Goal: Task Accomplishment & Management: Complete application form

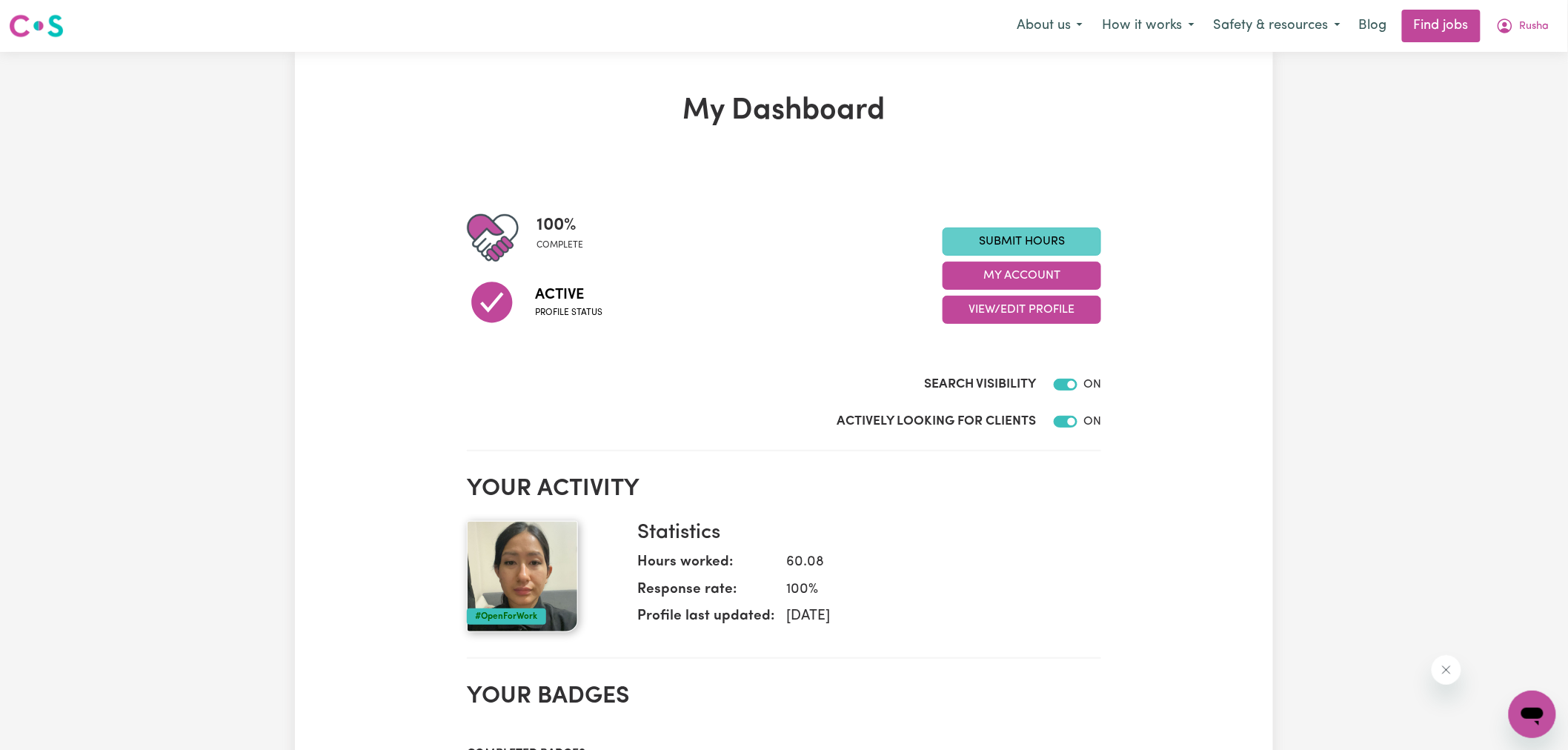
click at [973, 245] on link "Submit Hours" at bounding box center [1021, 242] width 158 height 28
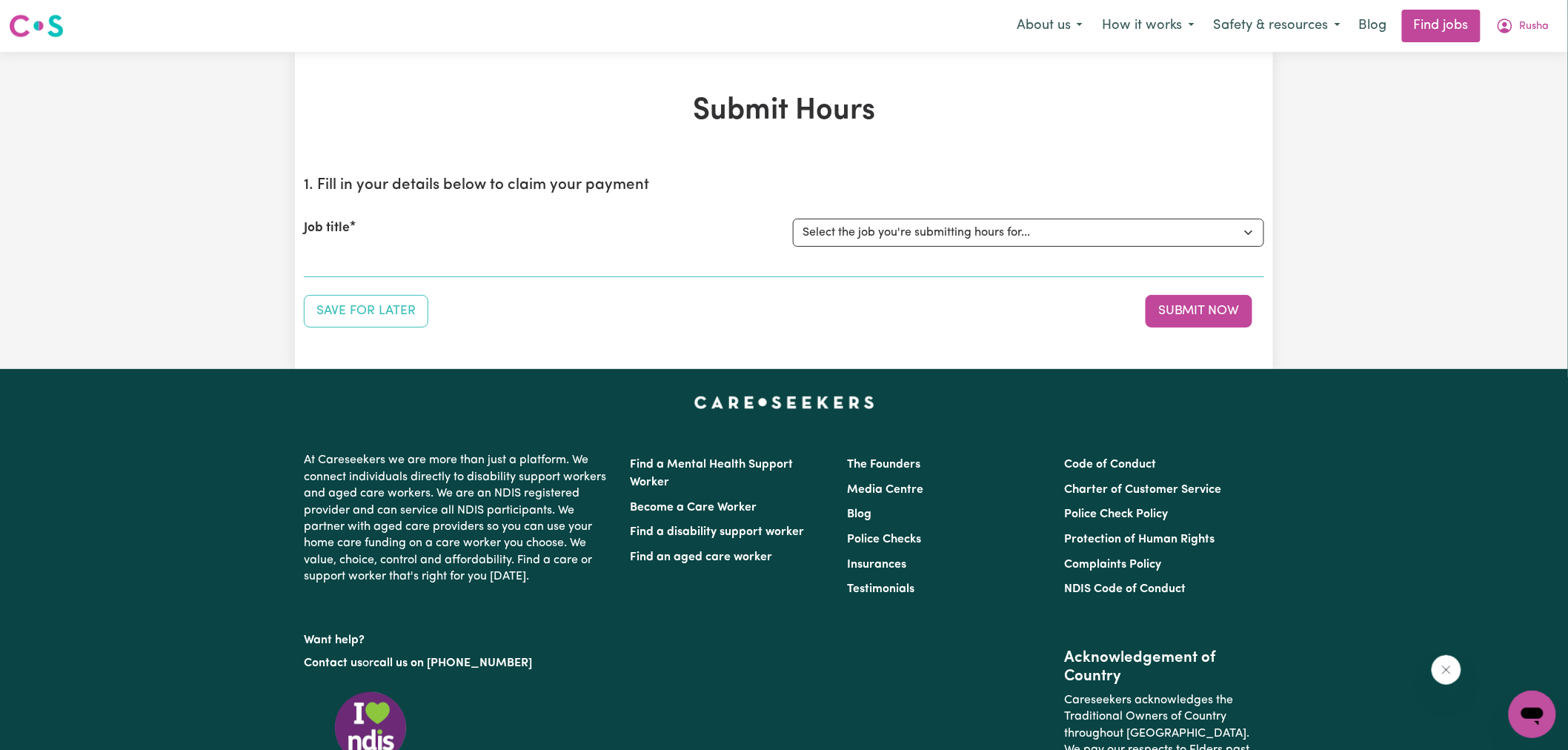
click at [967, 119] on h1 "Submit Hours" at bounding box center [784, 111] width 961 height 36
click at [907, 242] on select "Select the job you're submitting hours for... [[PERSON_NAME]] [DEMOGRAPHIC_DATA…" at bounding box center [1028, 233] width 471 height 28
select select "14242"
click at [793, 219] on select "Select the job you're submitting hours for... [[PERSON_NAME]] [DEMOGRAPHIC_DATA…" at bounding box center [1028, 233] width 471 height 28
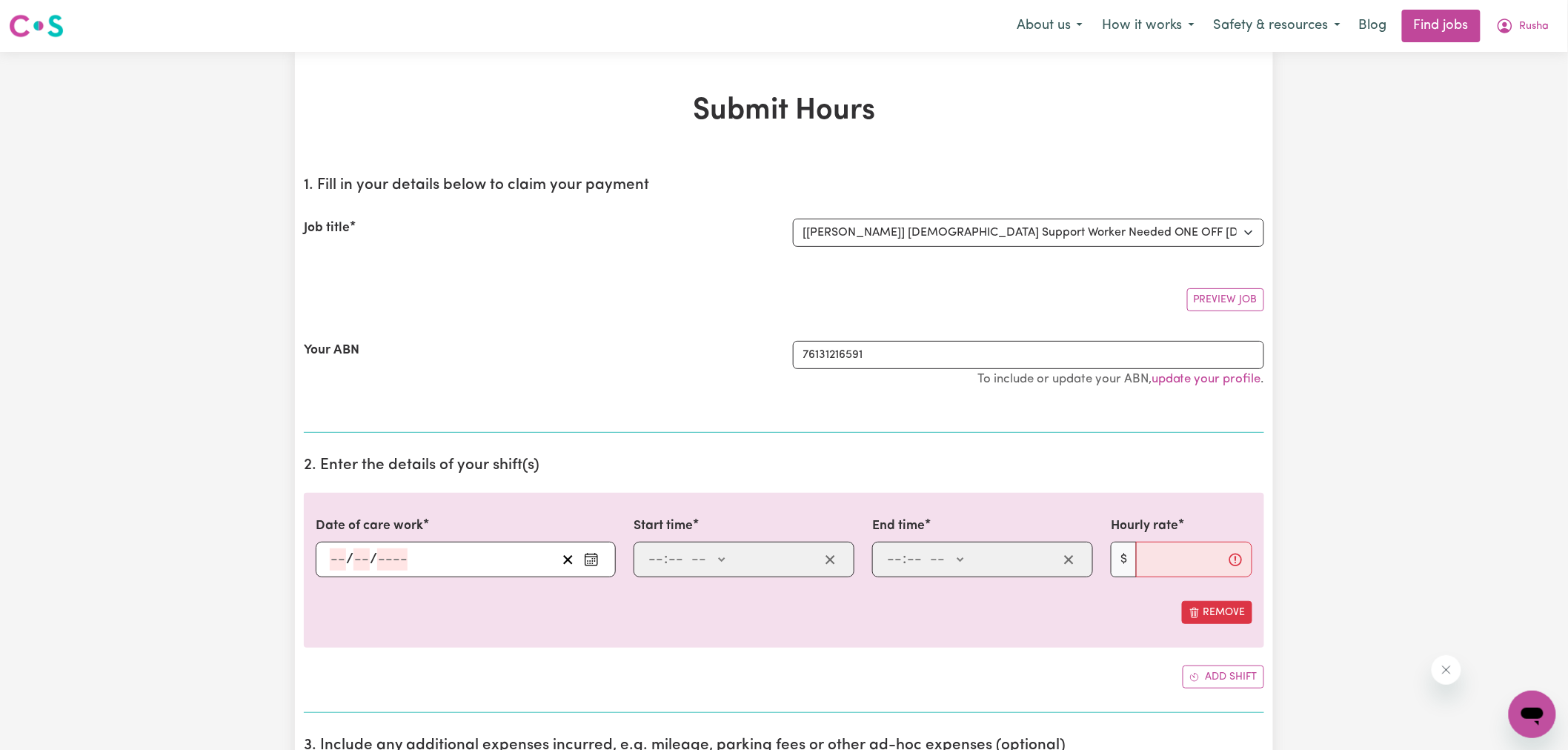
click at [649, 380] on div "Your ABN" at bounding box center [539, 372] width 489 height 61
click at [1551, 17] on button "Rusha" at bounding box center [1523, 27] width 73 height 31
click at [1509, 54] on link "My Account" at bounding box center [1499, 58] width 117 height 28
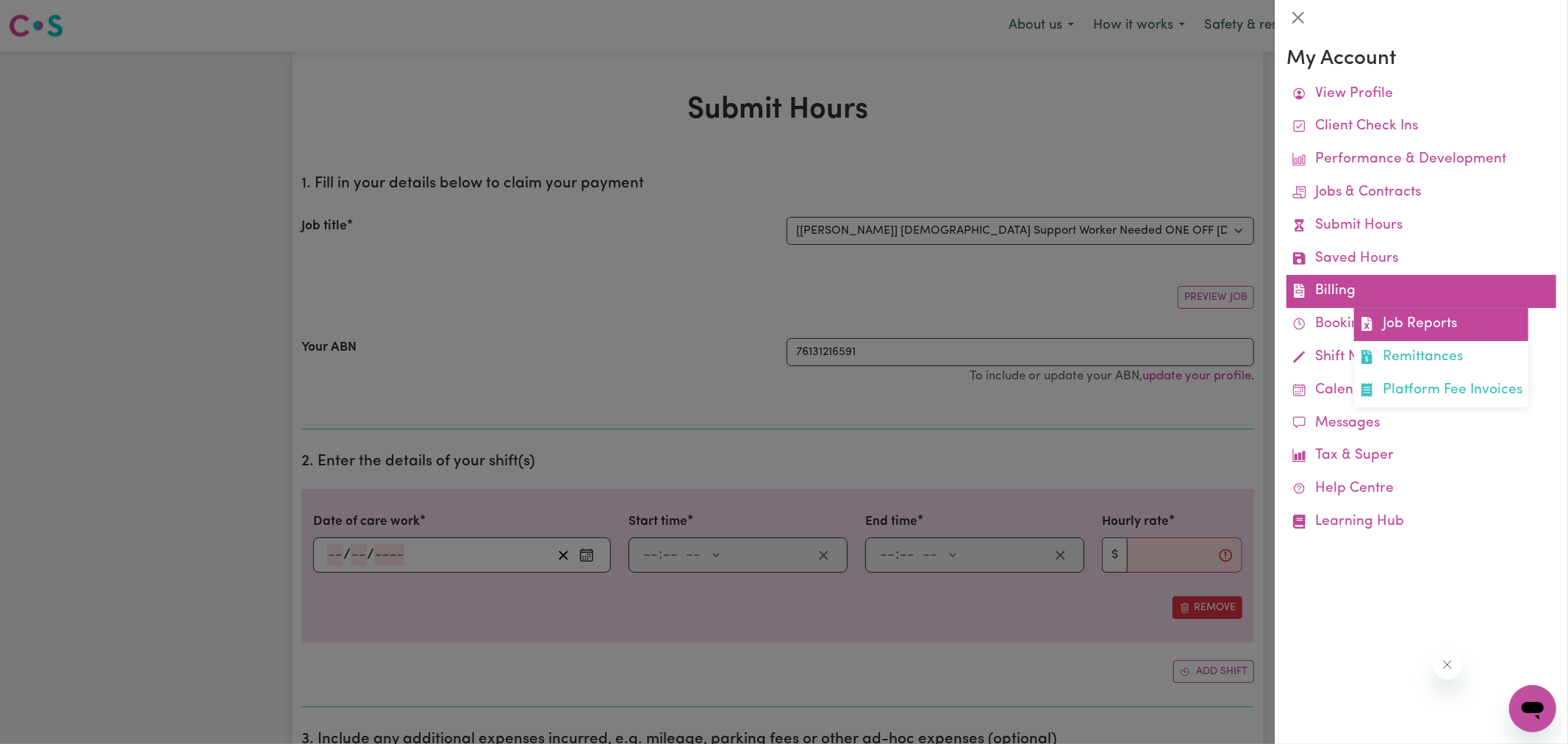
click at [1379, 319] on link "Job Reports" at bounding box center [1441, 325] width 174 height 33
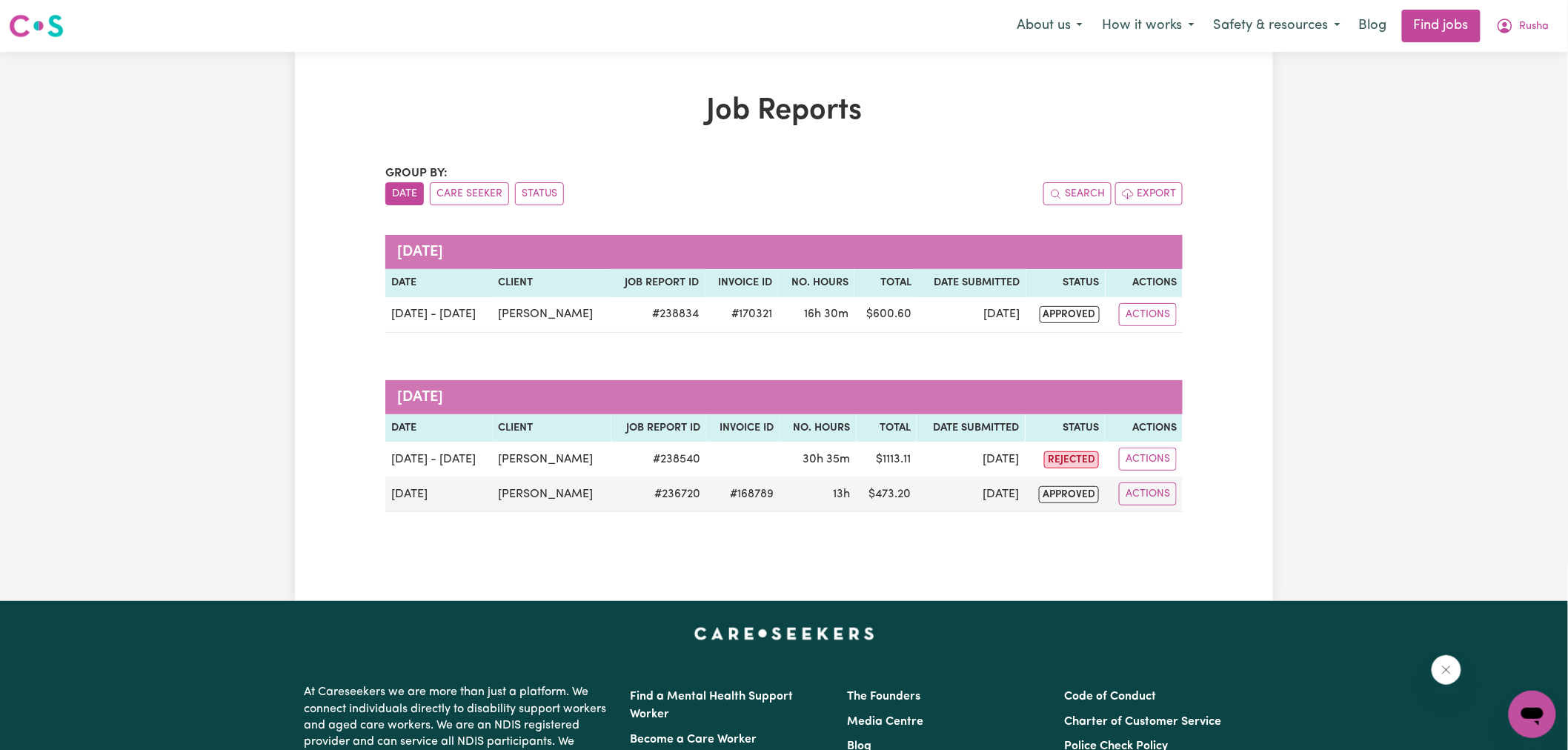
click at [913, 161] on div "Job Reports Group by: Date Care Seeker Status Search Export [DATE] Date Client …" at bounding box center [784, 327] width 815 height 467
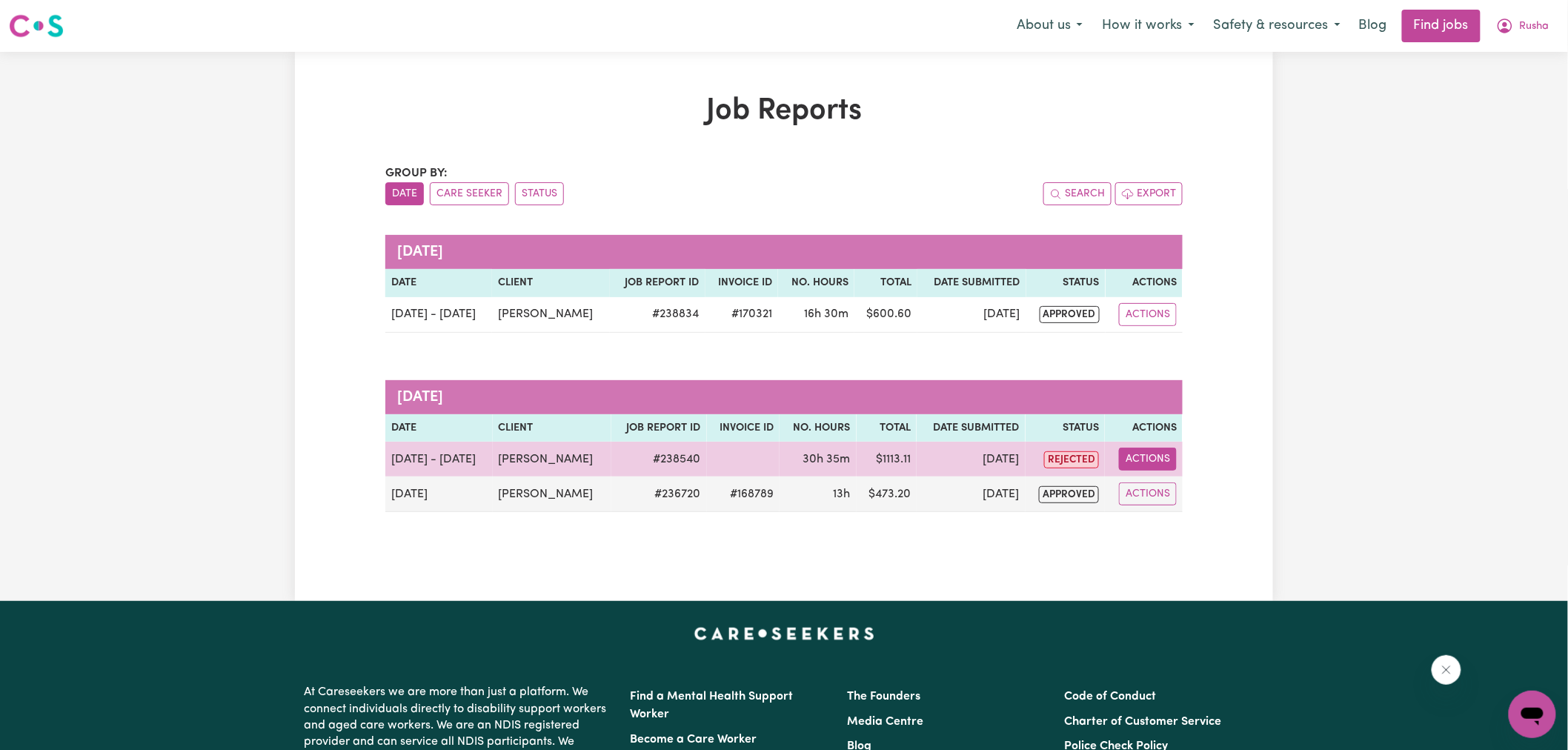
click at [1137, 449] on button "Actions" at bounding box center [1148, 459] width 58 height 23
click at [1165, 491] on link "View Job Report" at bounding box center [1187, 495] width 127 height 30
select select "pm"
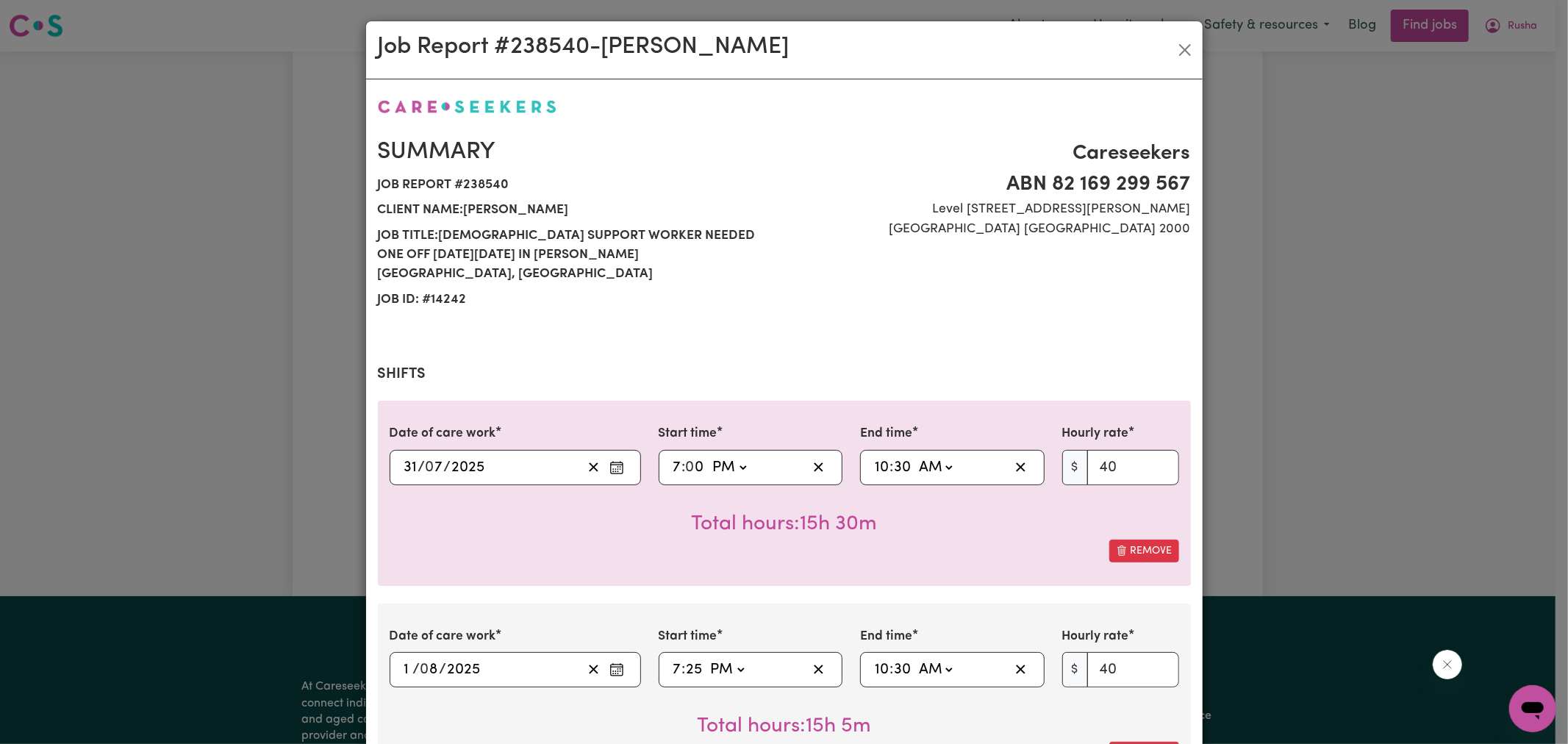
click at [542, 540] on div "Remove" at bounding box center [784, 552] width 790 height 23
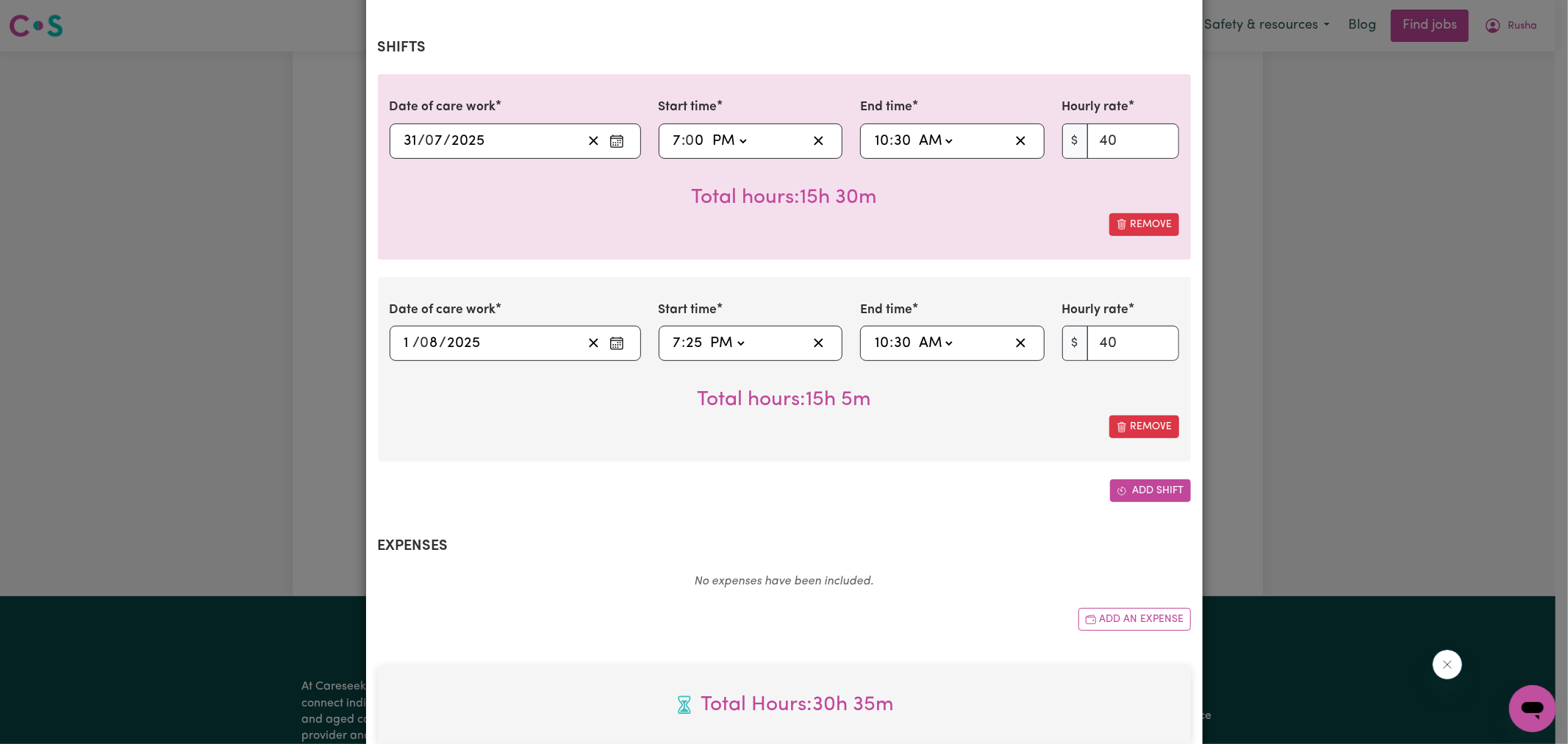
click at [1151, 479] on button "Add shift" at bounding box center [1151, 491] width 81 height 23
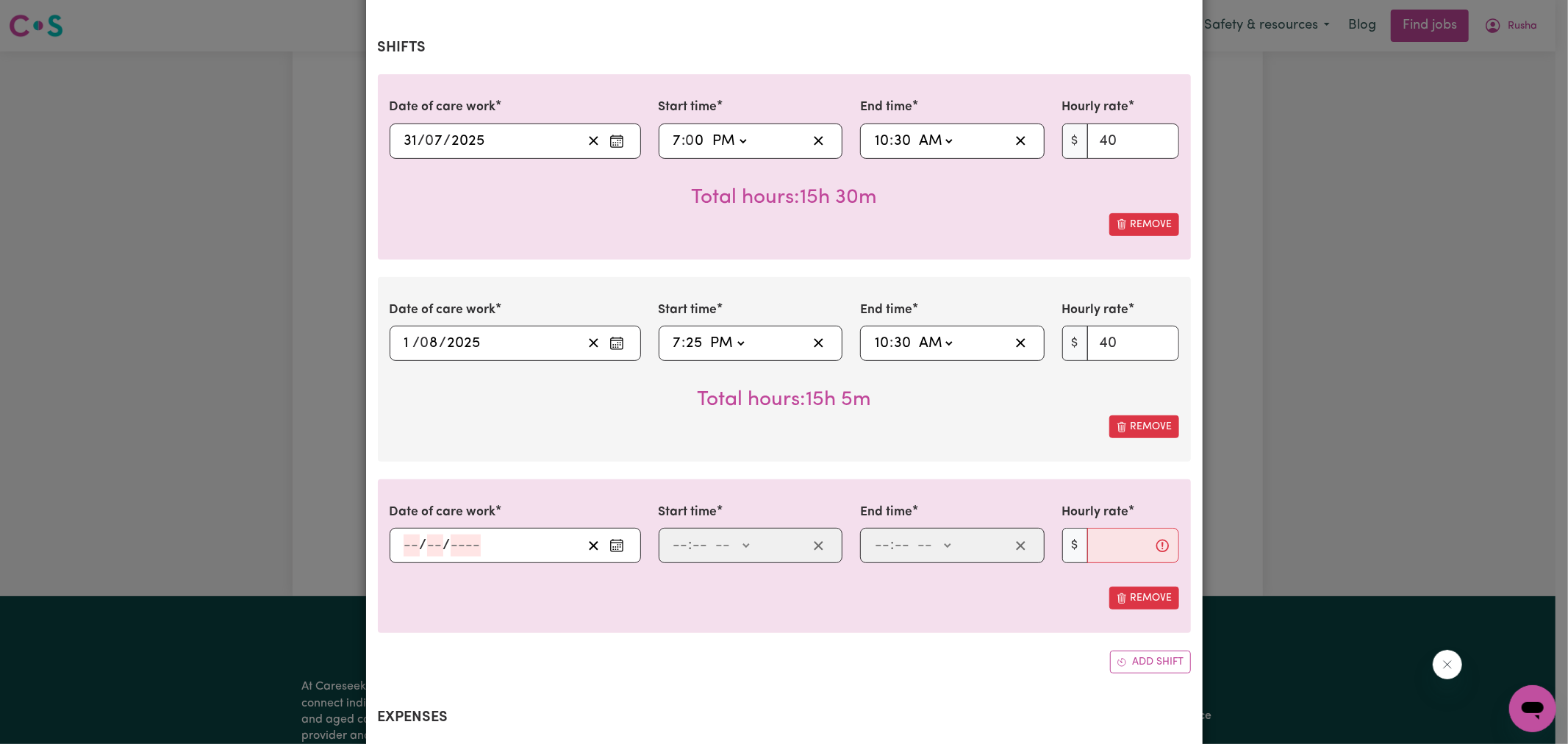
click at [615, 549] on circle "Enter the date of care work" at bounding box center [616, 550] width 2 height 2
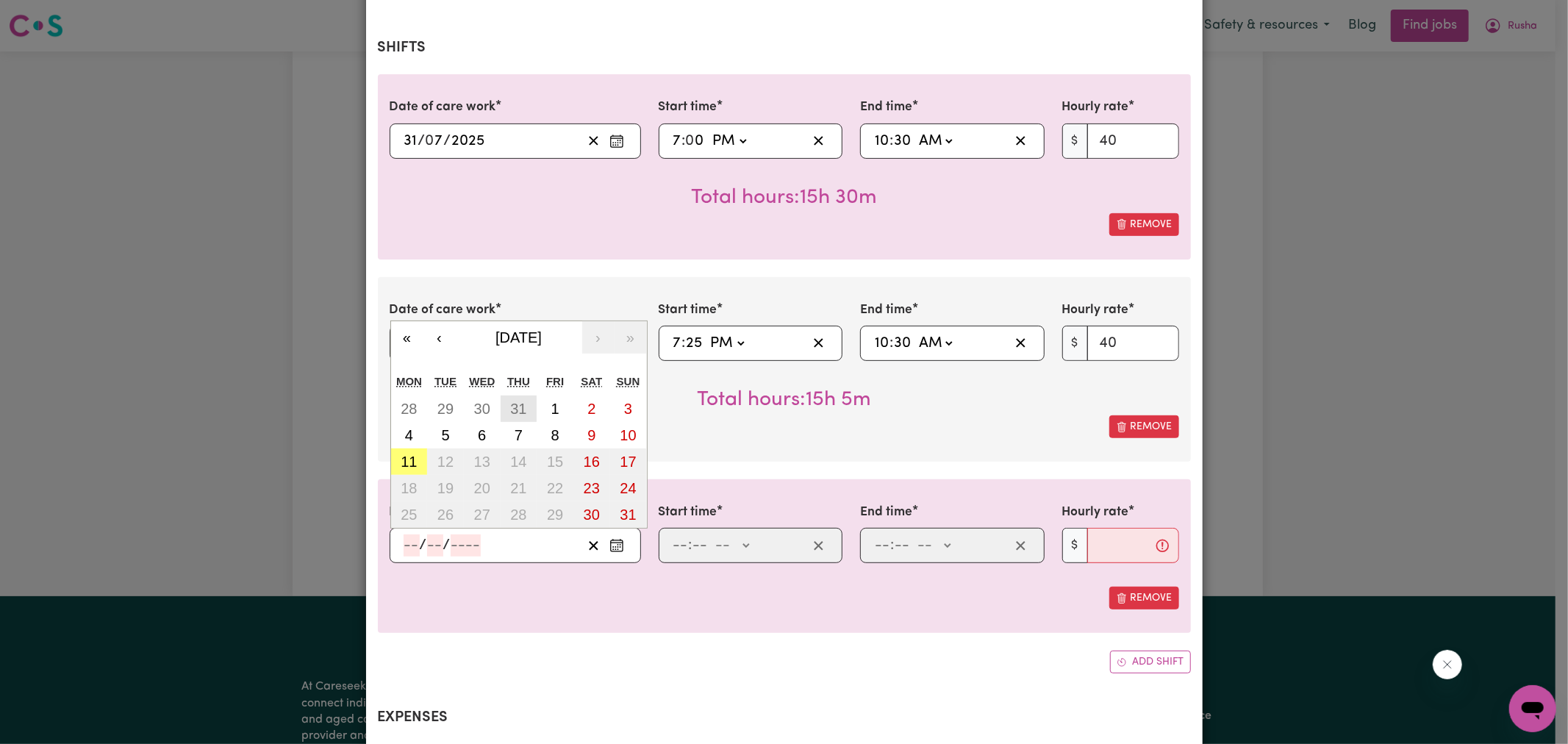
click at [523, 395] on button "31" at bounding box center [519, 409] width 37 height 26
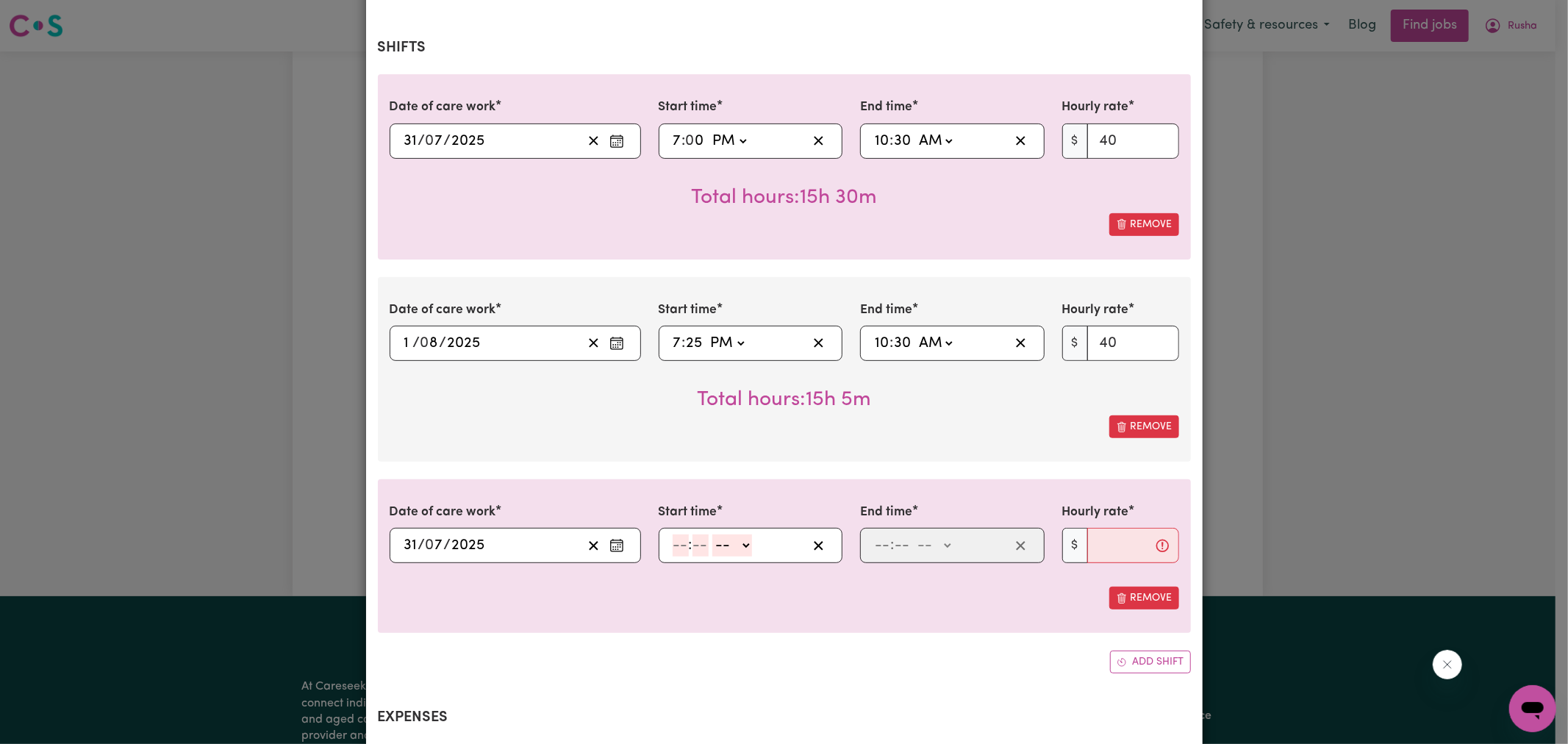
type input "[DATE]"
type input "31"
type input "7"
type input "2025"
click at [674, 534] on input "number" at bounding box center [681, 545] width 16 height 22
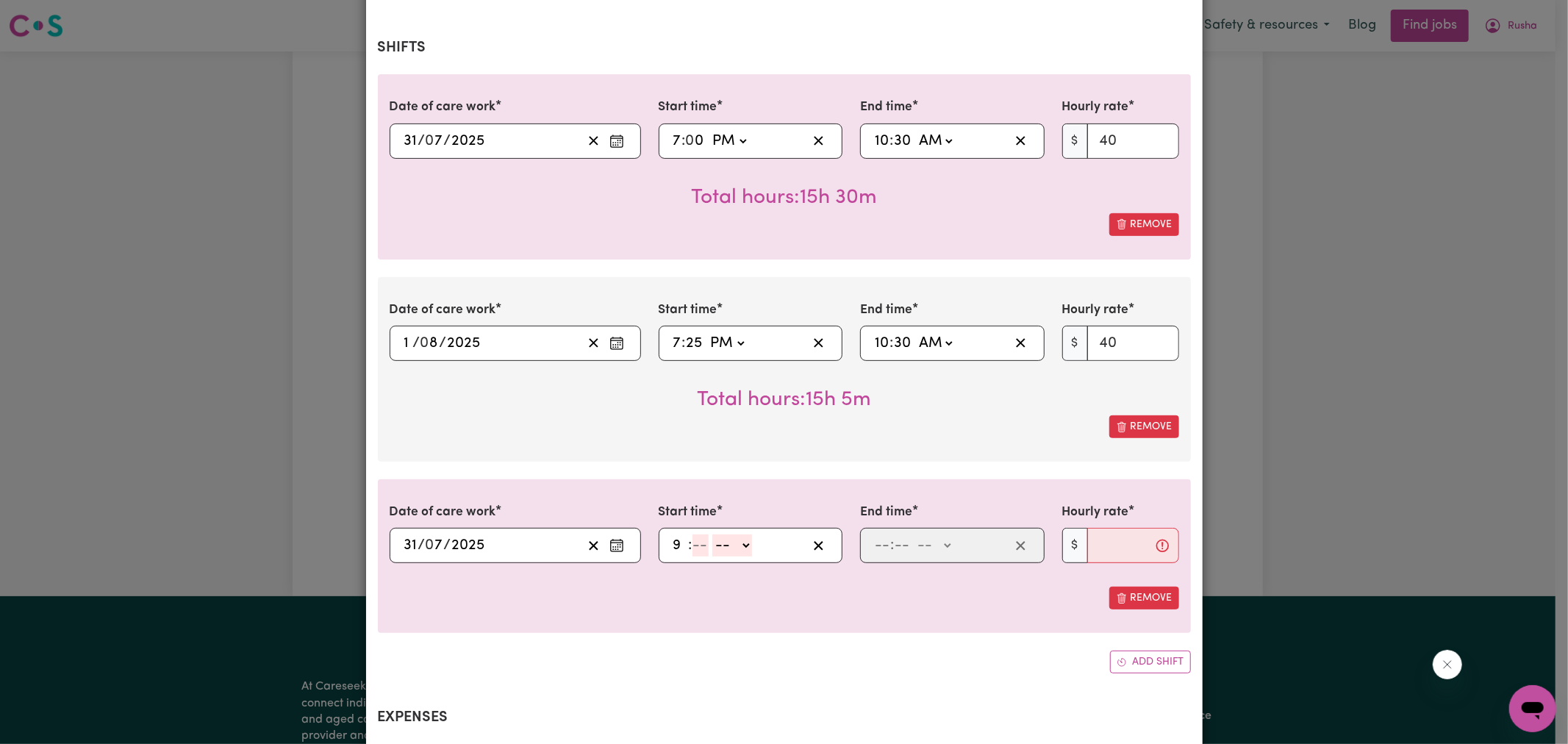
type input "9"
type input "0"
click at [728, 534] on select "-- AM PM" at bounding box center [730, 545] width 39 height 22
select select "pm"
click at [710, 534] on select "-- AM PM" at bounding box center [730, 545] width 39 height 22
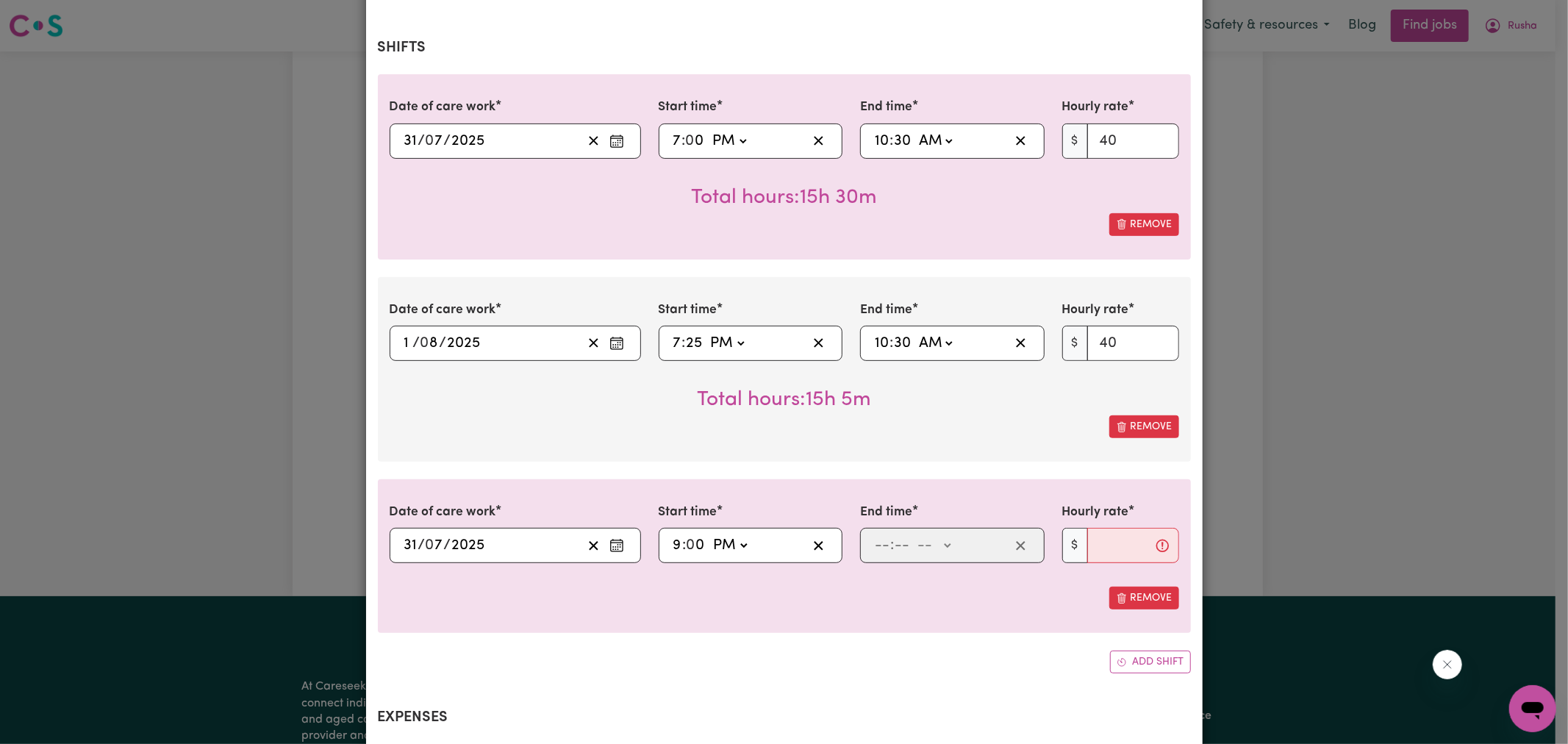
type input "21:00"
click at [604, 651] on div "Add shift" at bounding box center [785, 663] width 814 height 23
click at [875, 534] on input "number" at bounding box center [883, 545] width 16 height 22
type input "6"
type input "0"
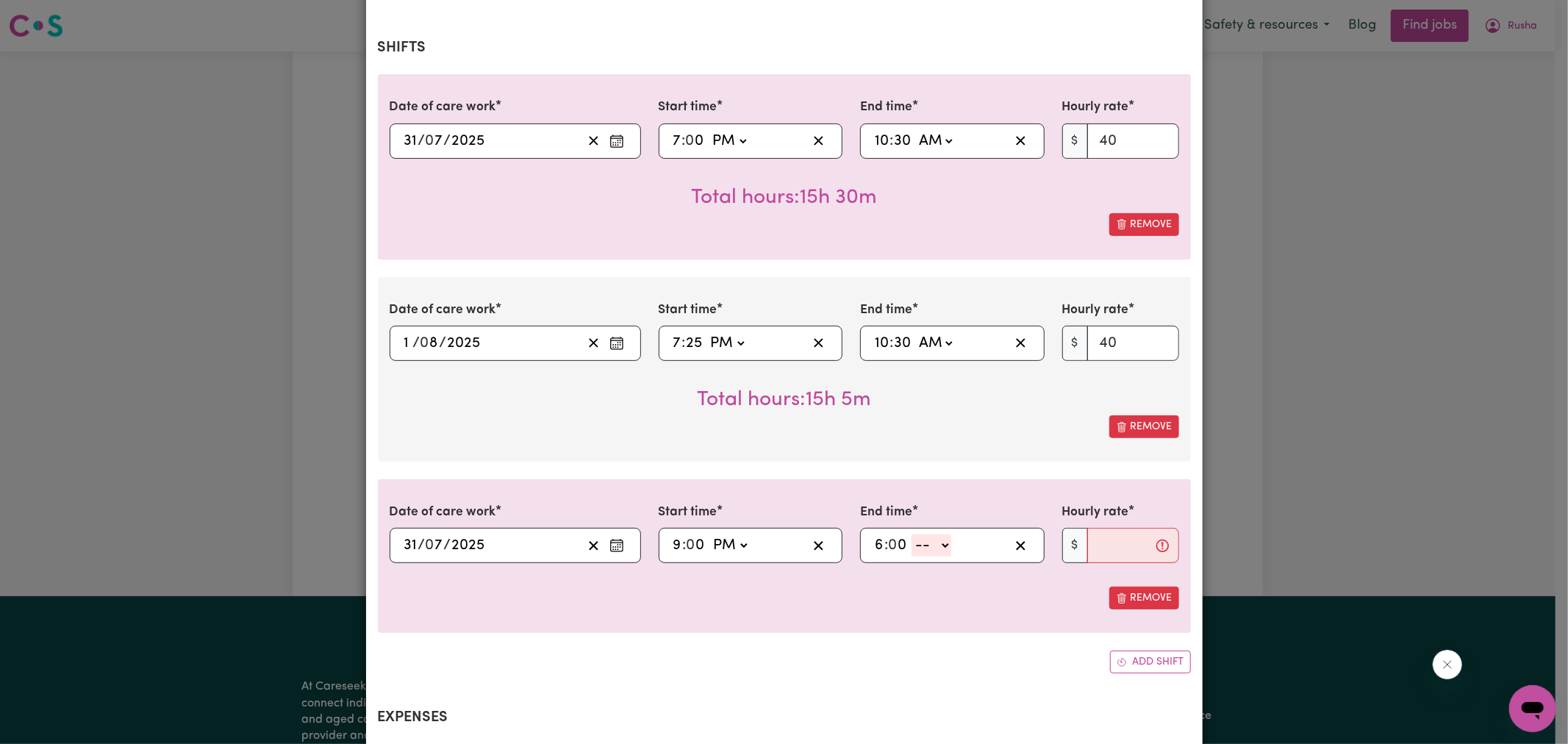
click at [936, 534] on select "-- AM PM" at bounding box center [931, 545] width 39 height 22
select select "am"
click at [911, 534] on select "-- AM PM" at bounding box center [931, 545] width 39 height 22
type input "06:00"
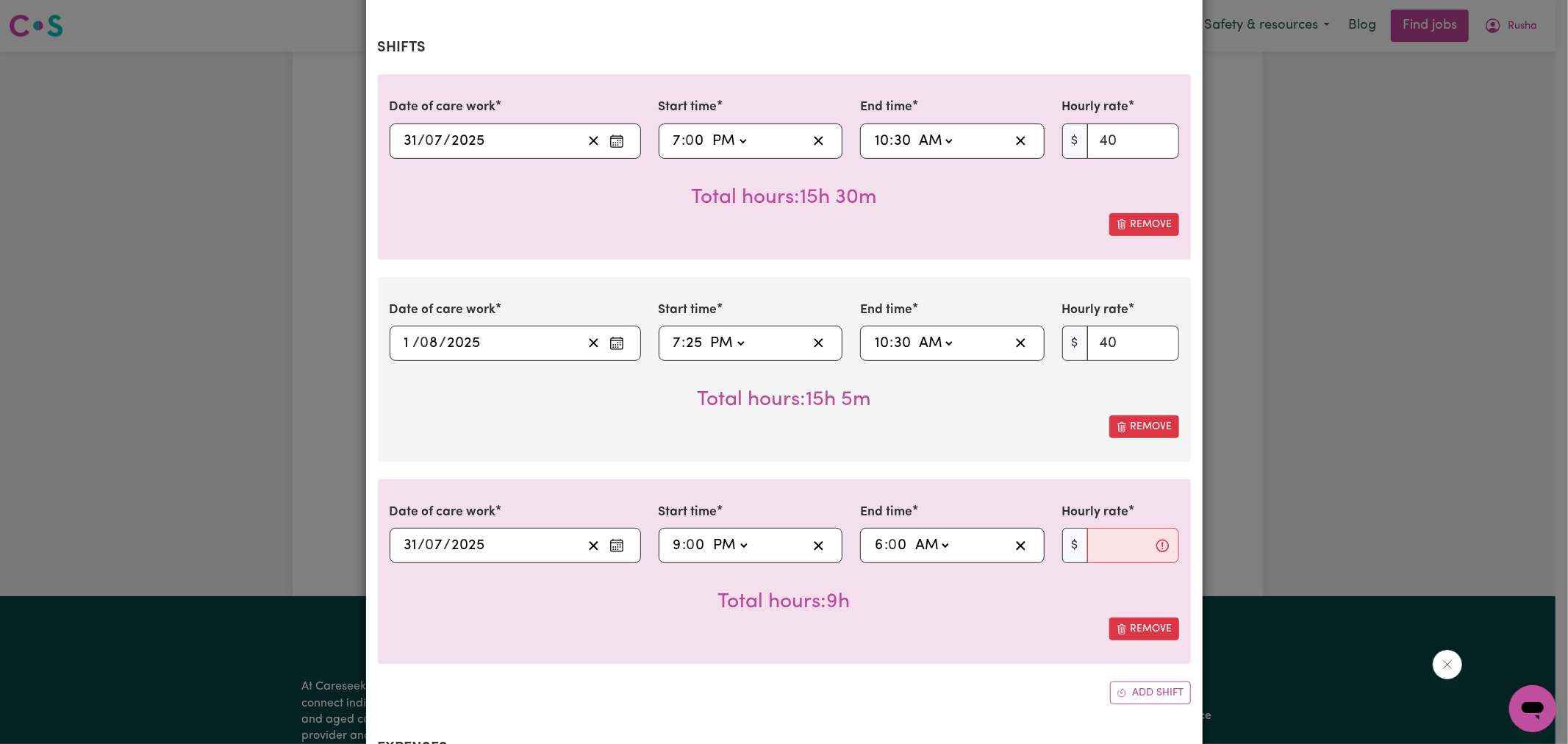
click at [789, 647] on div "Date of care work [DATE] 31 / 0 7 / 2025 Start time 19:00 7 : 0 0 AM PM End tim…" at bounding box center [785, 389] width 814 height 631
click at [1105, 535] on input "Hourly rate" at bounding box center [1133, 545] width 92 height 35
type input "58"
click at [703, 618] on div "Remove" at bounding box center [784, 630] width 790 height 23
click at [1146, 682] on button "Add shift" at bounding box center [1151, 693] width 81 height 23
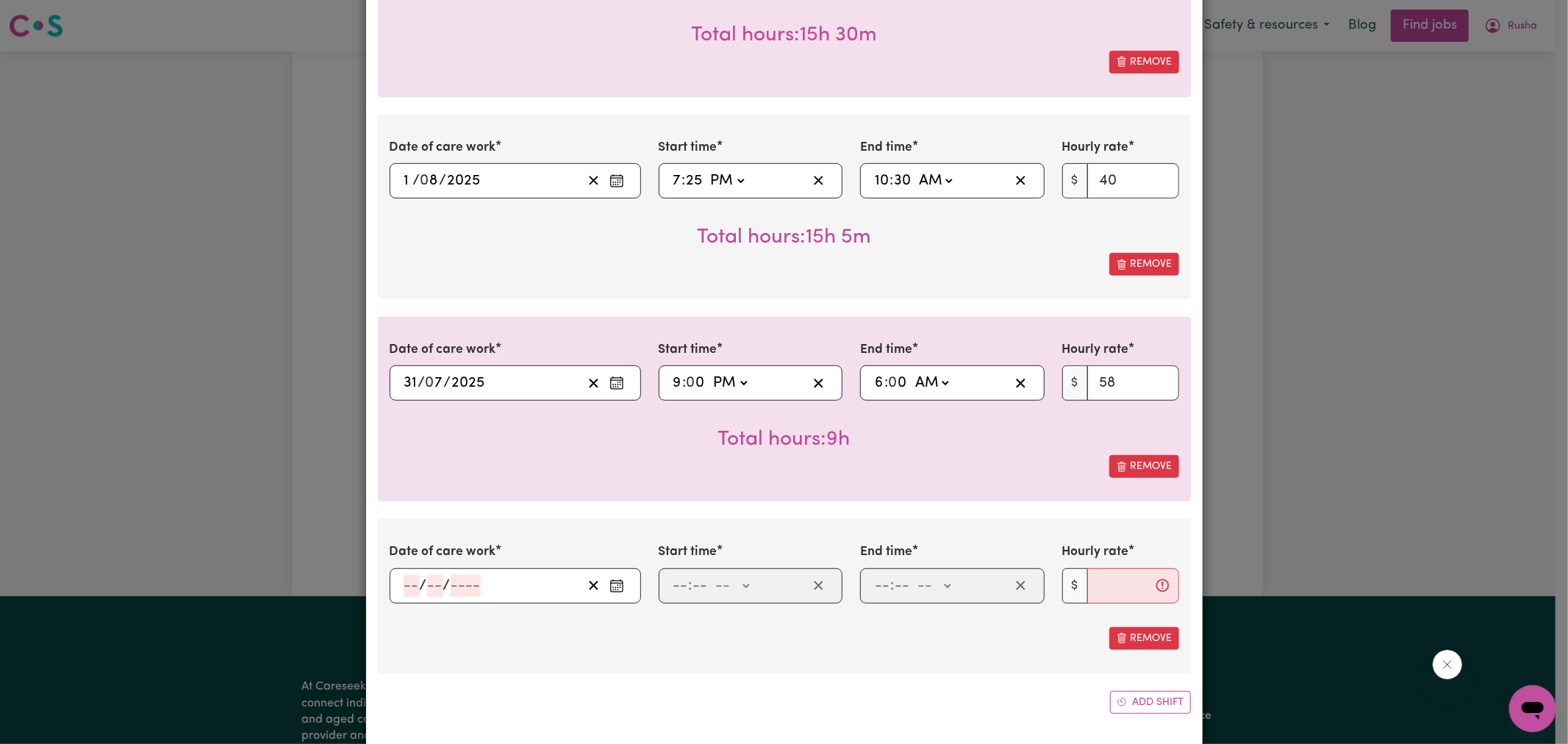
scroll to position [490, 0]
click at [620, 575] on button "Enter the date of care work" at bounding box center [616, 585] width 24 height 22
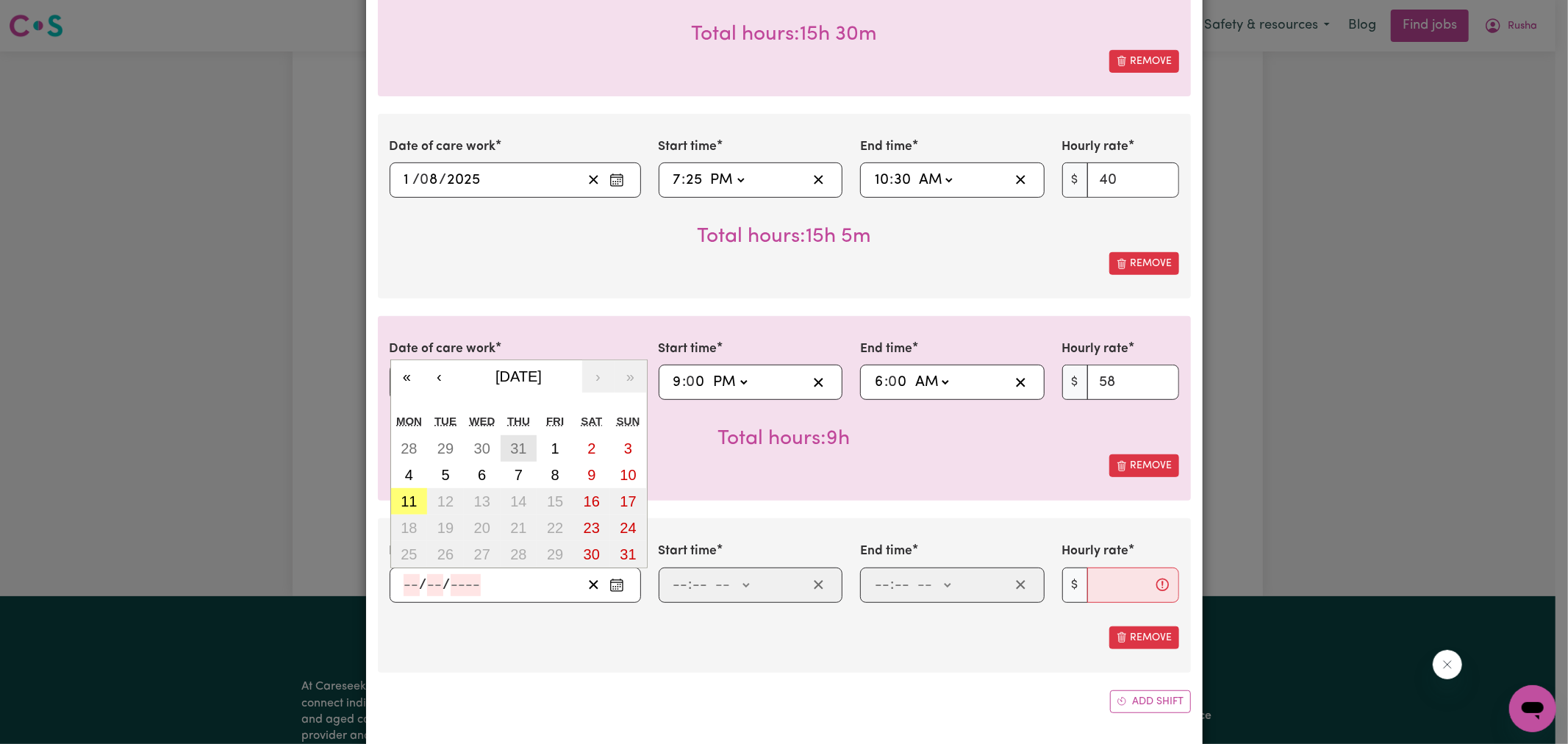
click at [510, 441] on abbr "31" at bounding box center [519, 449] width 16 height 16
type input "[DATE]"
type input "31"
type input "7"
type input "2025"
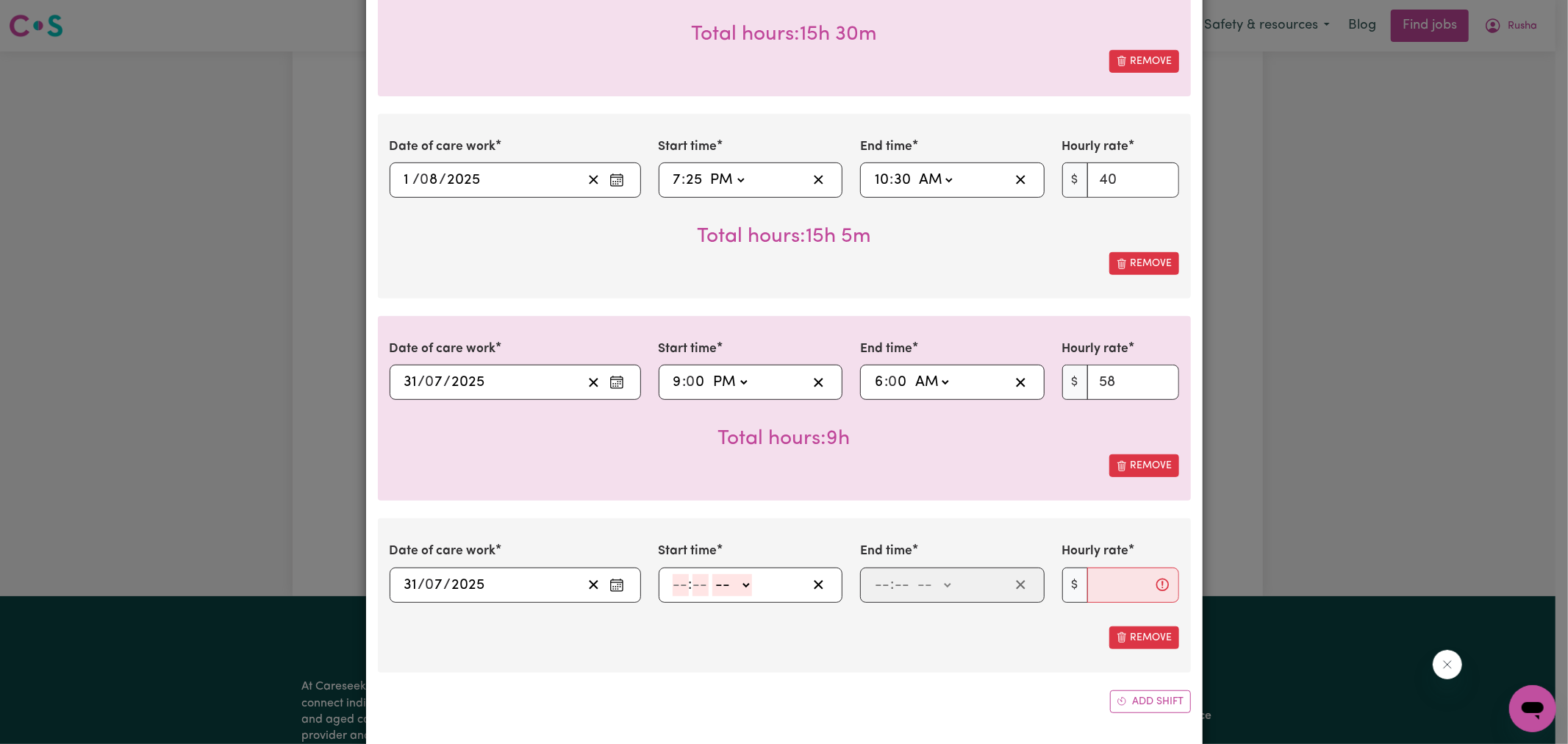
click at [675, 575] on input "number" at bounding box center [681, 585] width 16 height 22
type input "6"
type input "0"
drag, startPoint x: 724, startPoint y: 561, endPoint x: 723, endPoint y: 575, distance: 14.0
click at [724, 575] on select "-- AM PM" at bounding box center [730, 585] width 39 height 22
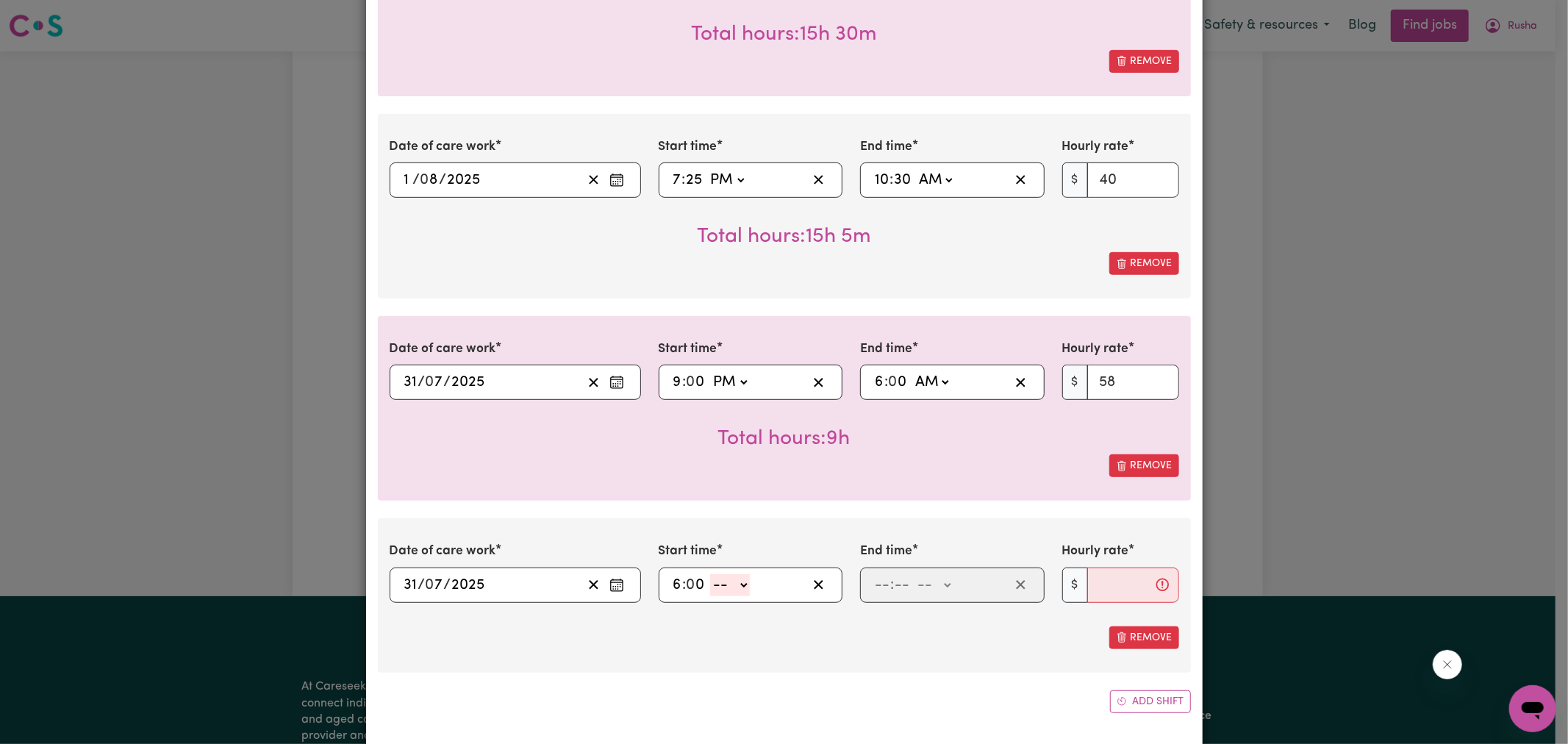
select select "am"
click at [710, 575] on select "-- AM PM" at bounding box center [730, 585] width 39 height 22
type input "06:00"
click at [883, 575] on input "number" at bounding box center [883, 585] width 16 height 22
type input "10"
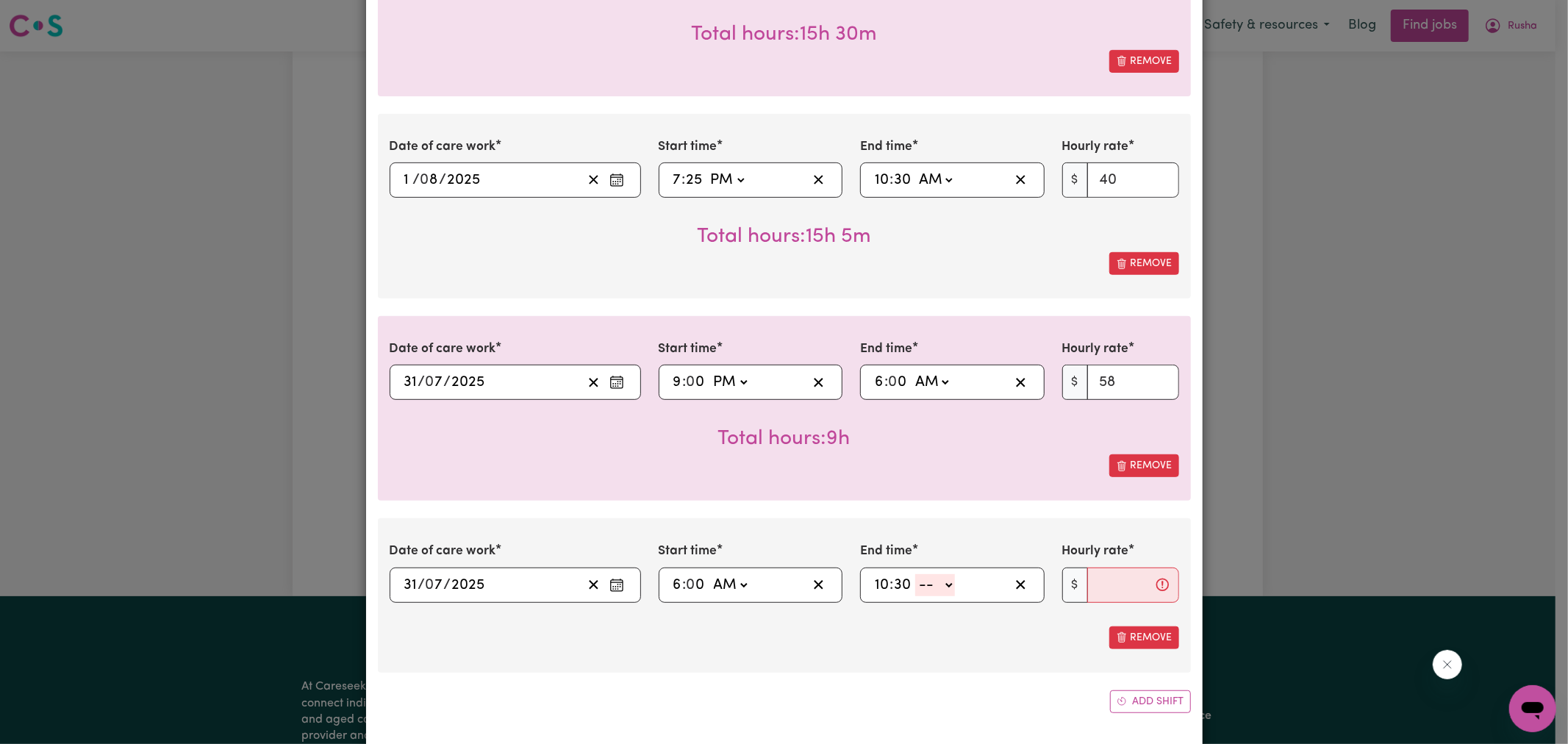
type input "30"
drag, startPoint x: 926, startPoint y: 560, endPoint x: 927, endPoint y: 568, distance: 8.1
click at [926, 575] on select "-- AM PM" at bounding box center [935, 585] width 39 height 22
select select "am"
click at [915, 575] on select "-- AM PM" at bounding box center [935, 585] width 39 height 22
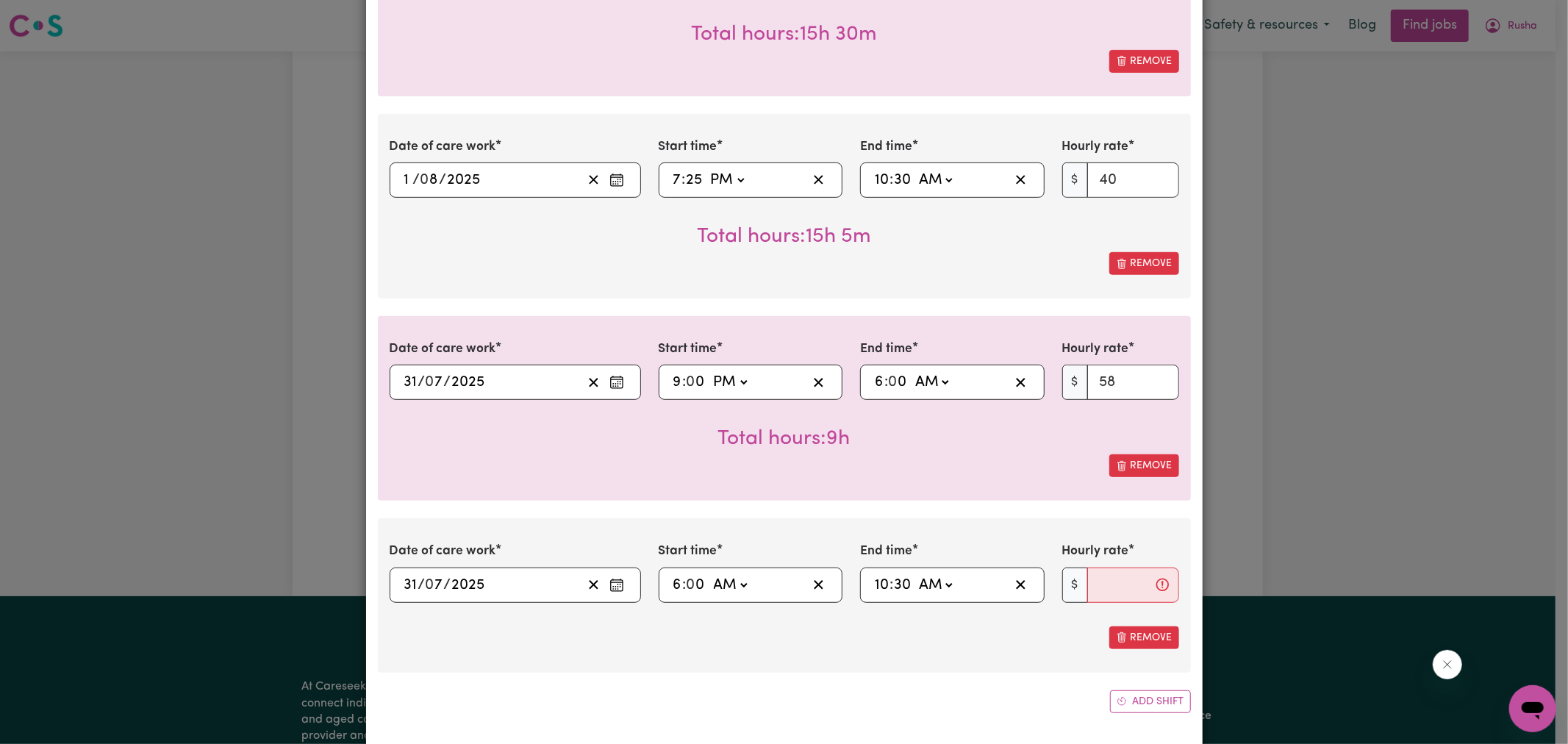
type input "10:30"
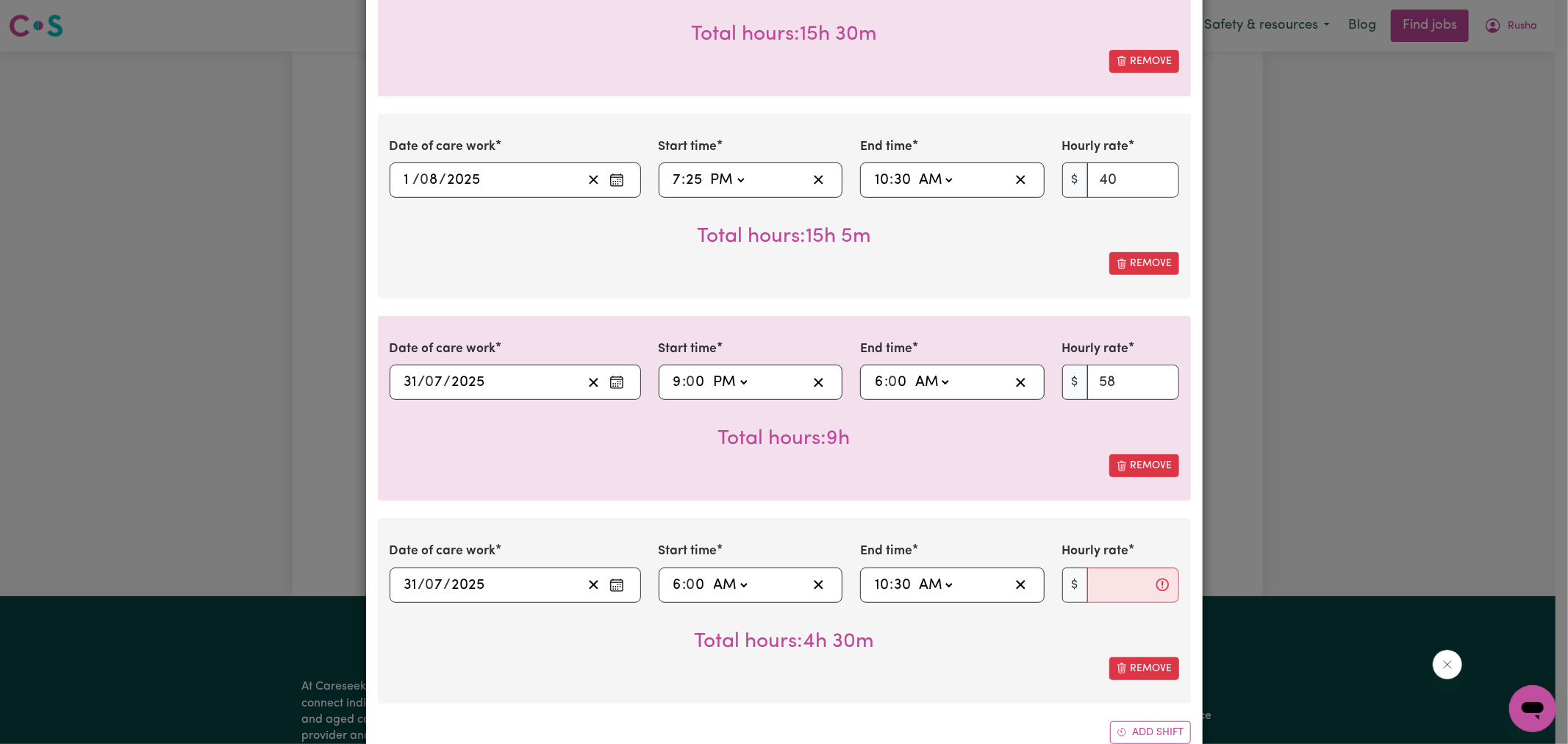
click at [834, 658] on div "Remove" at bounding box center [784, 669] width 790 height 23
drag, startPoint x: 1088, startPoint y: 568, endPoint x: 1260, endPoint y: 548, distance: 173.2
click at [1087, 568] on input "Hourly rate" at bounding box center [1133, 585] width 92 height 35
type input "40"
click at [809, 686] on div "Date of care work [DATE] 31 / 0 7 / 2025 Start time 19:00 7 : 0 0 AM PM End tim…" at bounding box center [785, 328] width 814 height 834
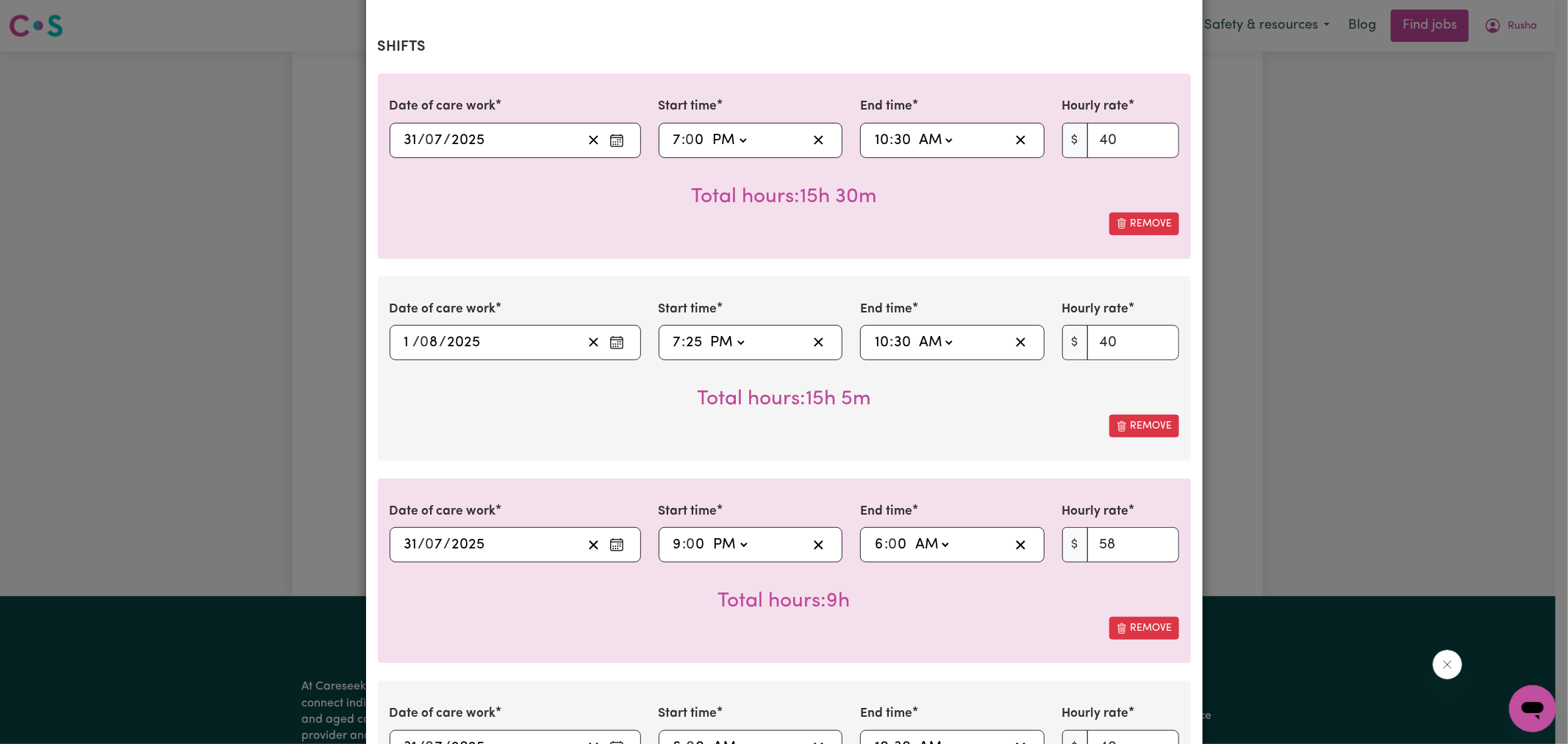
scroll to position [326, 0]
click at [876, 130] on input "10" at bounding box center [882, 141] width 16 height 22
type input "09:30"
type input "9"
type input "09:00"
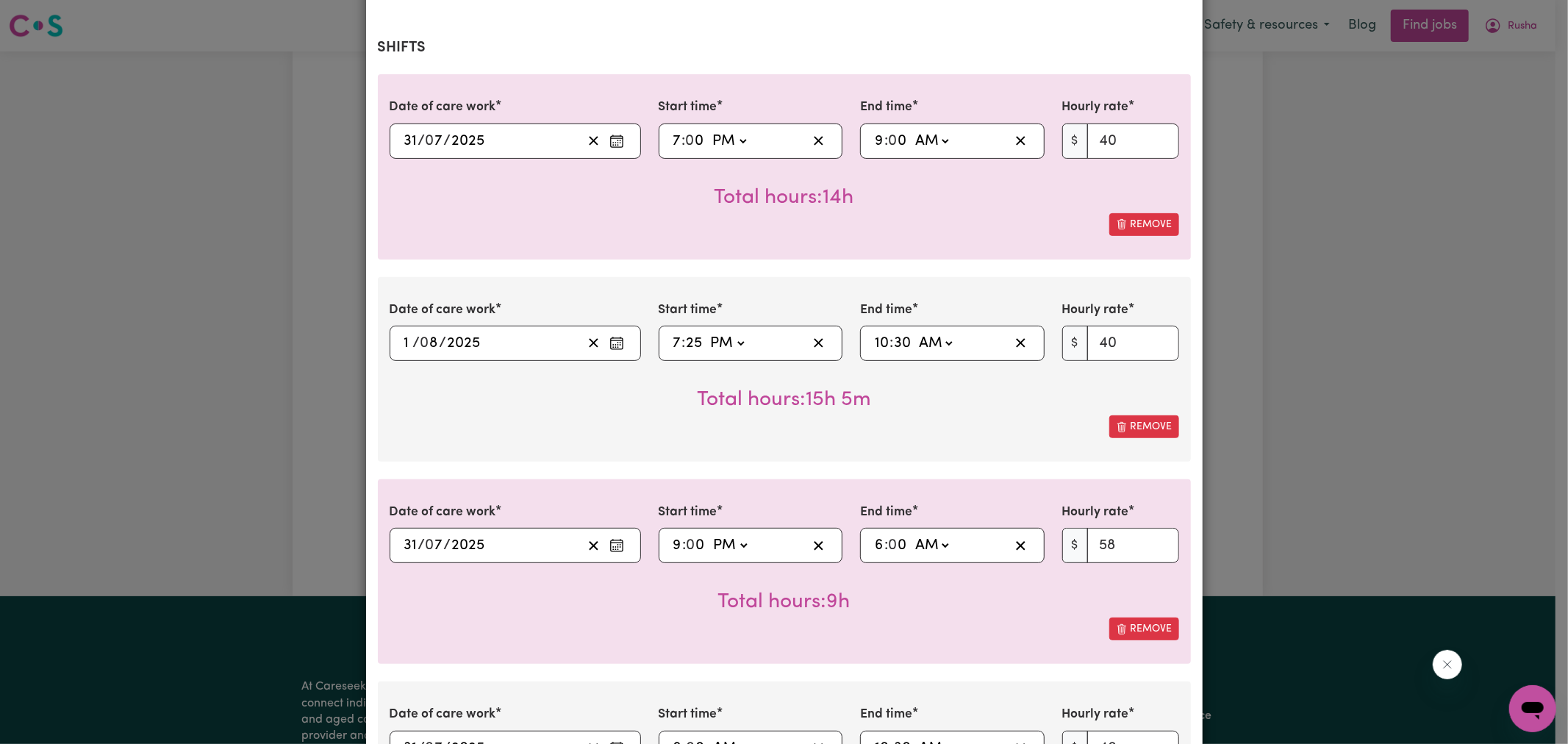
type input "0"
click at [932, 130] on select "AM PM" at bounding box center [931, 141] width 39 height 22
select select "pm"
click at [911, 130] on select "AM PM" at bounding box center [931, 141] width 39 height 22
type input "21:00"
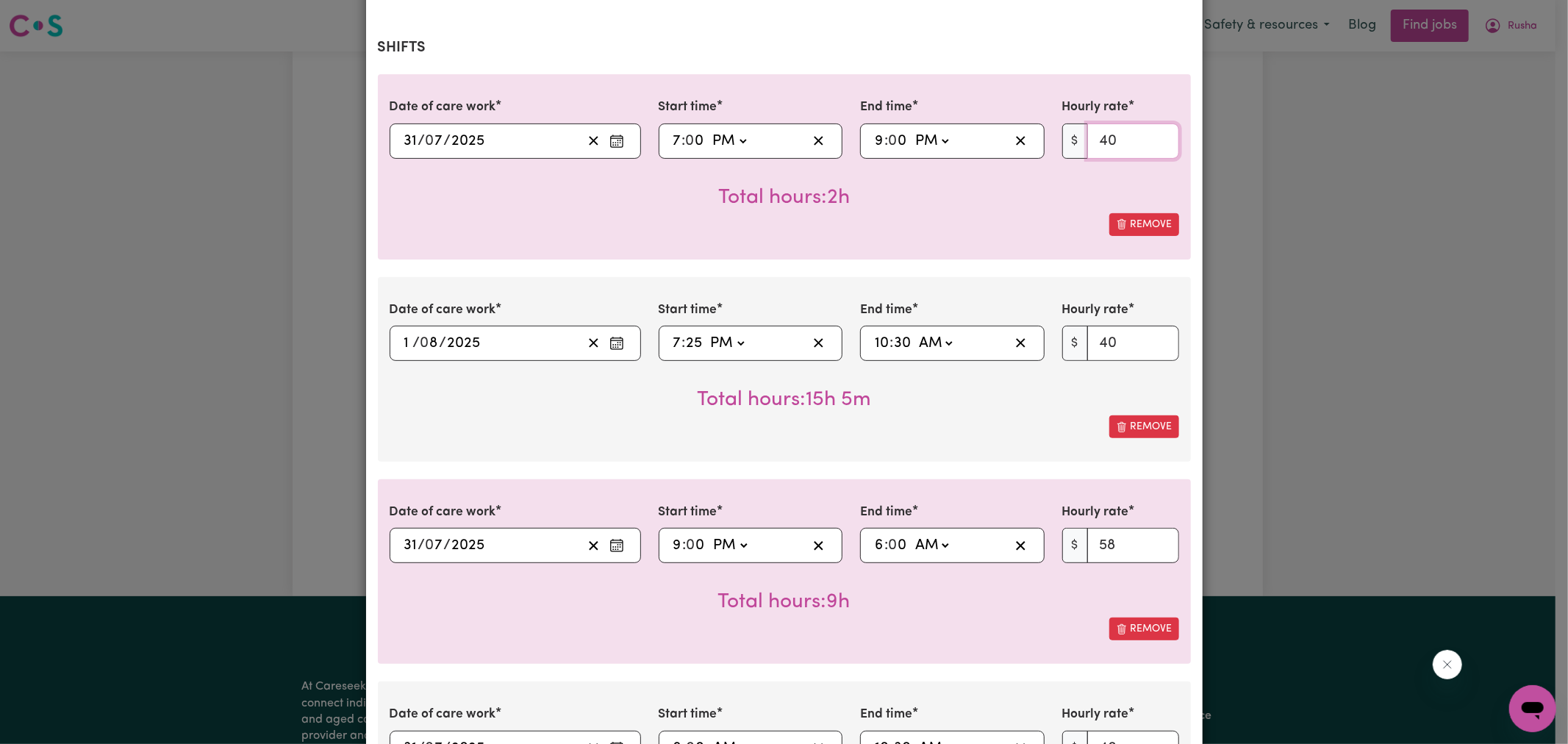
click at [1121, 123] on input "40" at bounding box center [1133, 141] width 92 height 35
type input "44"
click at [486, 393] on div "Total hours: 15h 5m" at bounding box center [784, 388] width 790 height 54
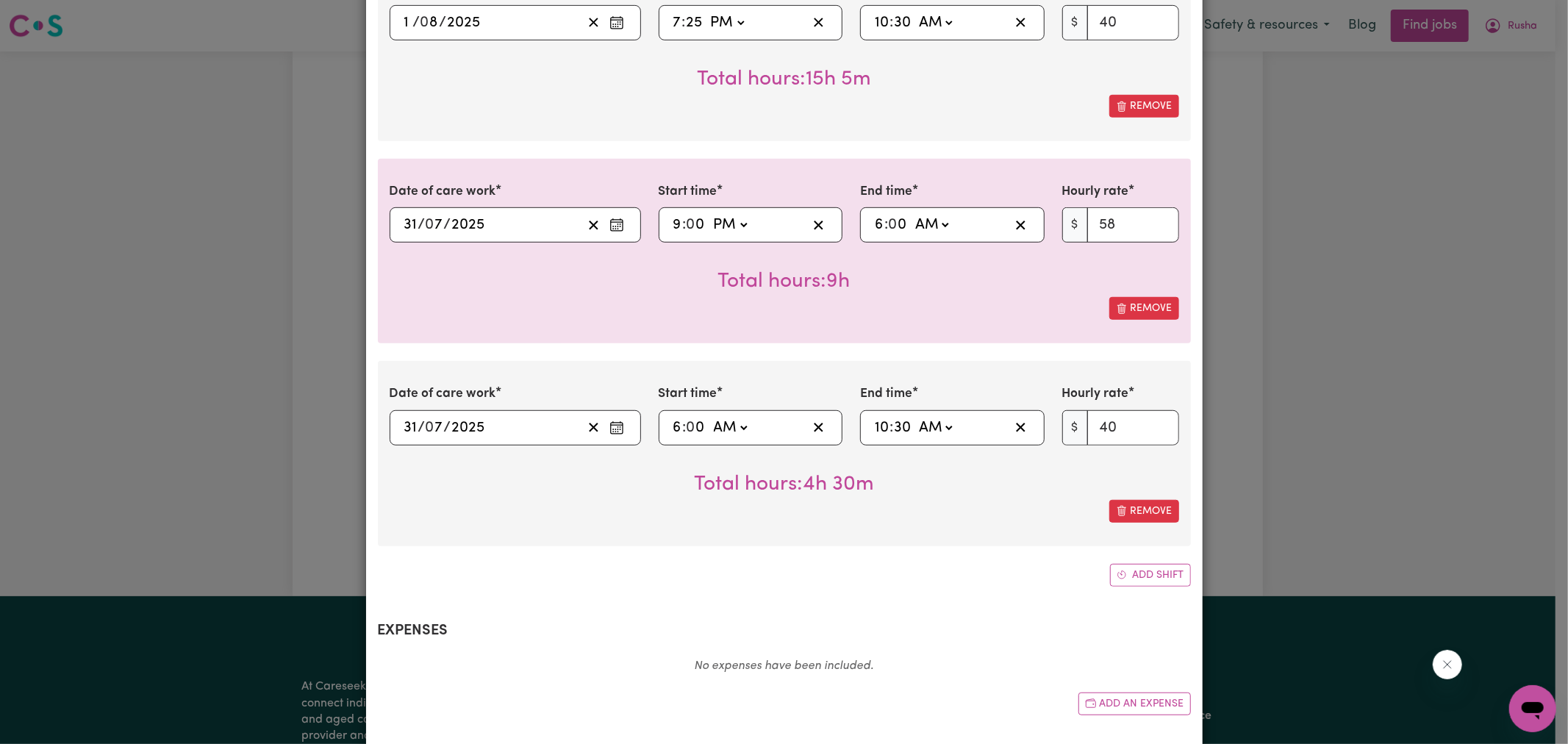
scroll to position [653, 0]
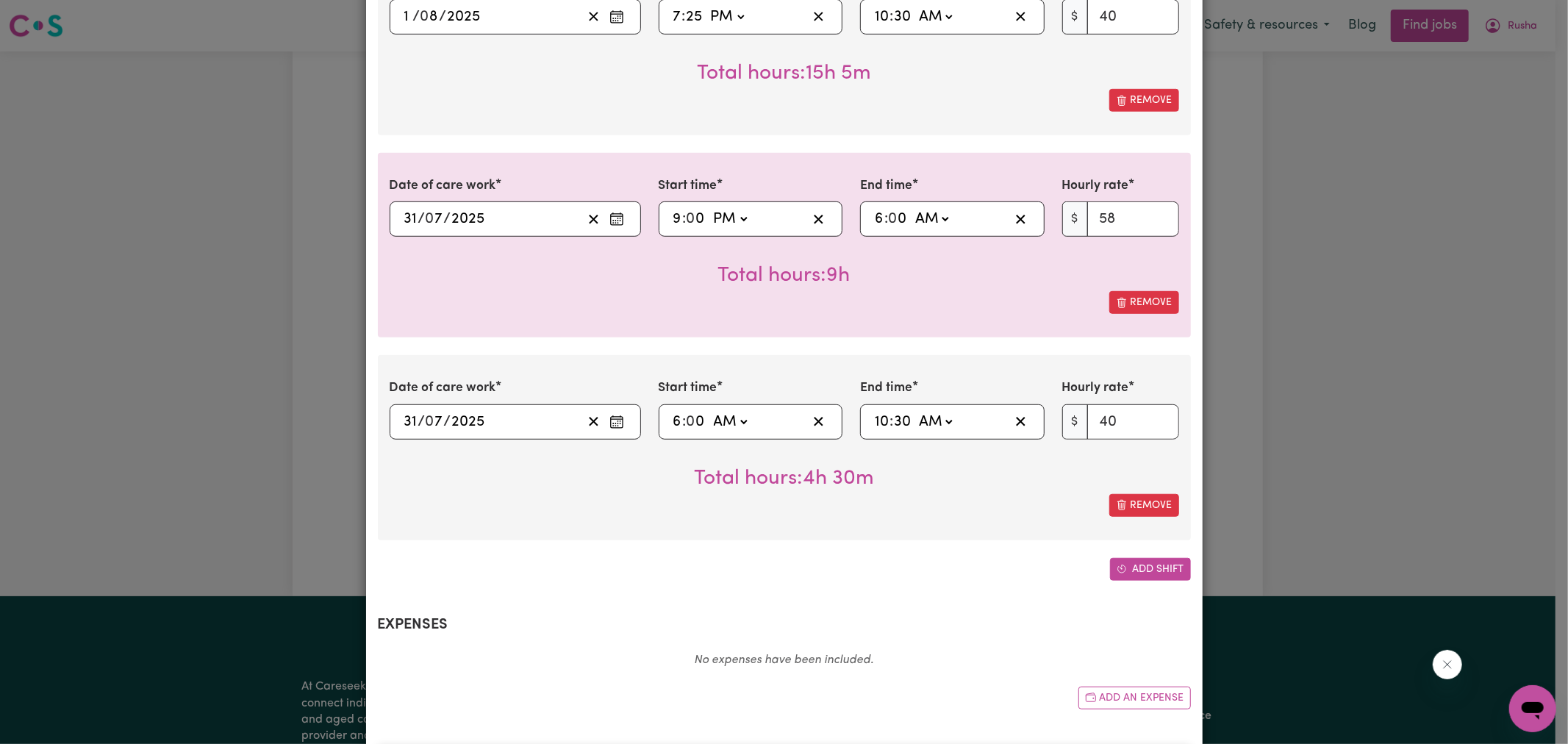
click at [1137, 558] on button "Add shift" at bounding box center [1151, 570] width 81 height 23
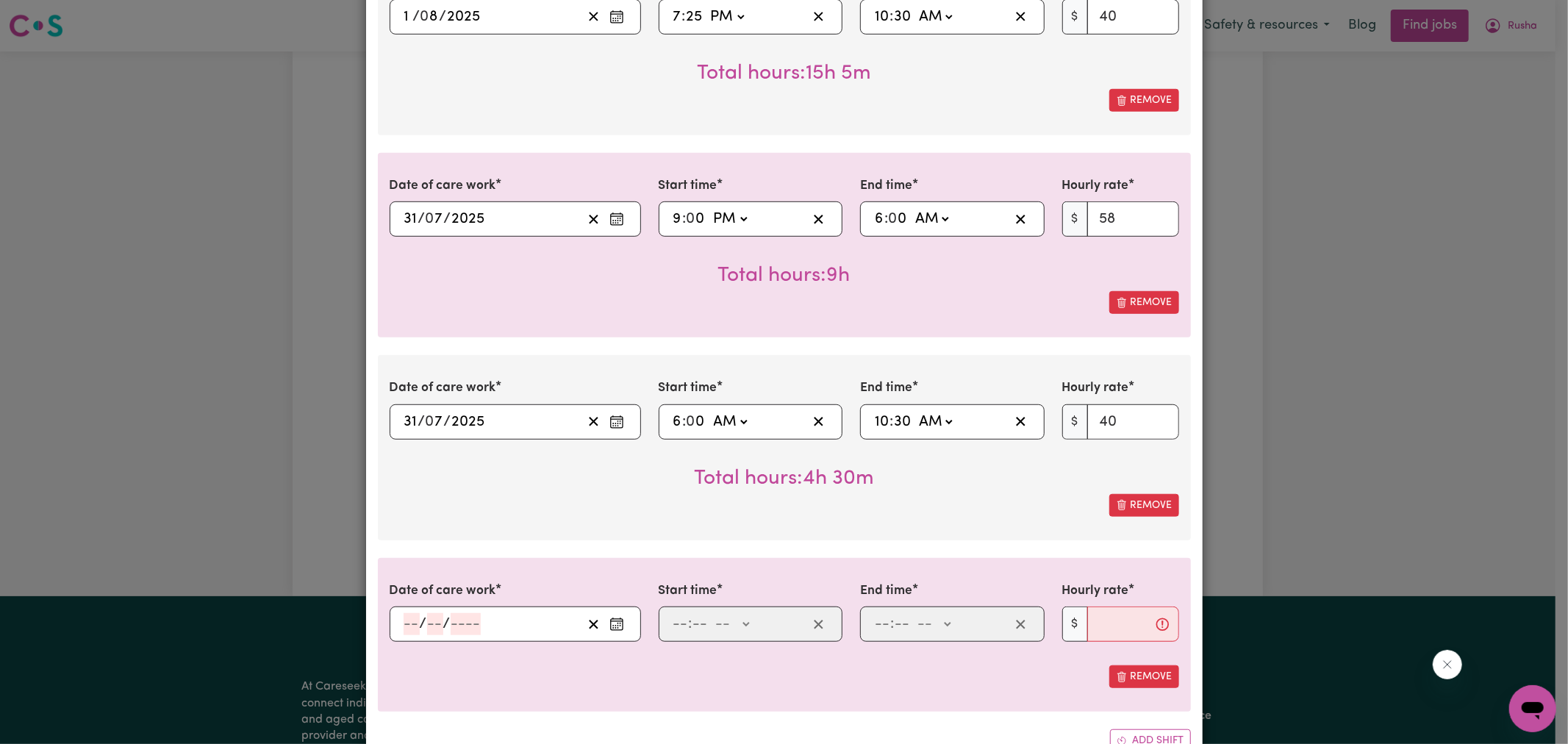
click at [874, 208] on input "6" at bounding box center [879, 219] width 11 height 22
type input "01:00"
type input "1"
type input "03:00"
type input "3"
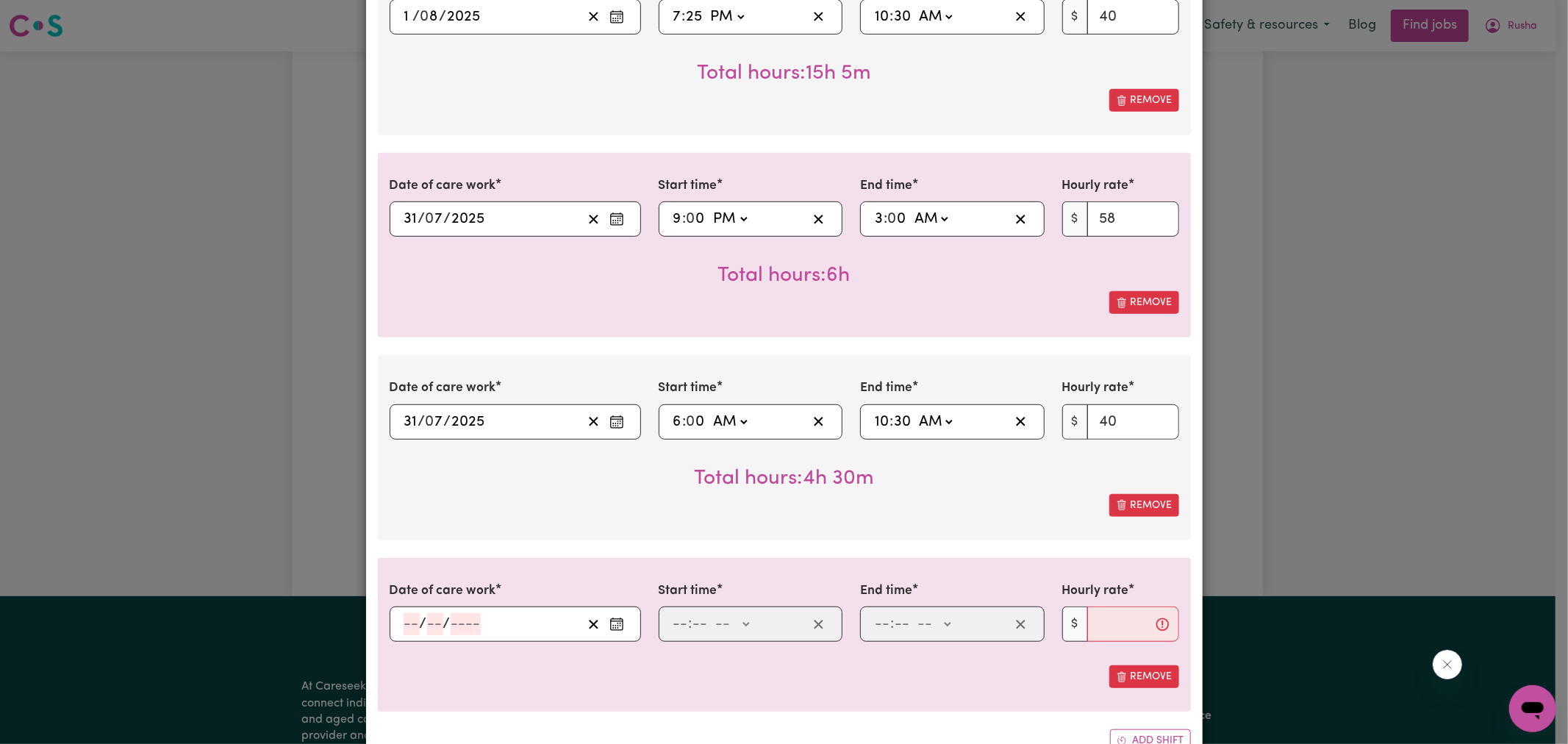
type input "01:00"
type input "1"
type input "11:00"
type input "11"
type input "11:05"
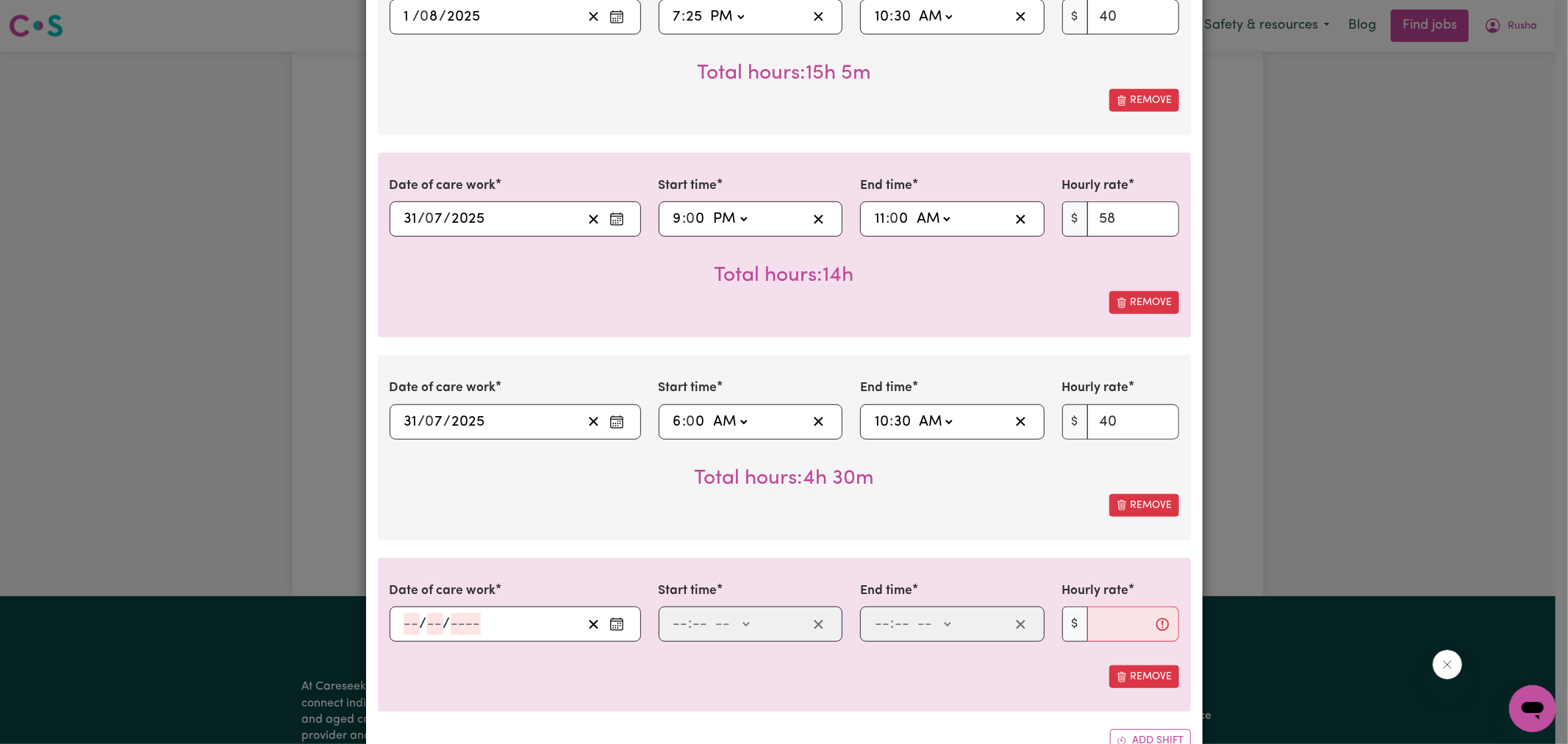
type input "5"
type input "11:59"
type input "59"
click at [938, 208] on select "AM PM" at bounding box center [931, 219] width 39 height 22
select select "pm"
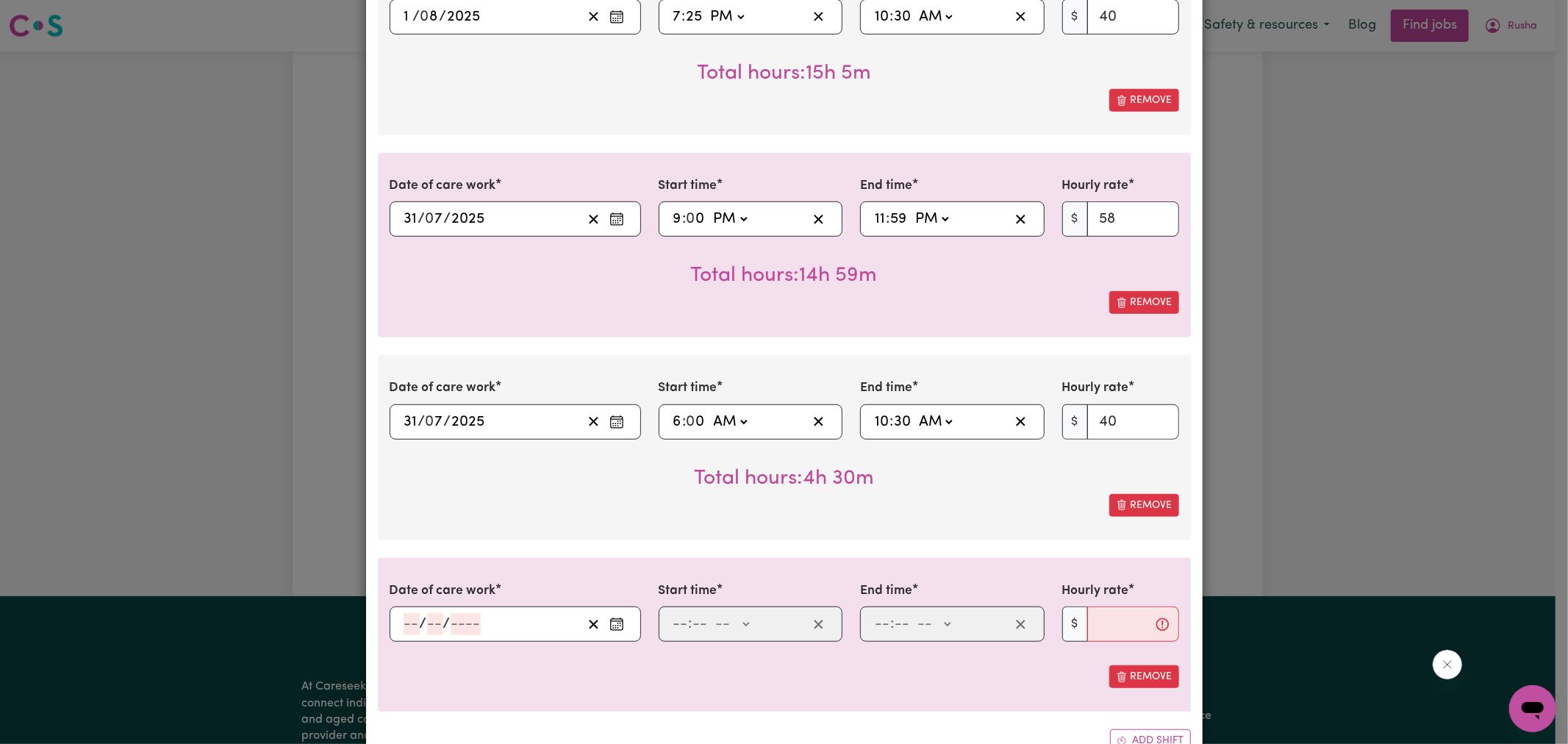
click at [911, 208] on select "AM PM" at bounding box center [931, 219] width 39 height 22
type input "23:59"
click at [610, 617] on icon "Enter the date of care work" at bounding box center [617, 625] width 15 height 15
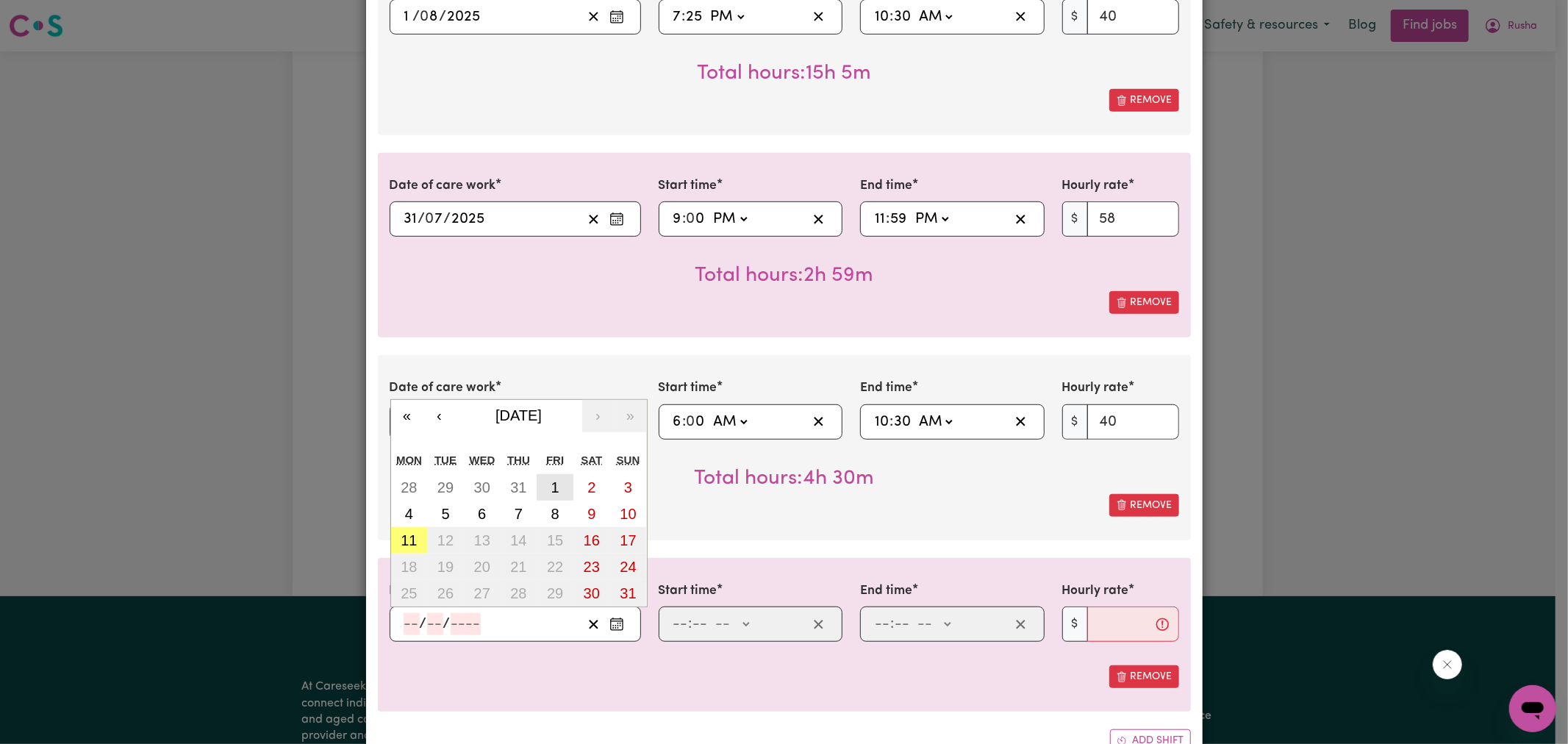
click at [542, 474] on button "1" at bounding box center [555, 488] width 37 height 26
type input "[DATE]"
type input "1"
type input "8"
type input "2025"
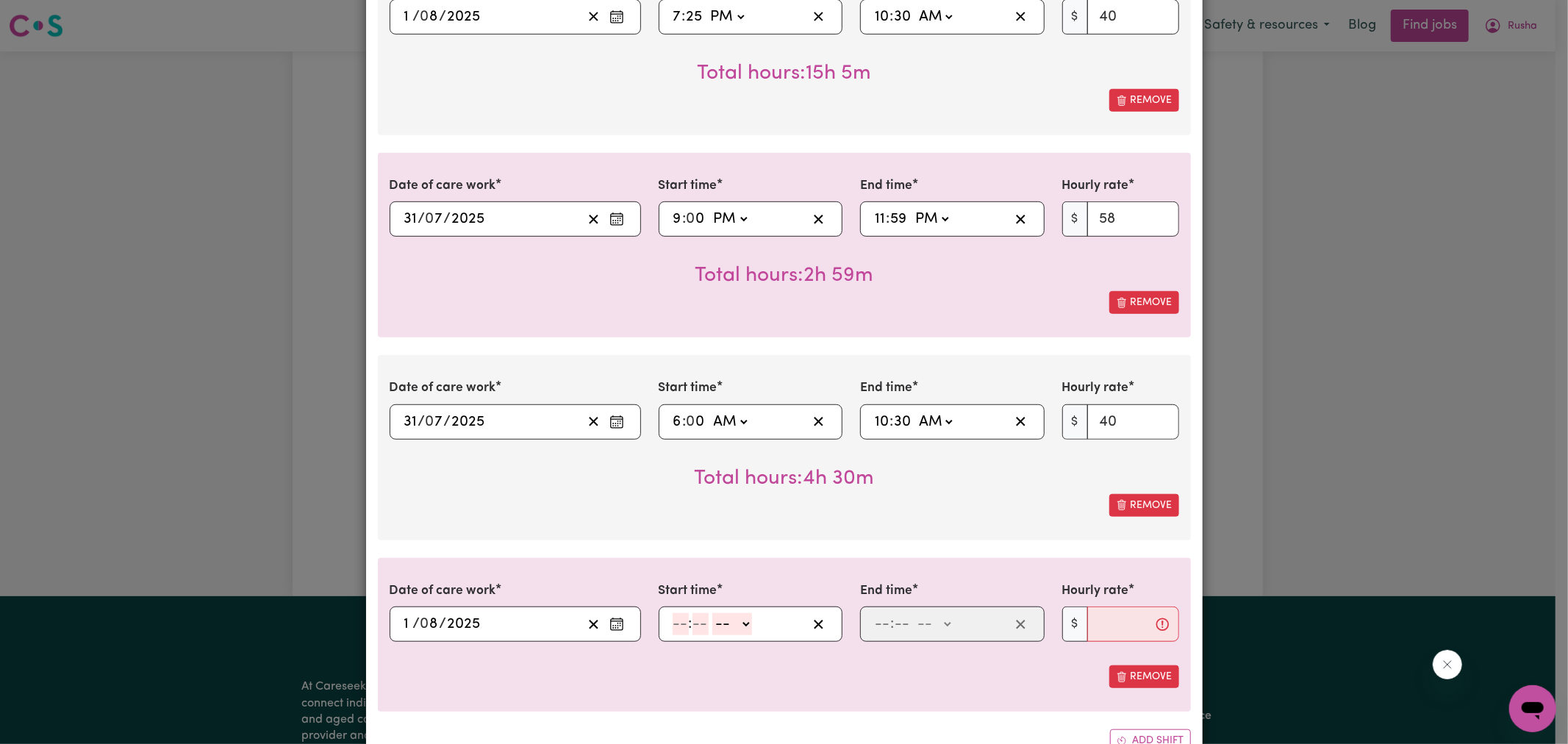
click at [673, 613] on input "number" at bounding box center [681, 624] width 16 height 22
type input "12"
type input "0"
click at [731, 613] on select "-- AM PM" at bounding box center [735, 624] width 39 height 22
select select "am"
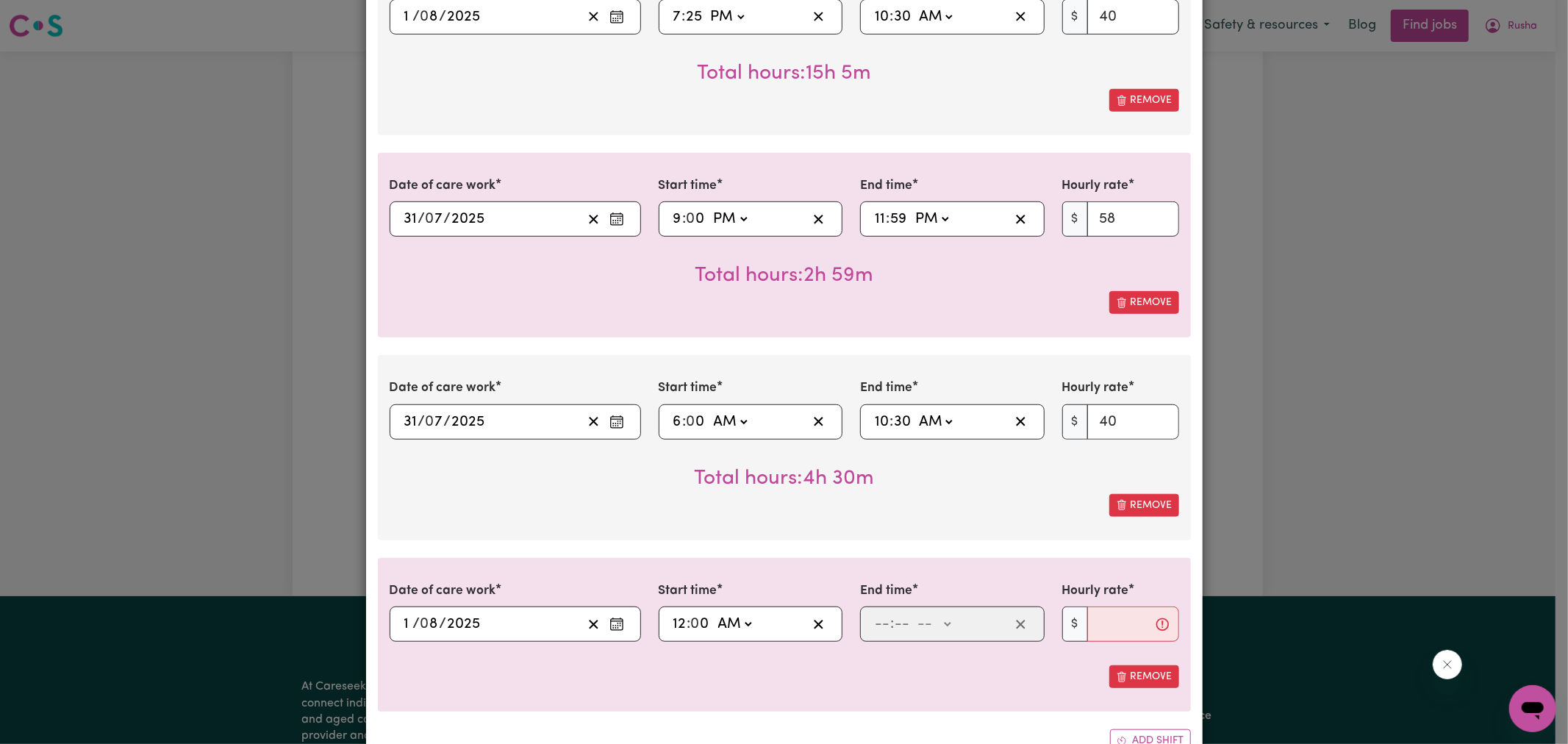
click at [715, 613] on select "-- AM PM" at bounding box center [735, 624] width 39 height 22
type input "00:00"
click at [883, 613] on input "number" at bounding box center [883, 624] width 16 height 22
type input "6"
type input "0"
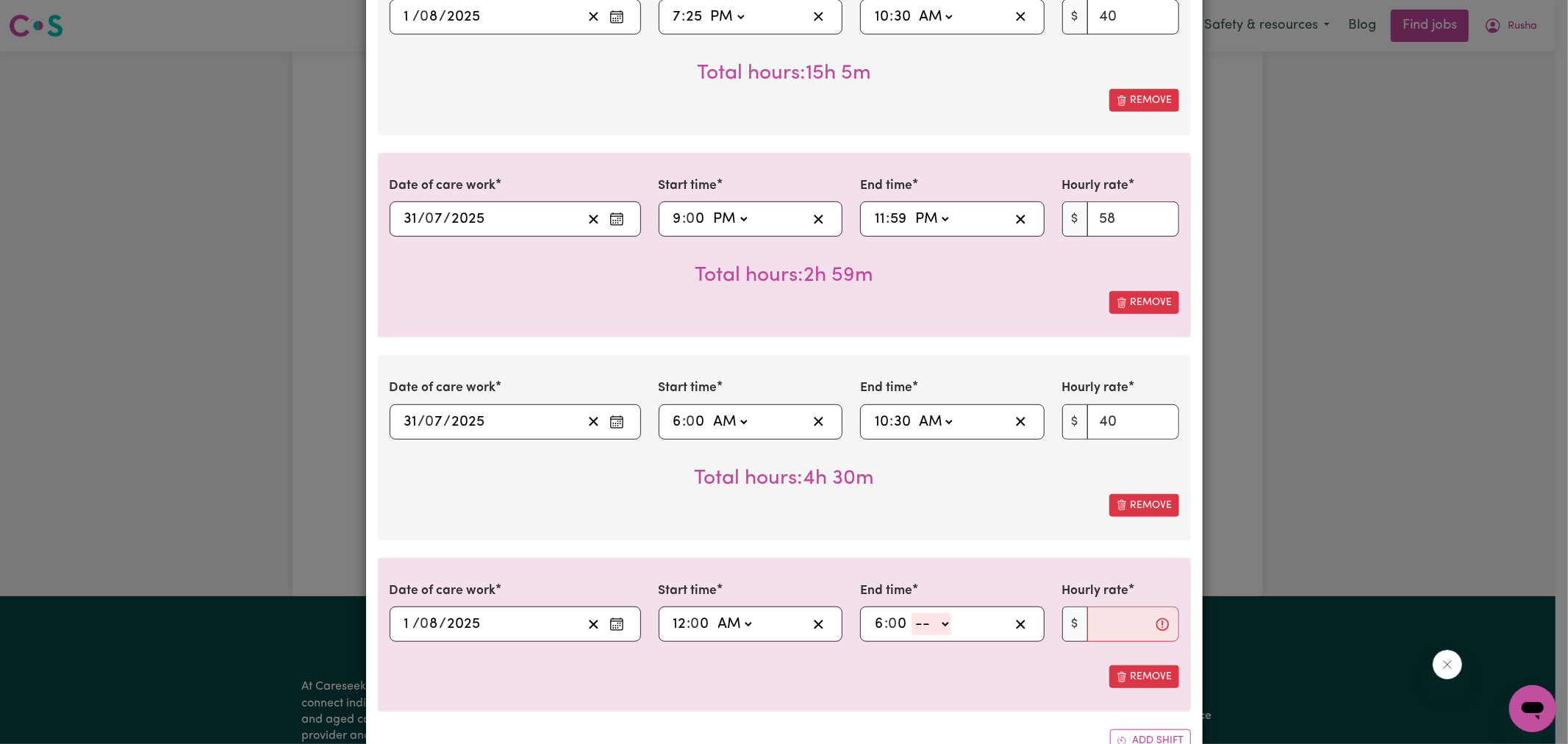
click at [920, 613] on select "-- AM PM" at bounding box center [931, 624] width 39 height 22
select select "am"
click at [911, 613] on select "-- AM PM" at bounding box center [931, 624] width 39 height 22
type input "06:00"
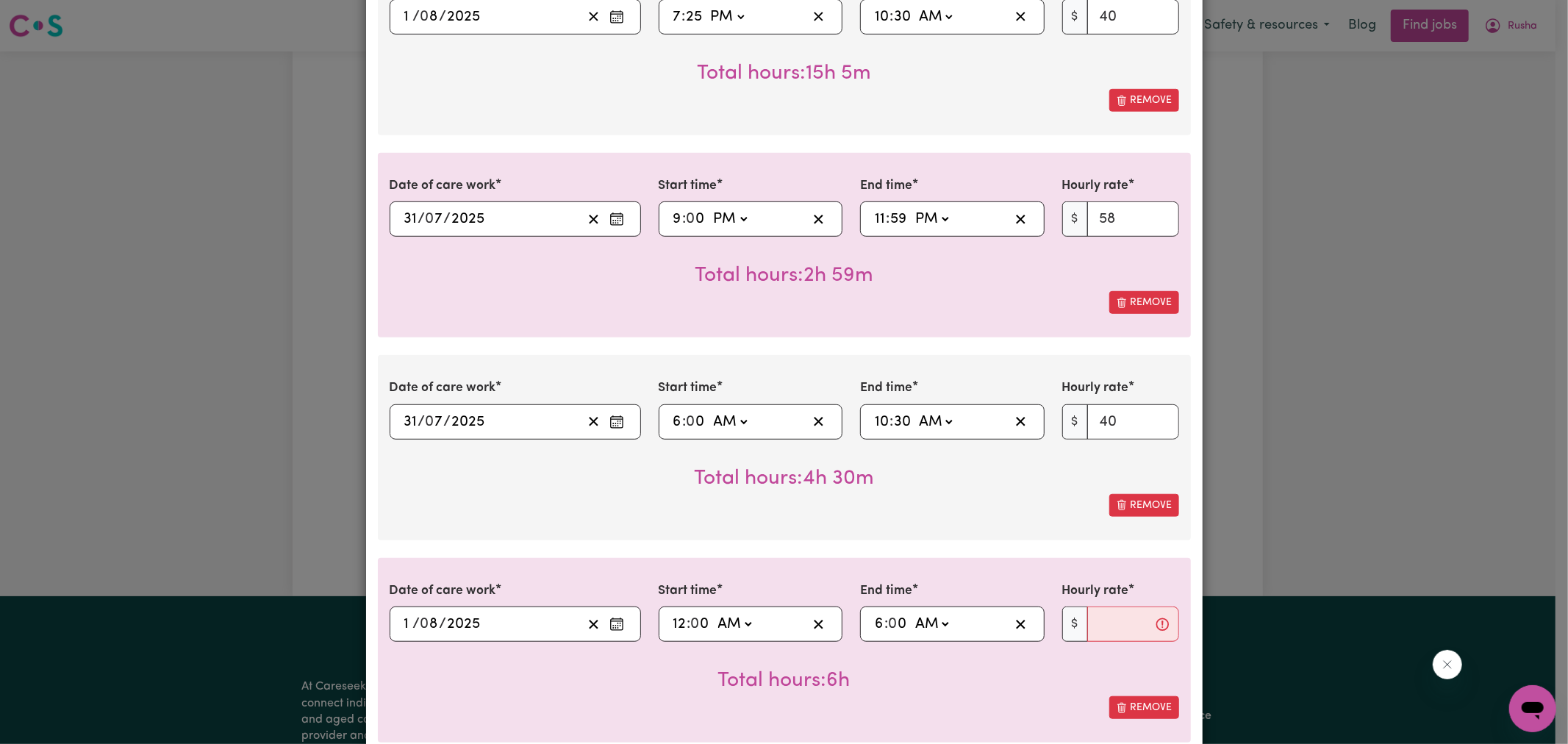
click at [865, 696] on div "Remove" at bounding box center [784, 708] width 790 height 23
click at [1092, 609] on input "Hourly rate" at bounding box center [1133, 624] width 92 height 35
type input "58"
click at [556, 696] on div "Remove" at bounding box center [784, 708] width 790 height 23
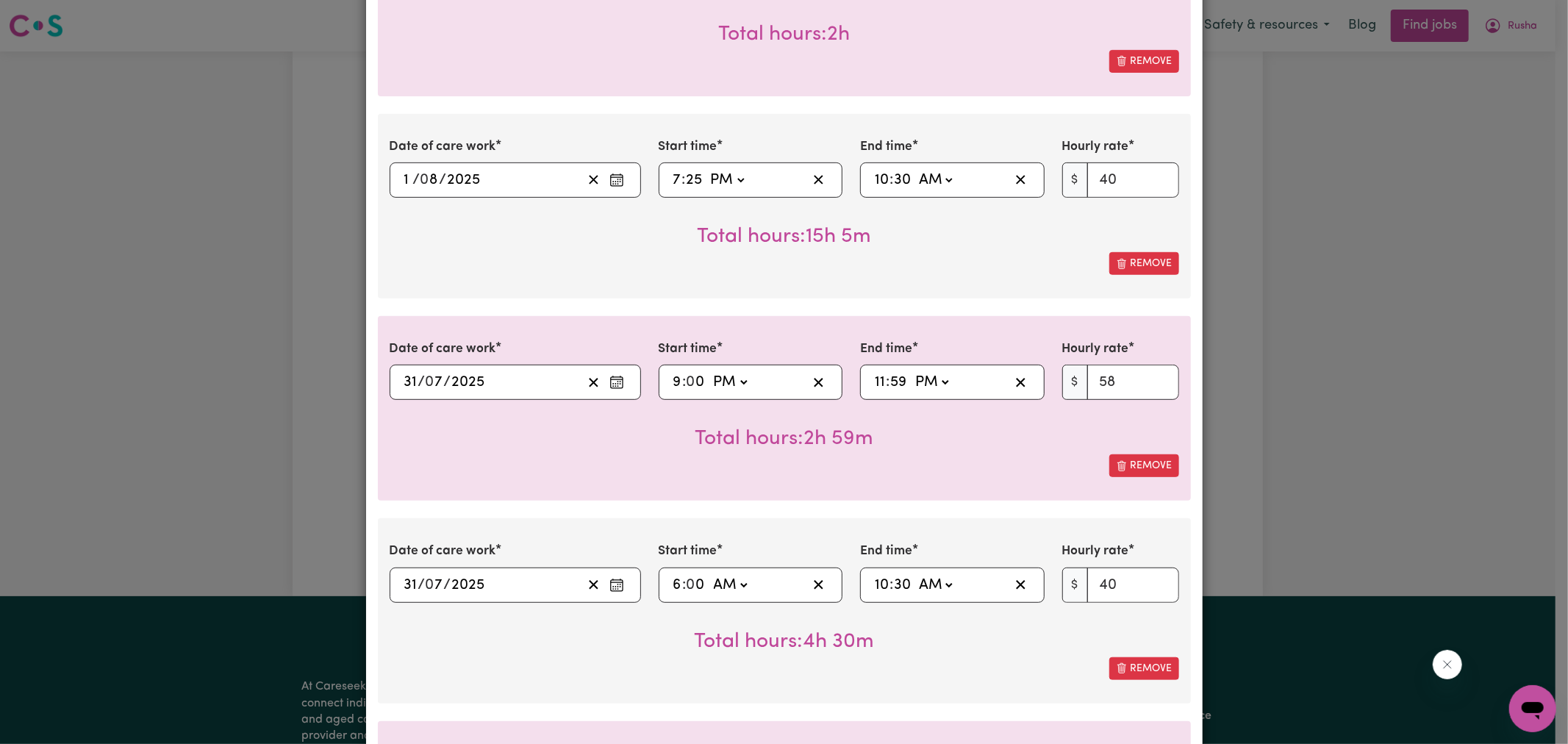
scroll to position [326, 0]
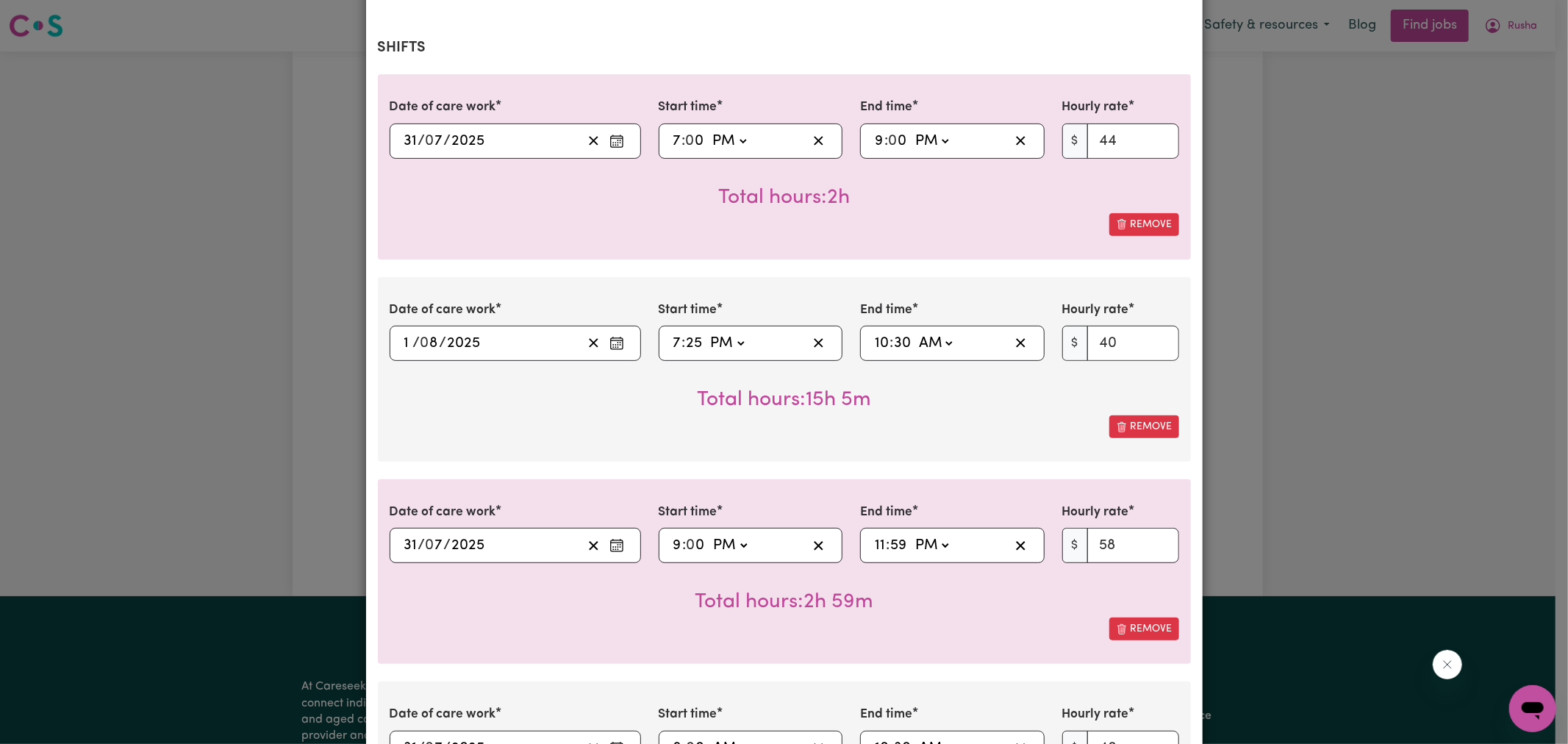
click at [695, 332] on input "25" at bounding box center [694, 343] width 17 height 22
type input "19:00"
type input "0"
click at [874, 332] on input "10" at bounding box center [882, 343] width 16 height 22
type input "09:30"
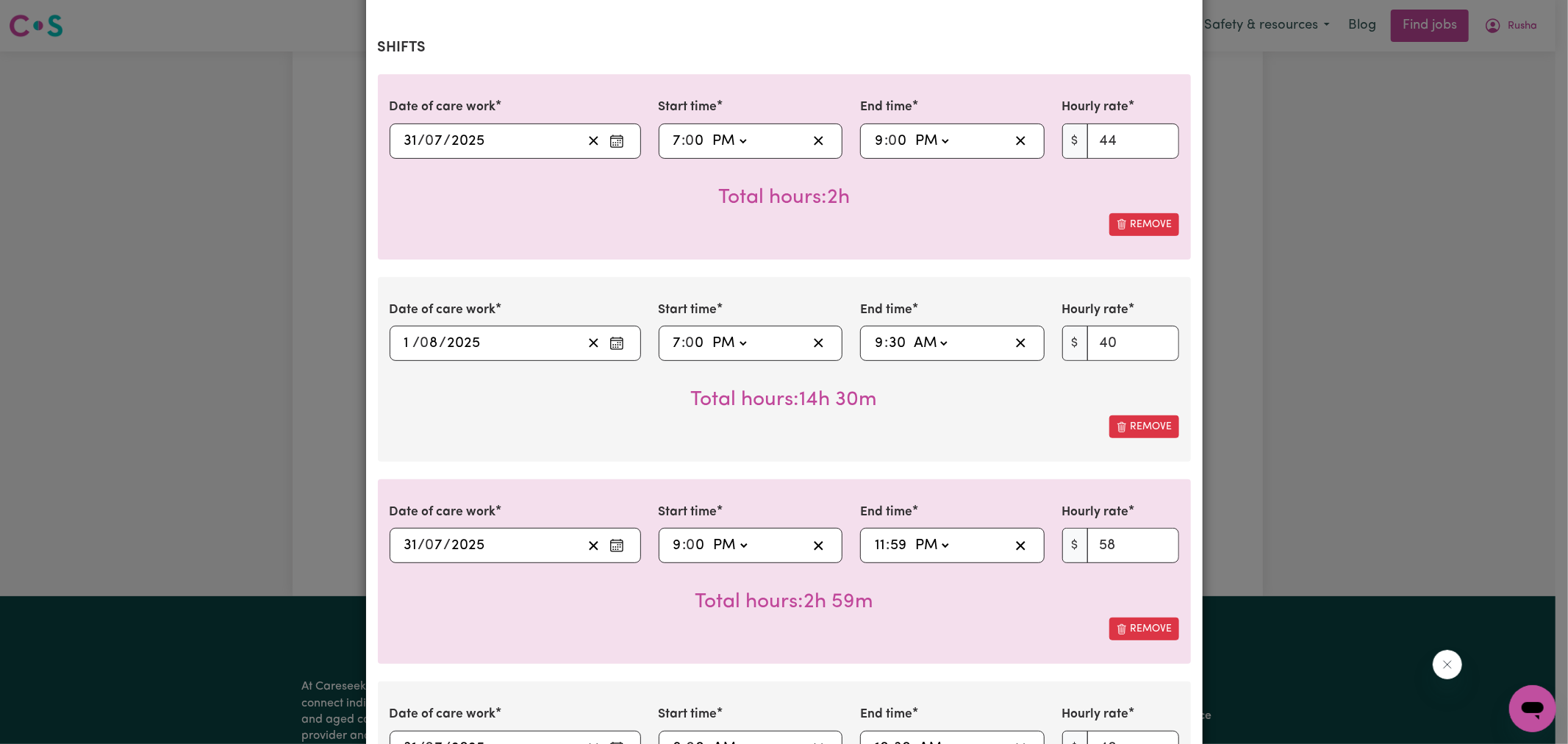
type input "9"
type input "09:00"
type input "0"
click at [925, 332] on select "AM PM" at bounding box center [931, 343] width 39 height 22
select select "pm"
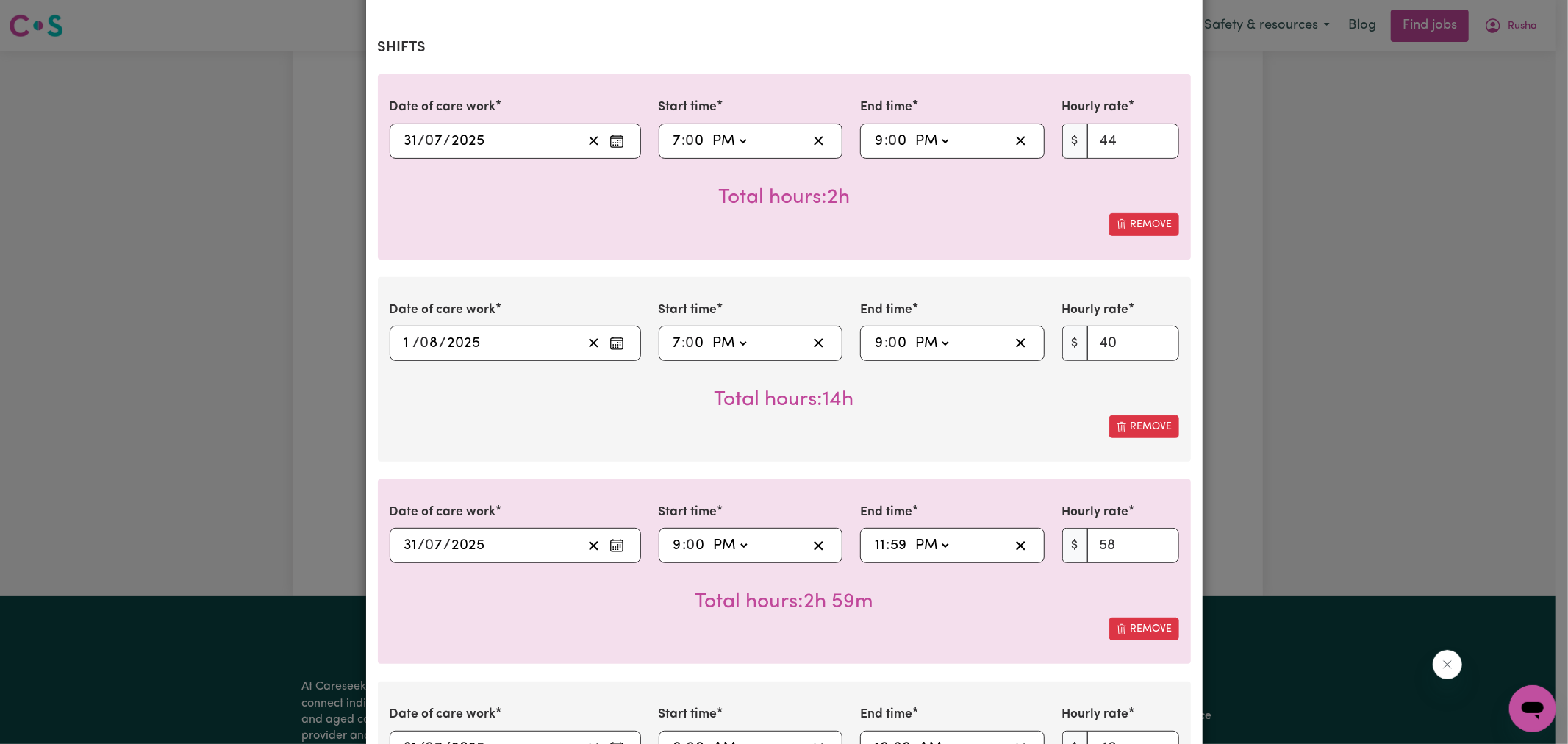
click at [911, 332] on select "AM PM" at bounding box center [931, 343] width 39 height 22
type input "21:00"
click at [1128, 326] on input "40" at bounding box center [1133, 343] width 92 height 35
type input "44"
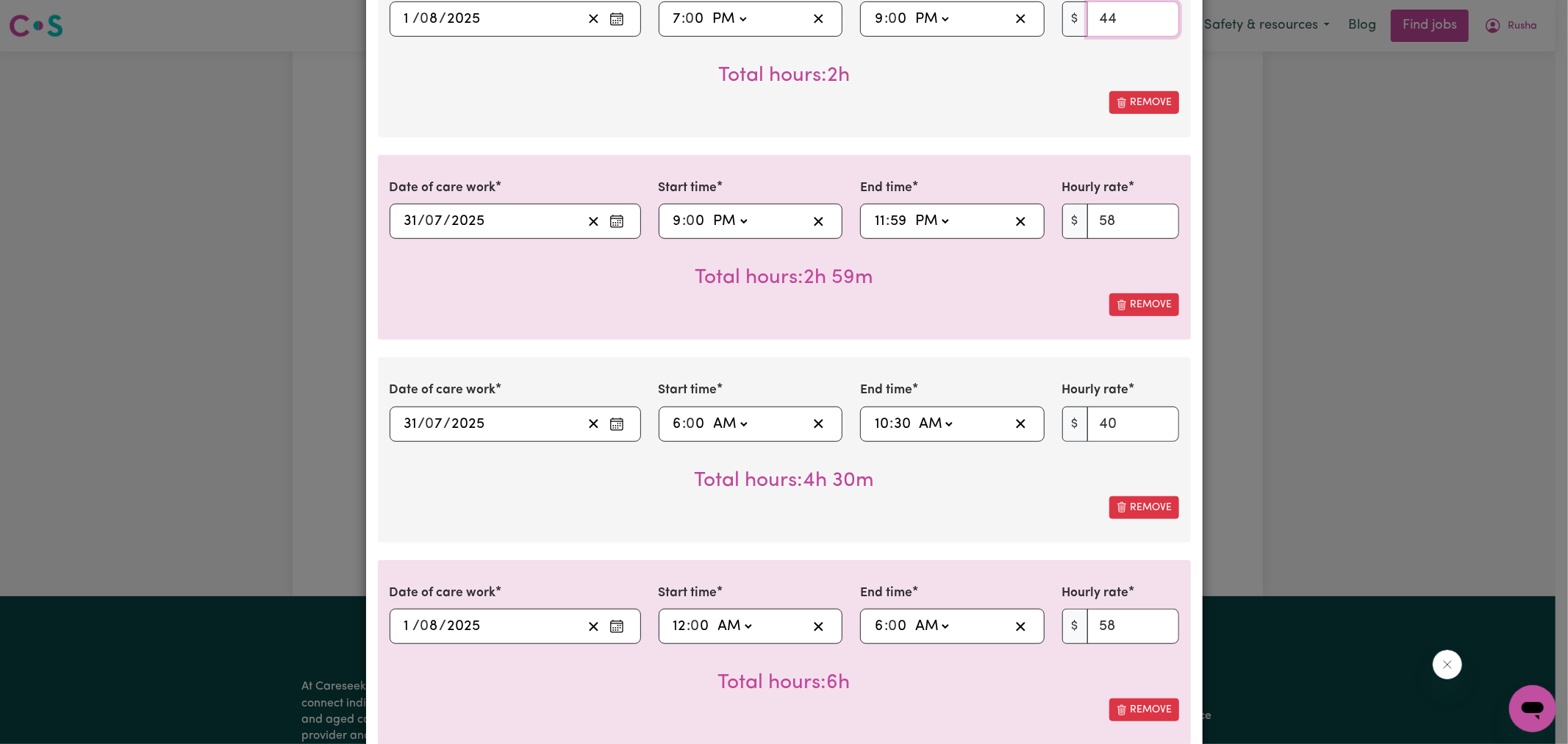
scroll to position [817, 0]
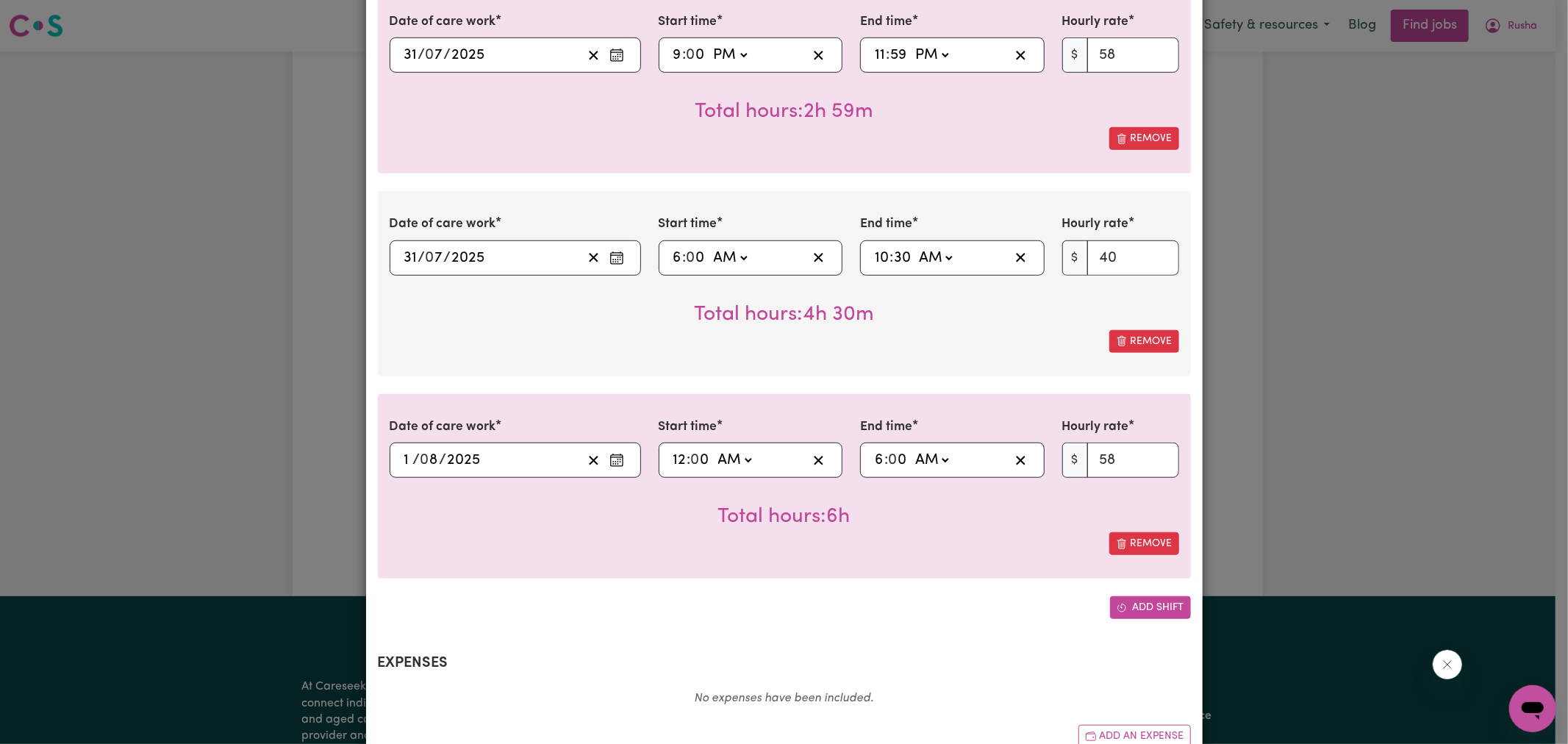
click at [1120, 597] on button "Add shift" at bounding box center [1151, 608] width 81 height 23
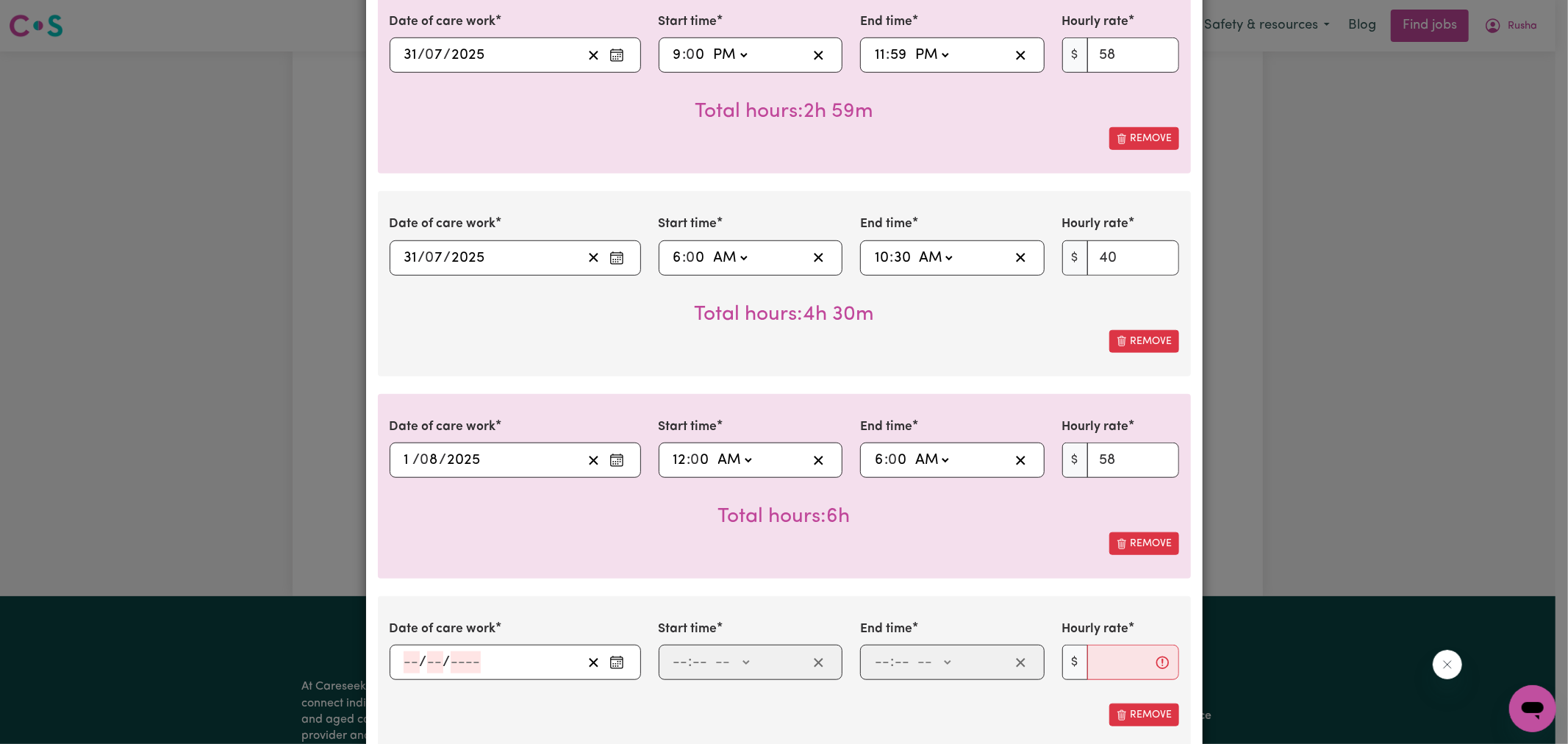
drag, startPoint x: 618, startPoint y: 642, endPoint x: 627, endPoint y: 641, distance: 9.1
click at [616, 655] on icon "Enter the date of care work" at bounding box center [617, 663] width 15 height 15
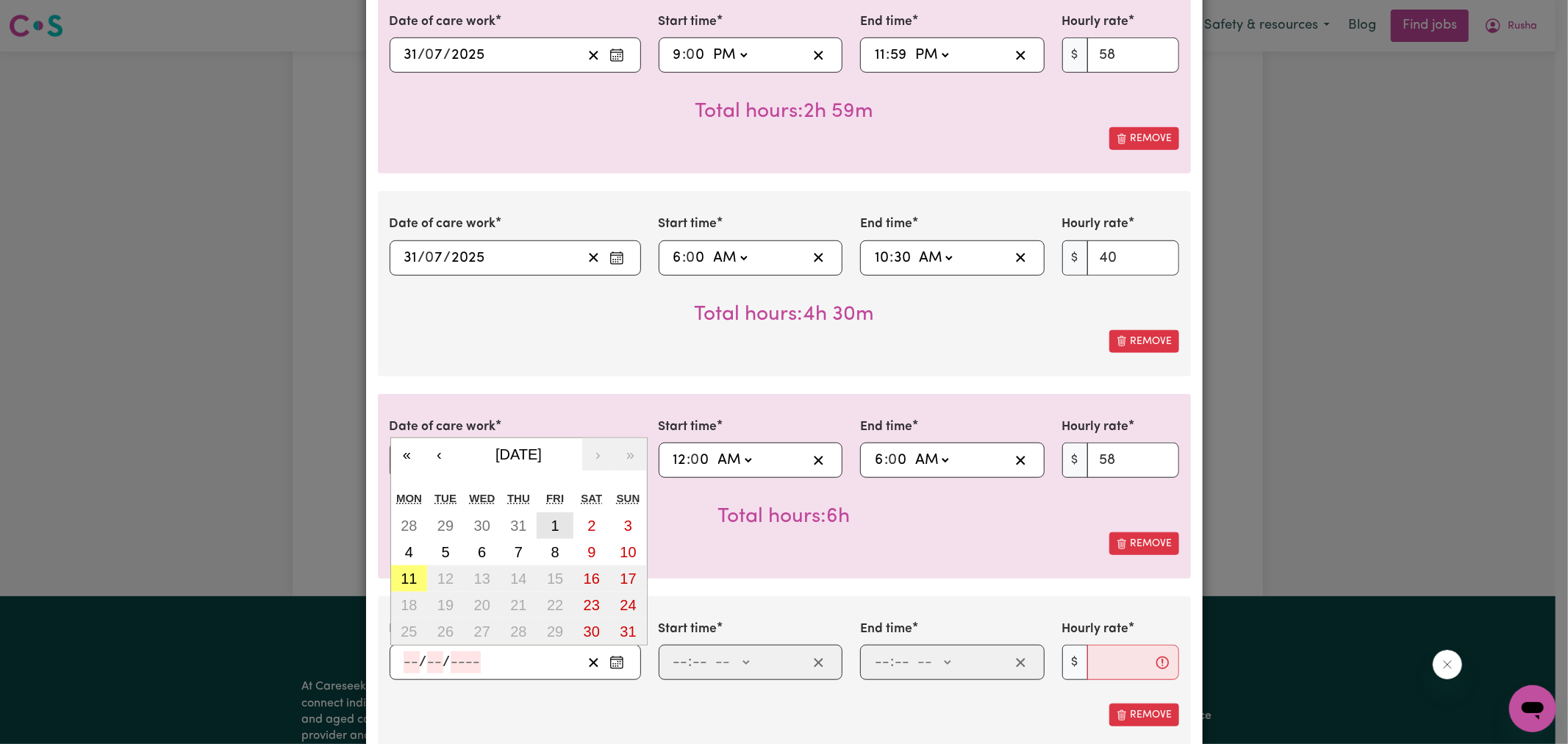
click at [555, 513] on button "1" at bounding box center [555, 526] width 37 height 26
type input "[DATE]"
type input "1"
type input "8"
type input "2025"
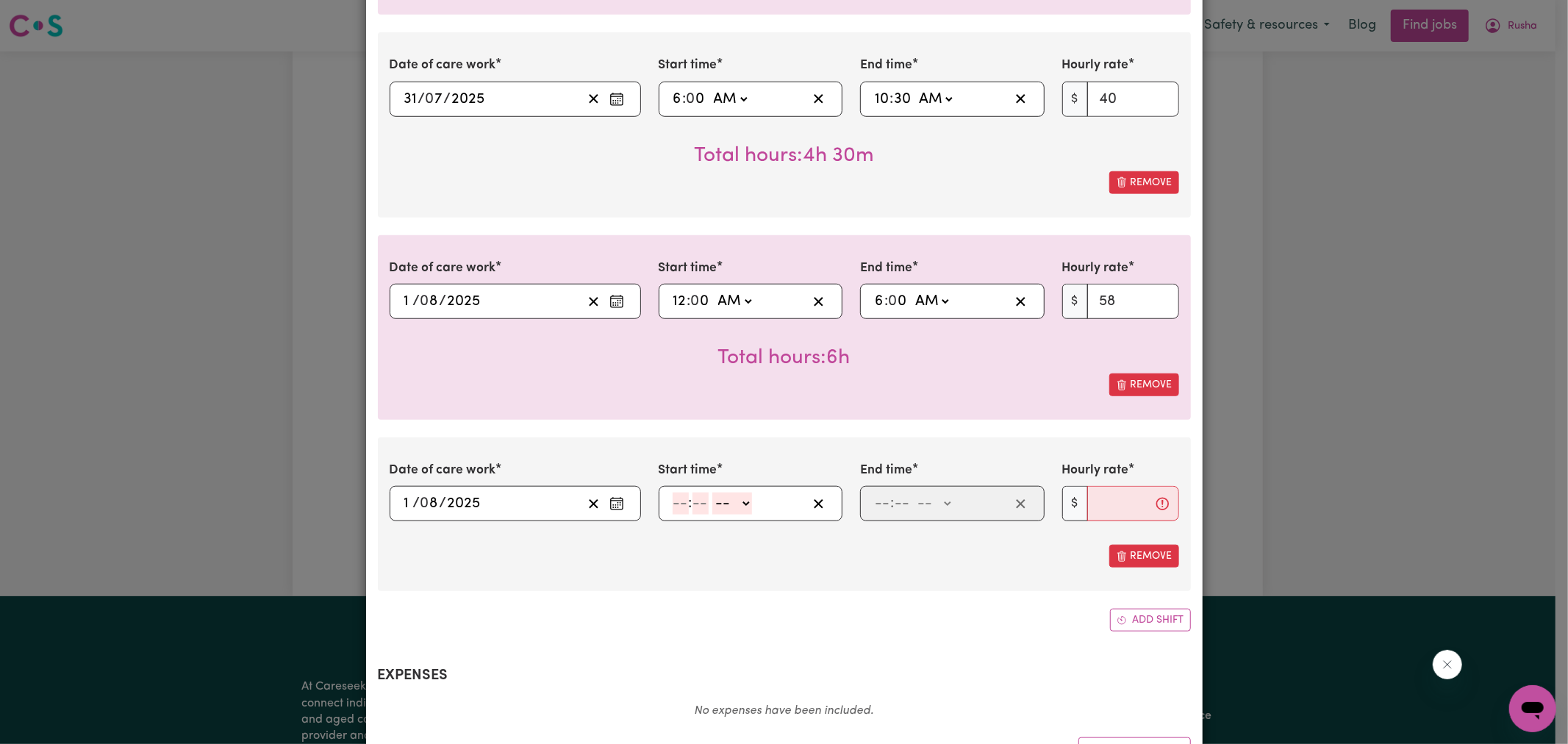
scroll to position [981, 0]
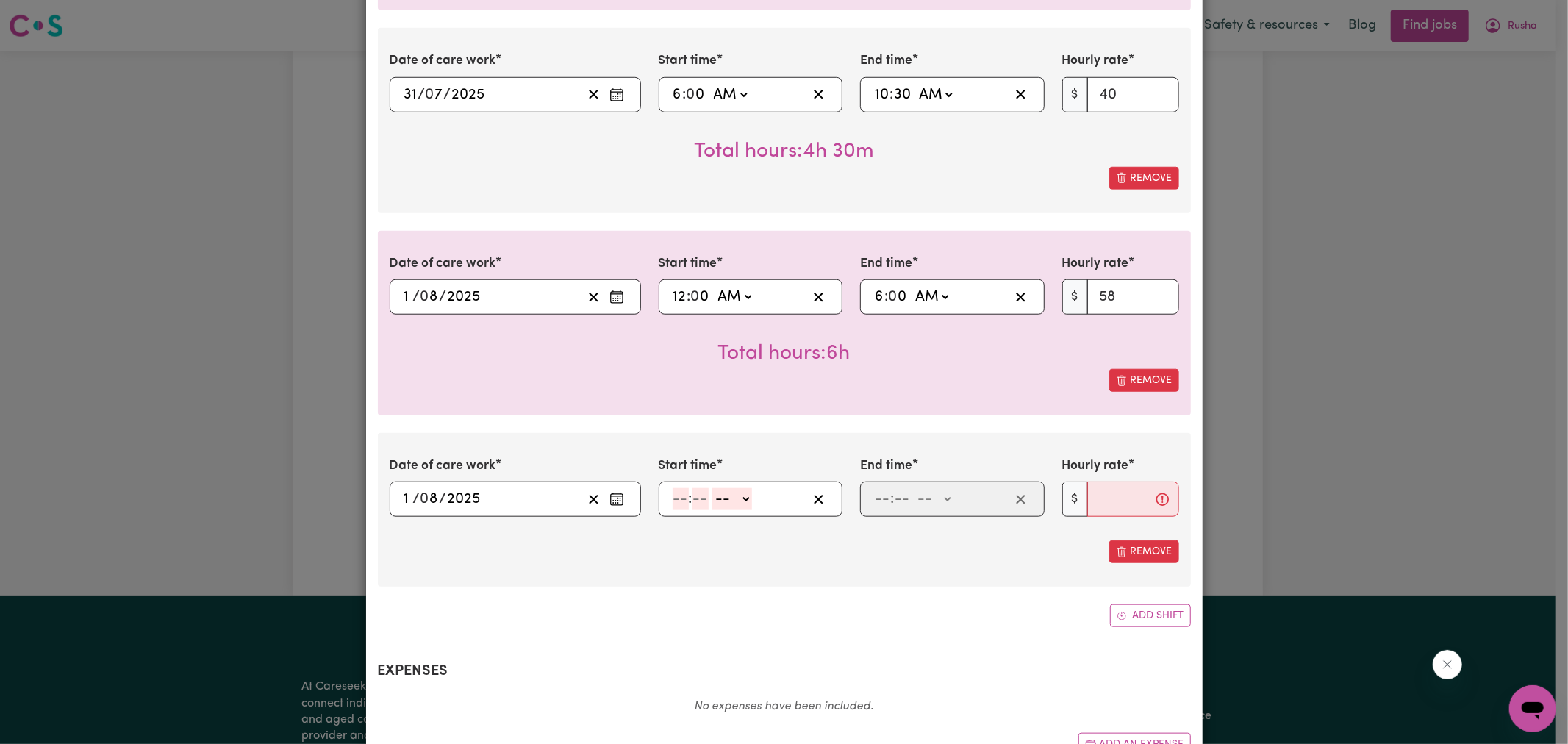
click at [675, 488] on input "number" at bounding box center [681, 499] width 16 height 22
type input "9"
type input "0"
click at [726, 488] on select "-- AM PM" at bounding box center [730, 499] width 39 height 22
select select "pm"
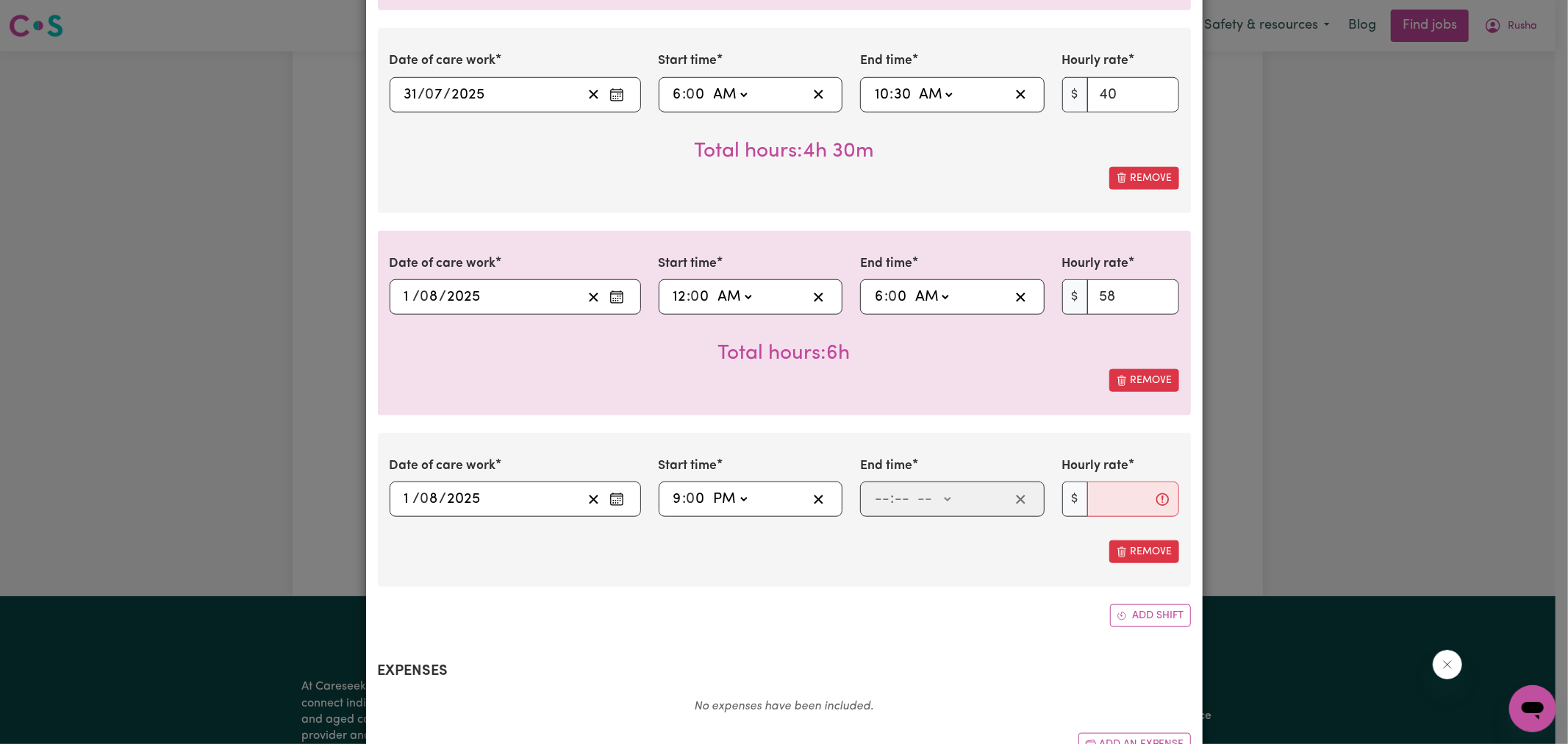
click at [710, 488] on select "-- AM PM" at bounding box center [730, 499] width 39 height 22
type input "21:00"
click at [880, 488] on input "number" at bounding box center [883, 499] width 16 height 22
type input "11"
type input "59"
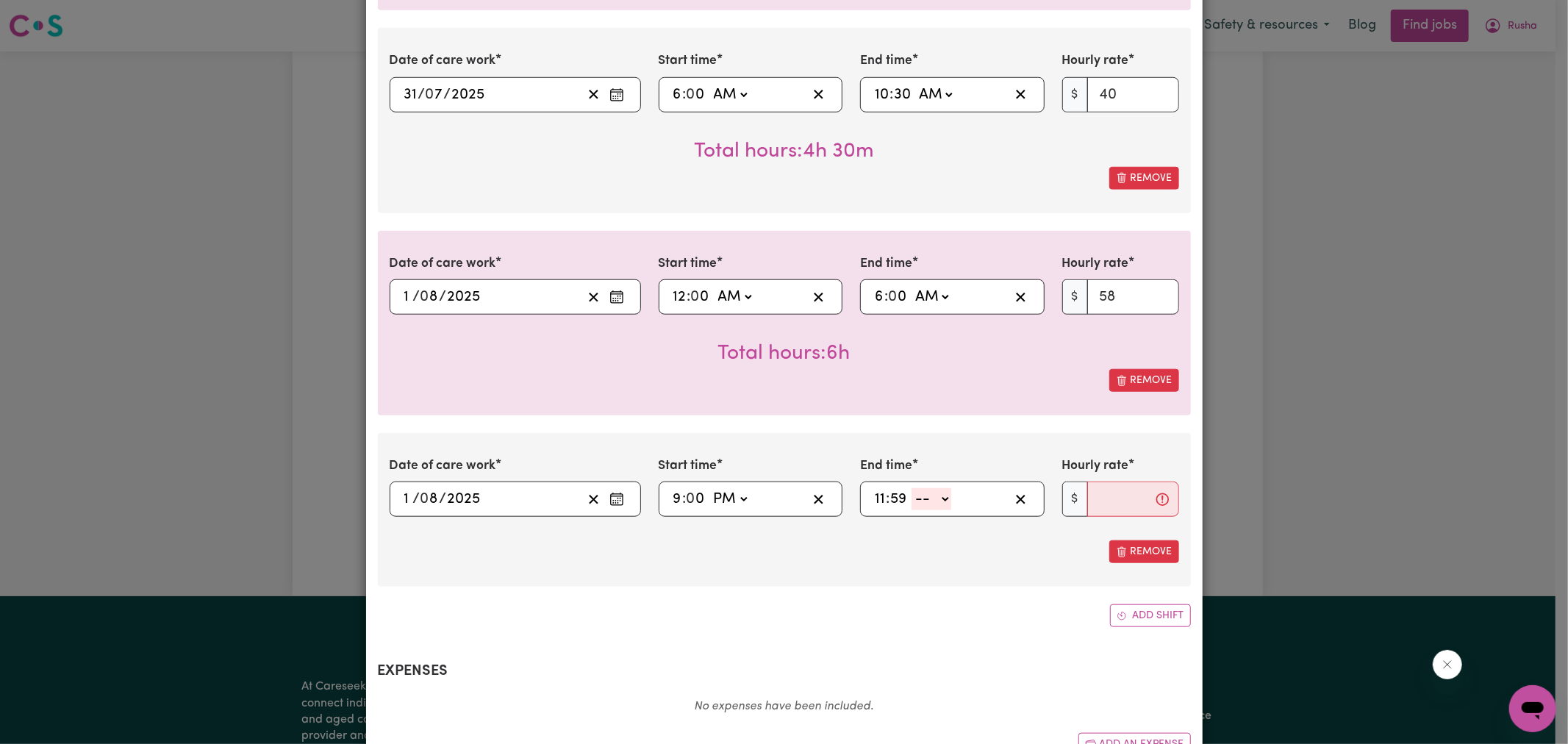
drag, startPoint x: 920, startPoint y: 479, endPoint x: 924, endPoint y: 492, distance: 13.6
click at [920, 488] on select "-- AM PM" at bounding box center [931, 499] width 39 height 22
select select "pm"
click at [911, 488] on select "-- AM PM" at bounding box center [931, 499] width 39 height 22
type input "23:59"
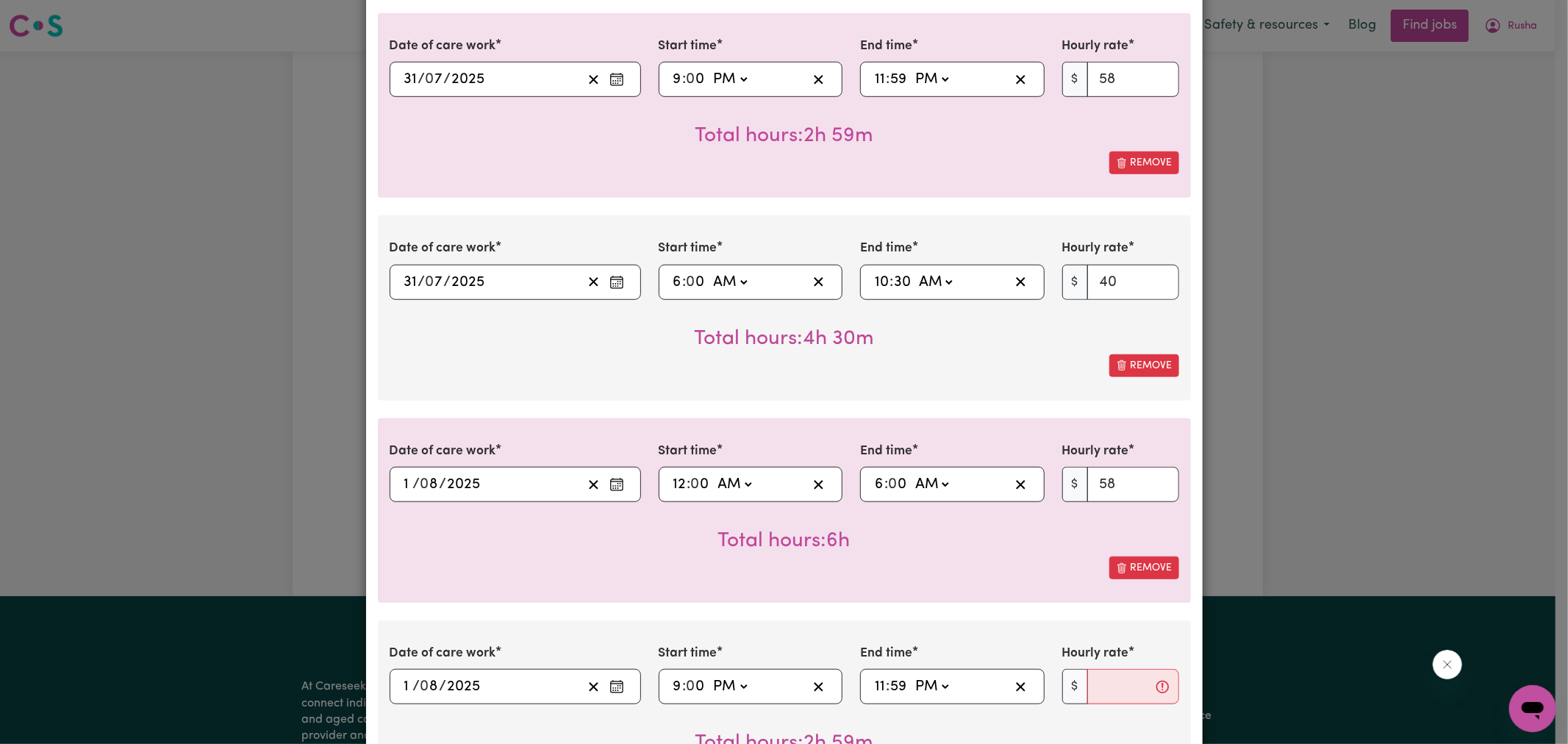
scroll to position [817, 0]
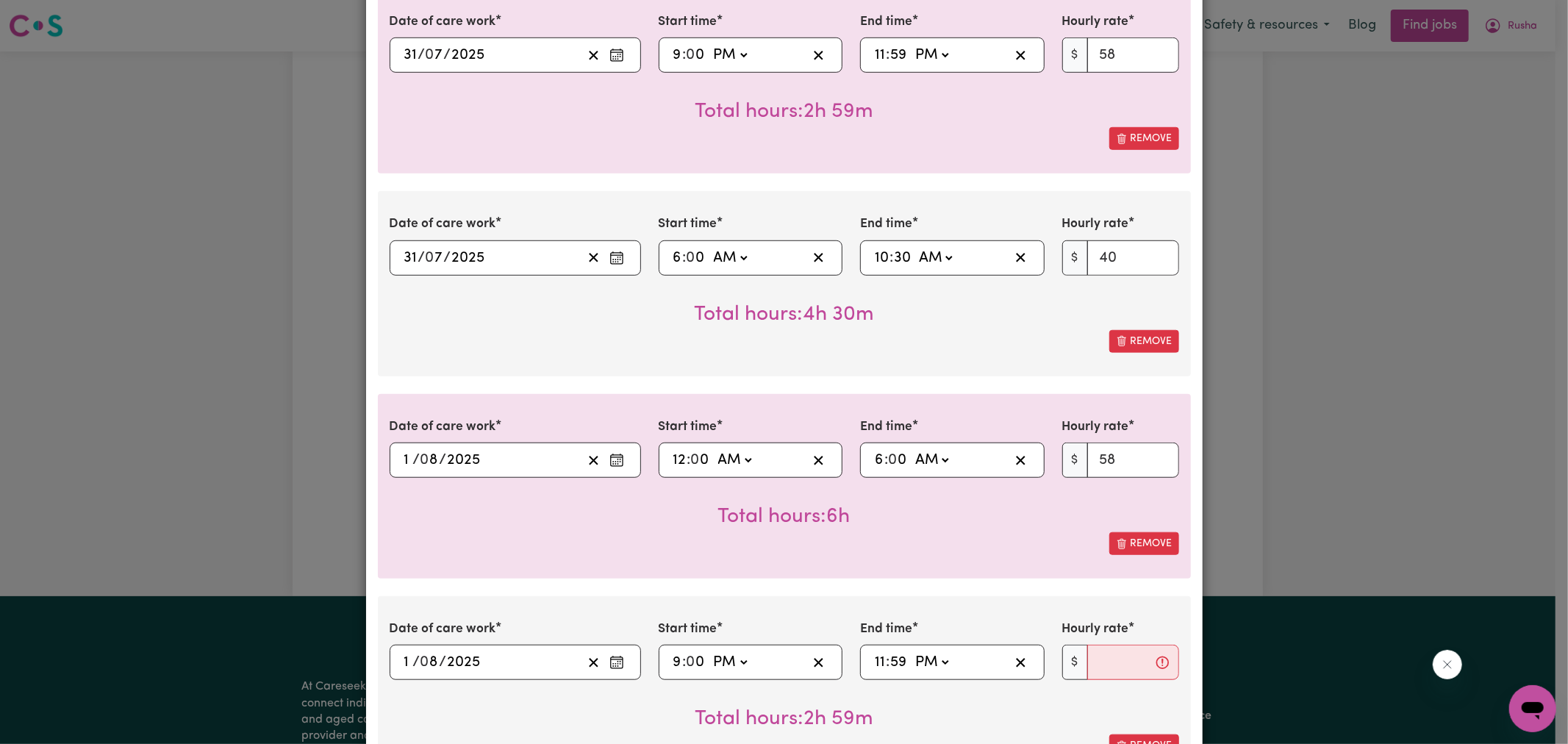
click at [1012, 696] on div "Total hours: 2h 59m" at bounding box center [784, 708] width 790 height 54
click at [1114, 645] on input "Hourly rate" at bounding box center [1133, 663] width 92 height 35
type input "58"
click at [486, 688] on div "Total hours: 2h 59m" at bounding box center [784, 708] width 790 height 54
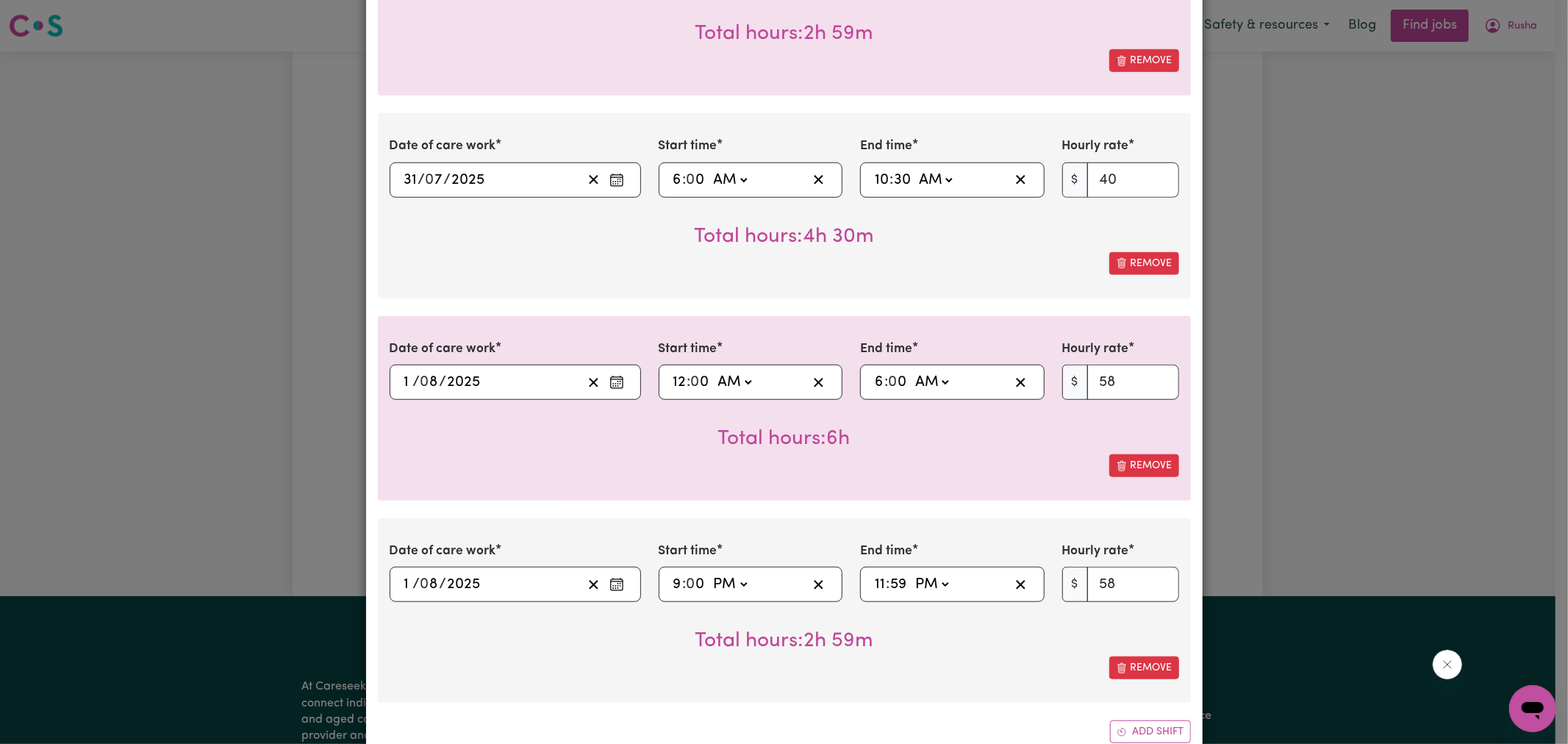
scroll to position [981, 0]
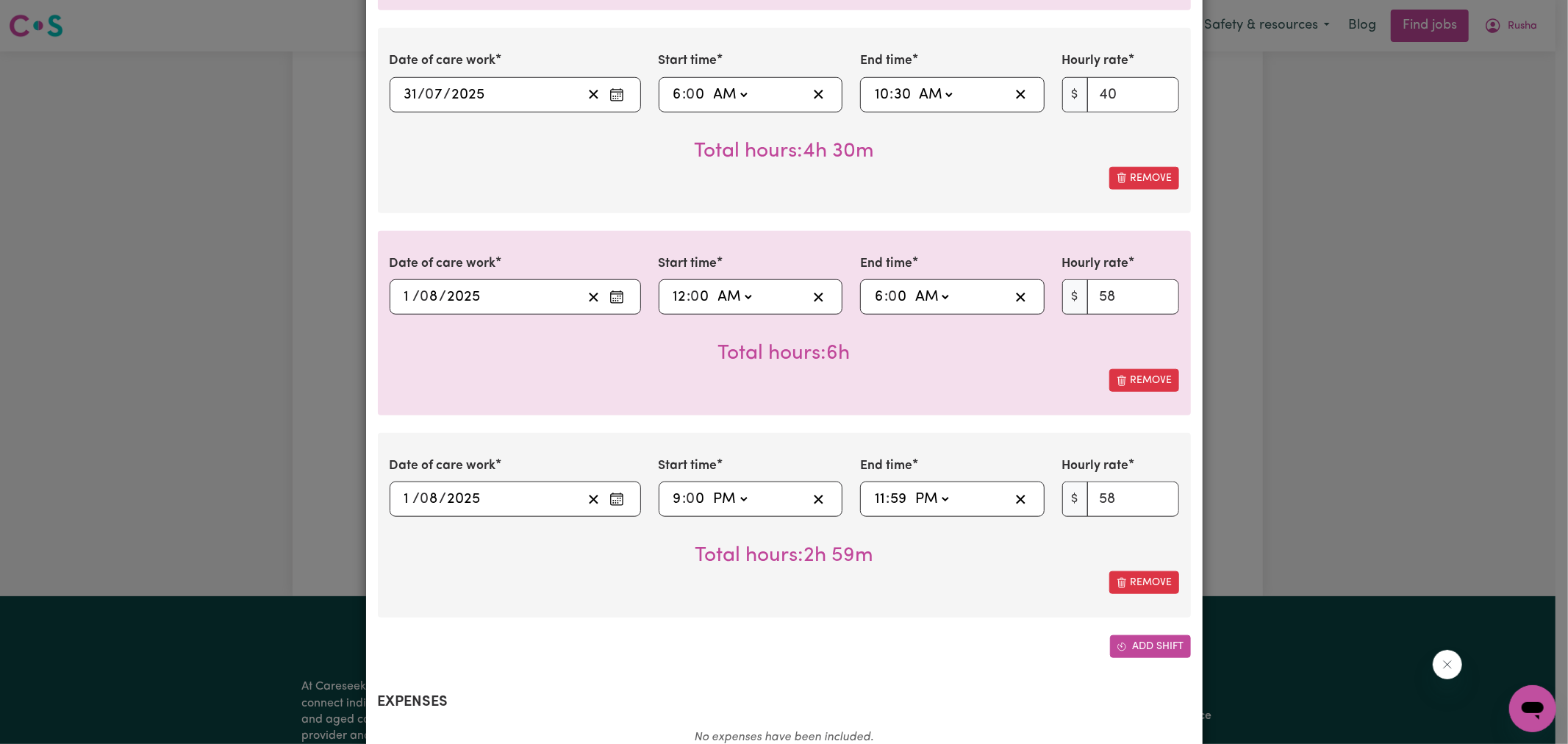
click at [1160, 635] on button "Add shift" at bounding box center [1151, 647] width 81 height 23
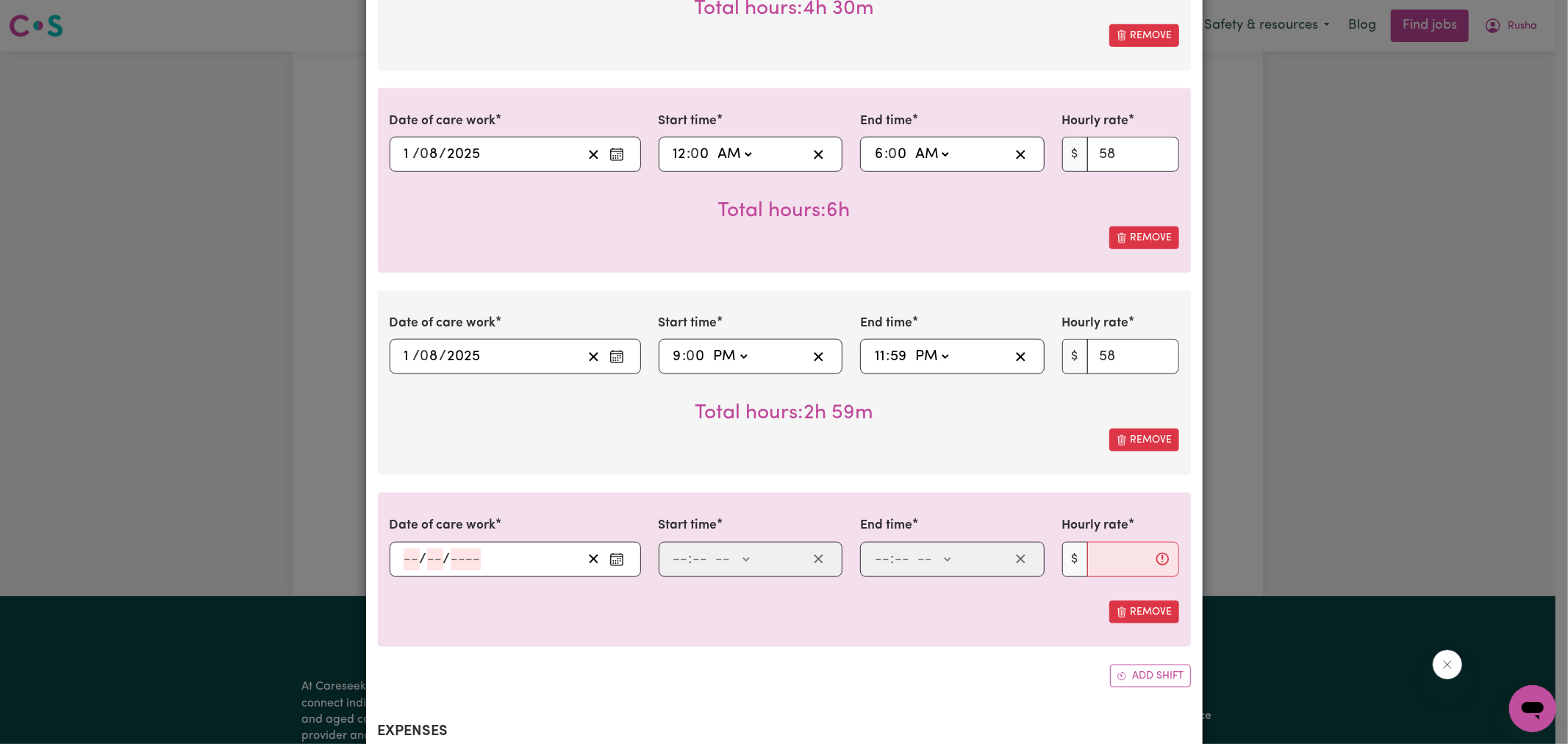
scroll to position [1144, 0]
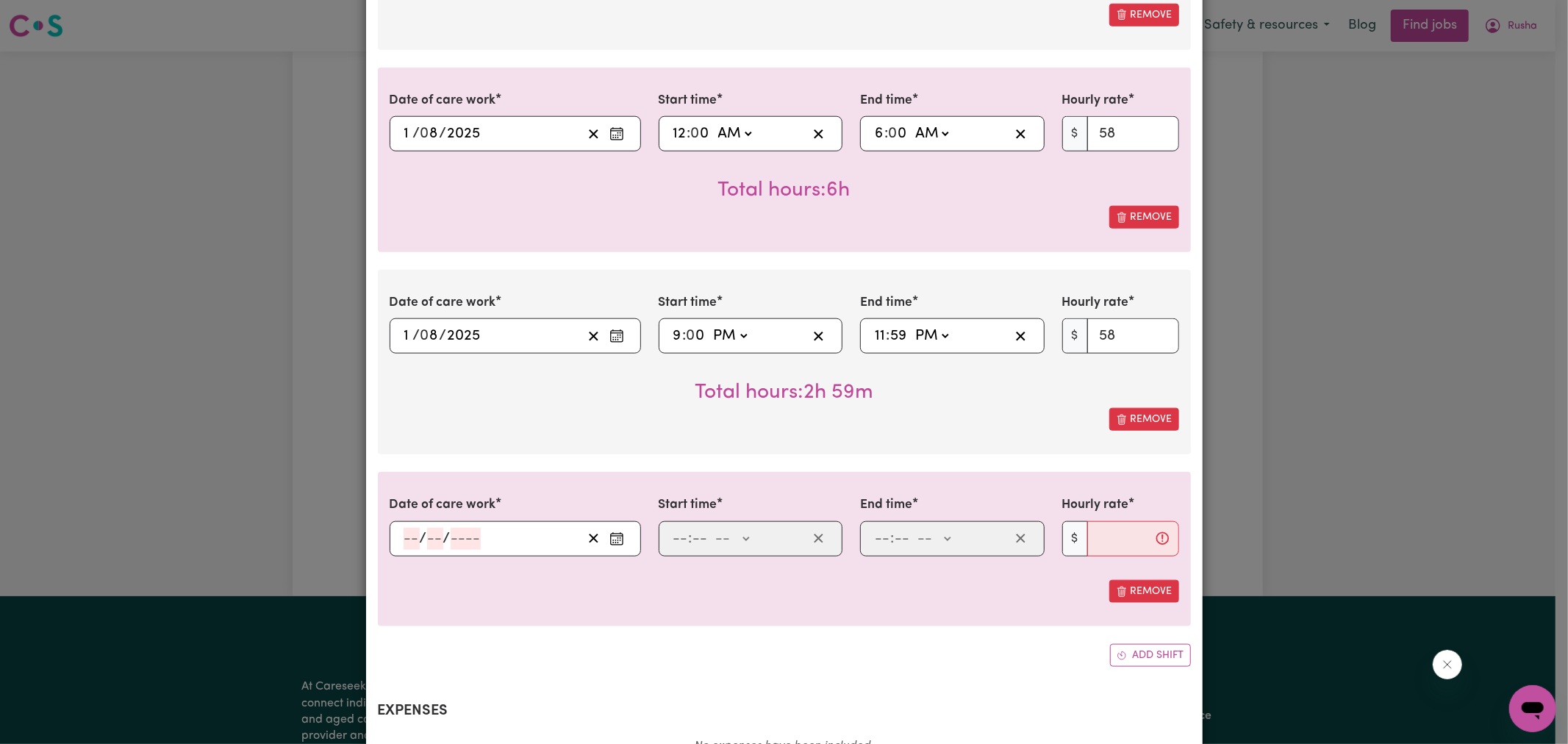
click at [615, 540] on circle "Enter the date of care work" at bounding box center [616, 541] width 2 height 2
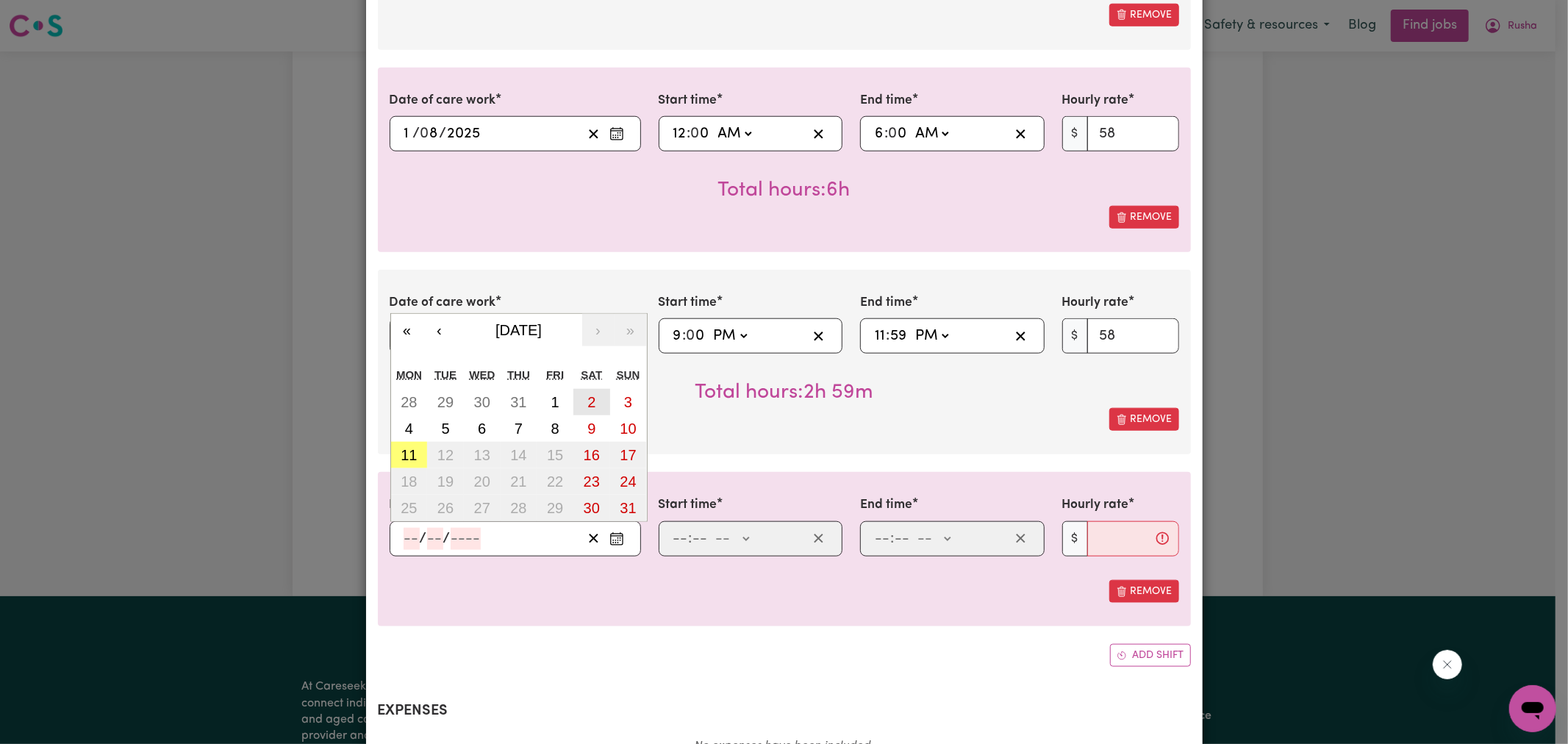
click at [588, 395] on abbr "2" at bounding box center [592, 403] width 8 height 16
type input "[DATE]"
type input "2"
type input "8"
type input "2025"
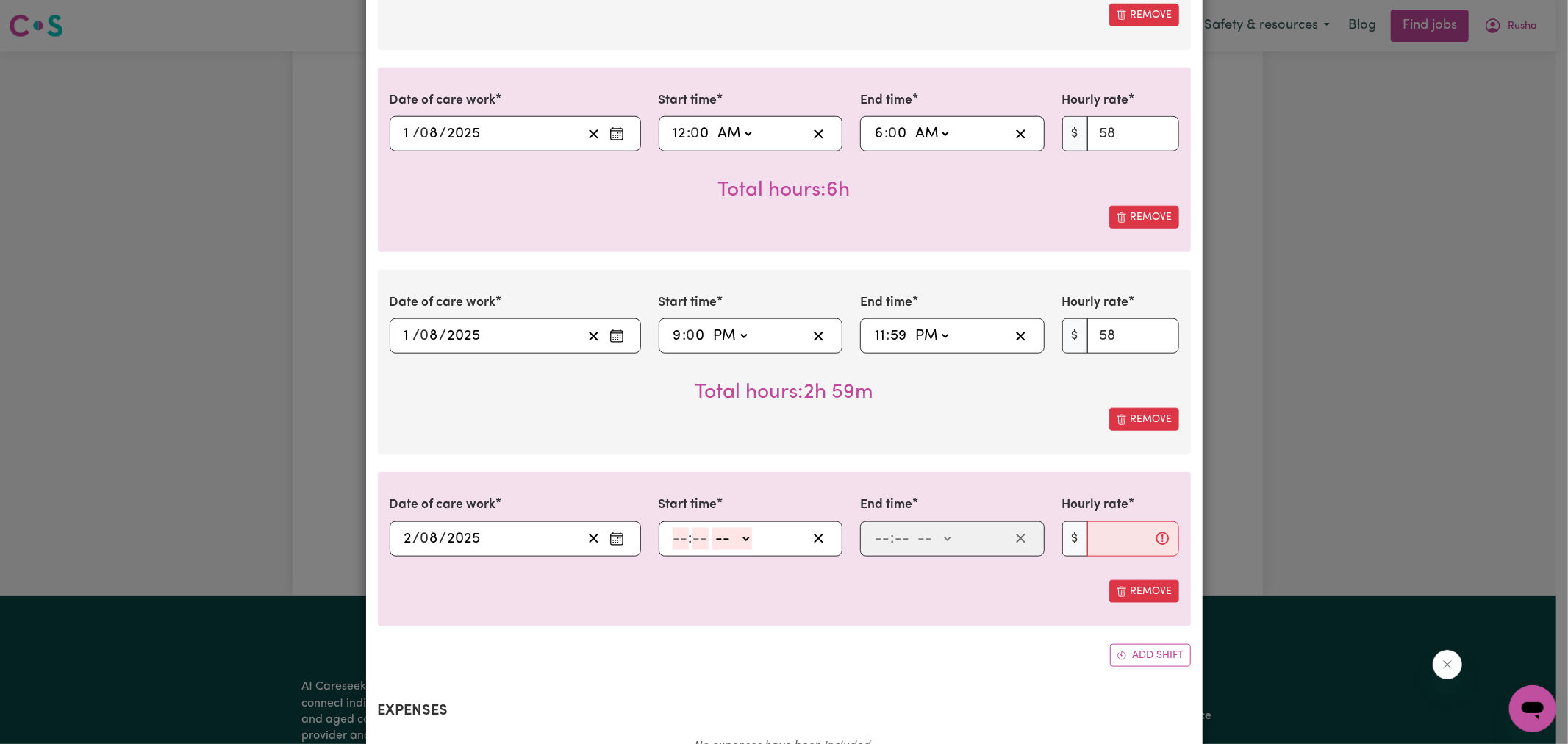
click at [674, 528] on input "number" at bounding box center [681, 538] width 16 height 22
type input "12"
type input "0"
click at [728, 528] on select "-- AM PM" at bounding box center [735, 538] width 39 height 22
select select "am"
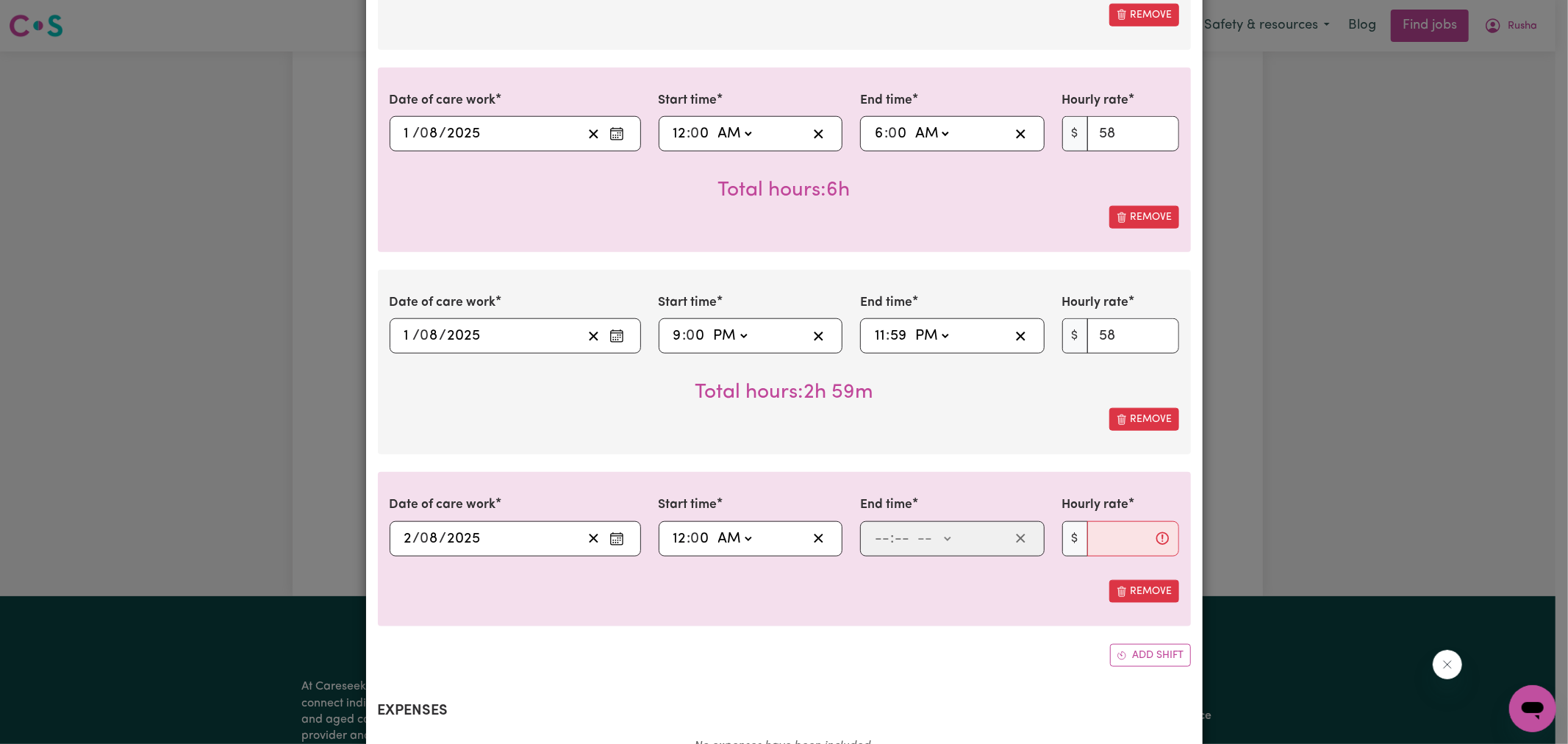
click at [715, 528] on select "-- AM PM" at bounding box center [735, 538] width 39 height 22
type input "00:00"
click at [874, 528] on input "number" at bounding box center [883, 538] width 16 height 22
type input "6"
type input "0"
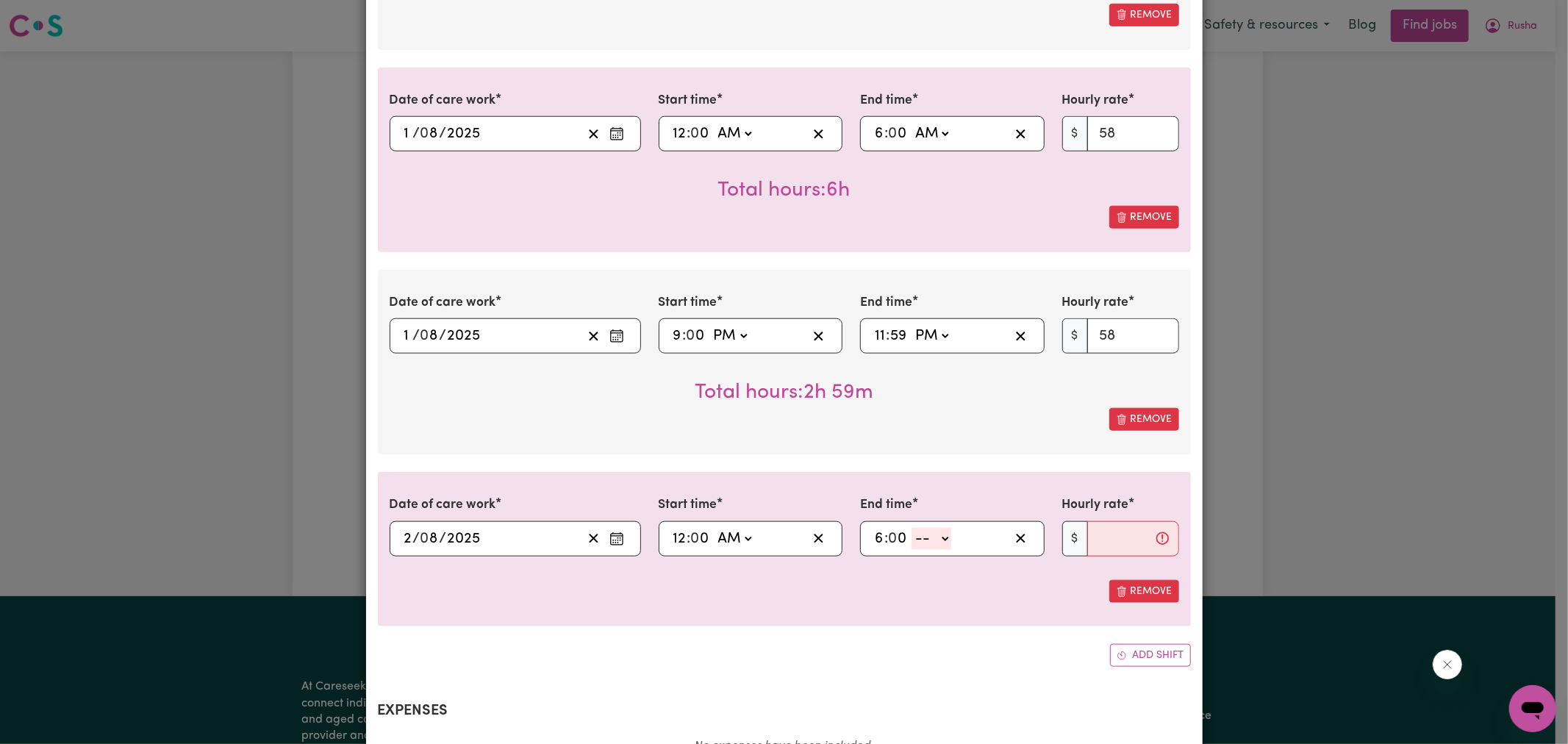
click at [927, 528] on select "-- AM PM" at bounding box center [931, 538] width 39 height 22
select select "am"
click at [911, 528] on select "-- AM PM" at bounding box center [931, 538] width 39 height 22
type input "06:00"
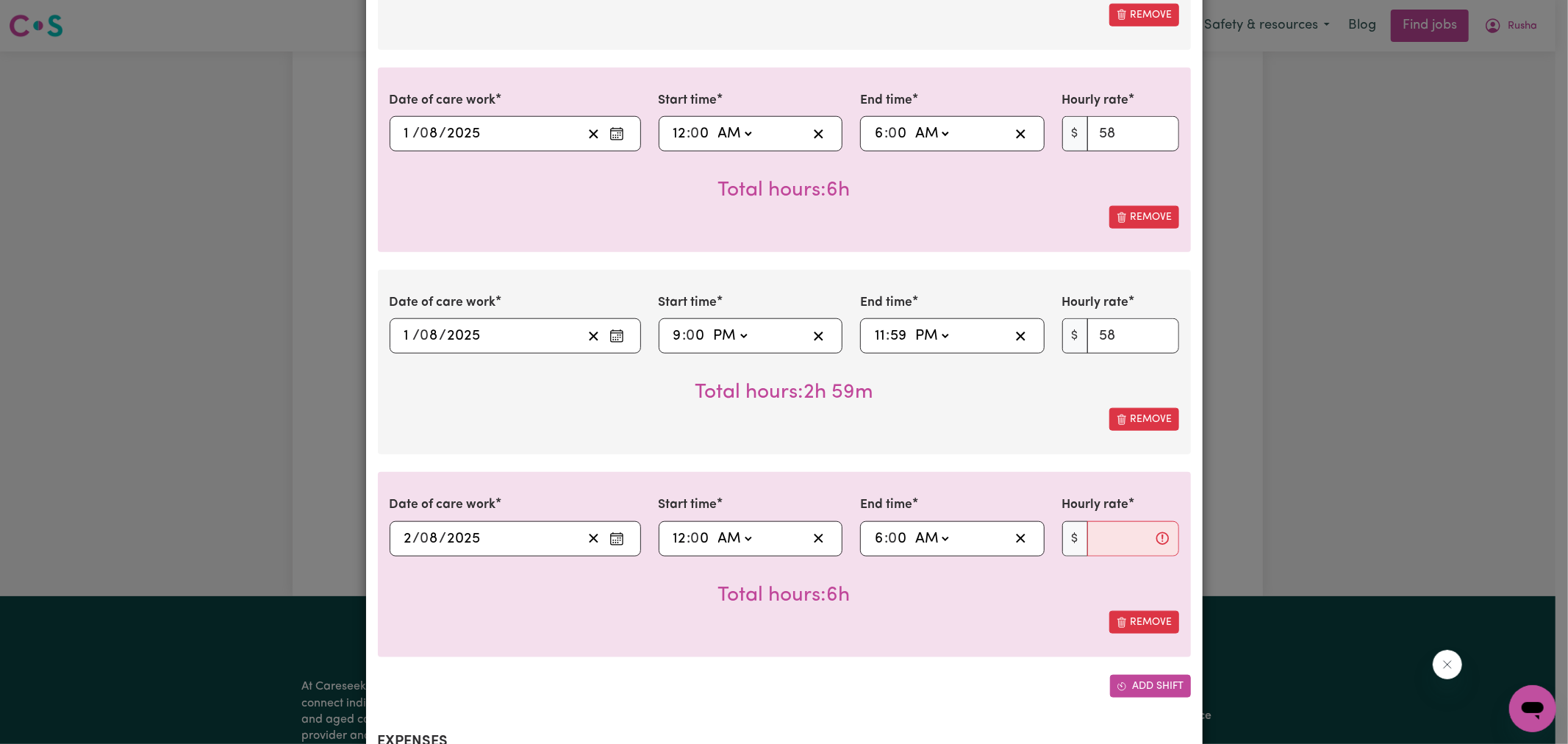
click at [1125, 675] on button "Add shift" at bounding box center [1151, 686] width 81 height 23
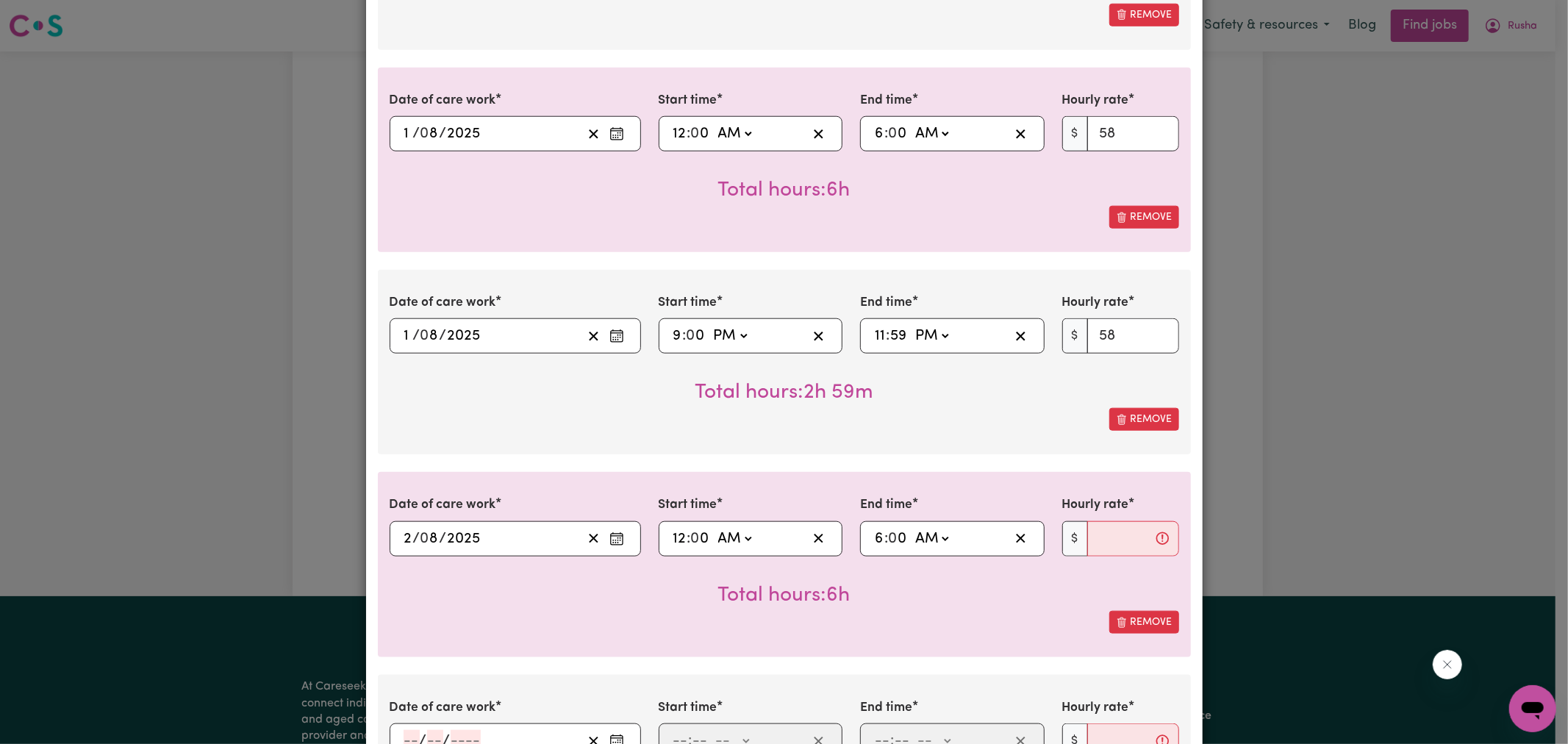
scroll to position [1307, 0]
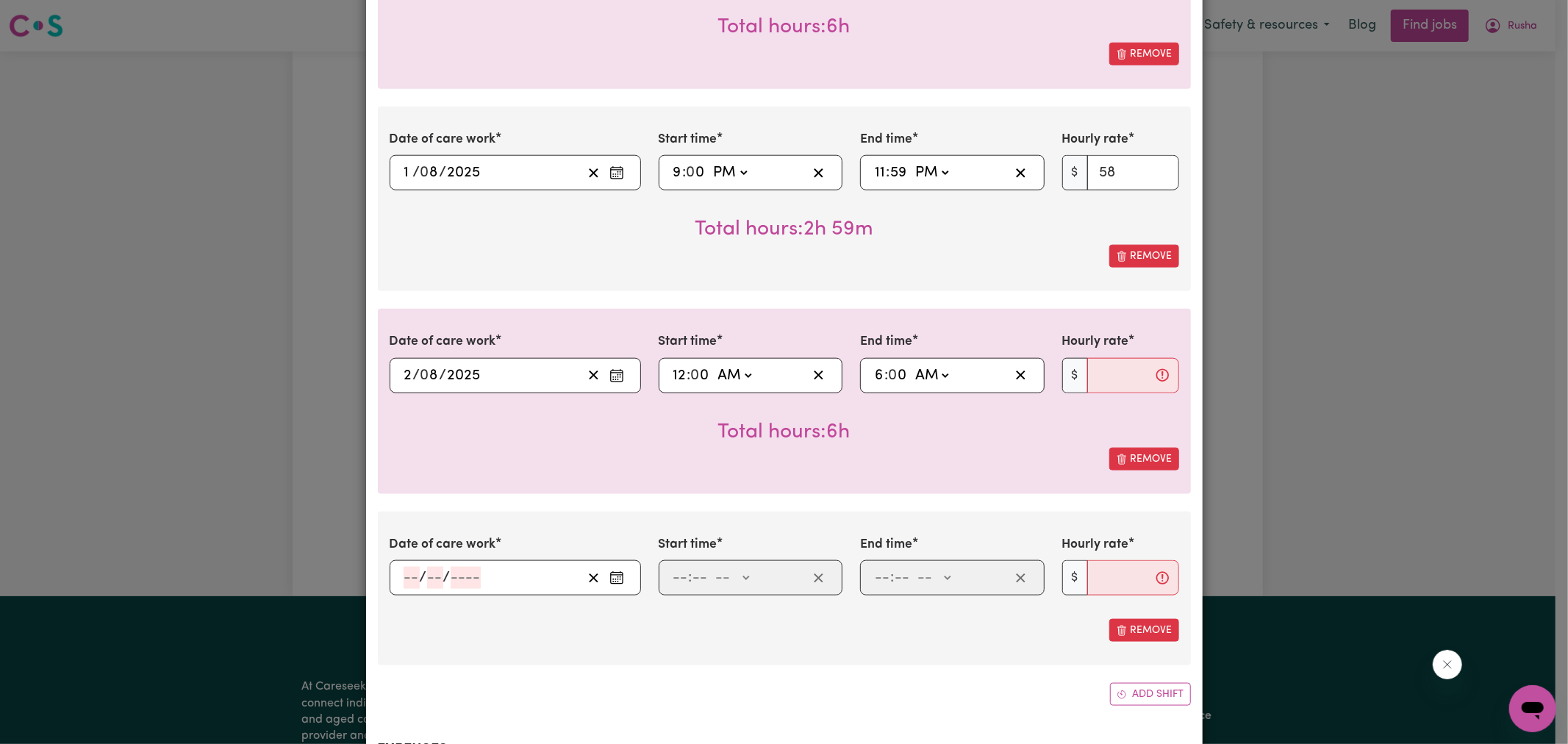
click at [613, 571] on icon "Enter the date of care work" at bounding box center [617, 578] width 15 height 15
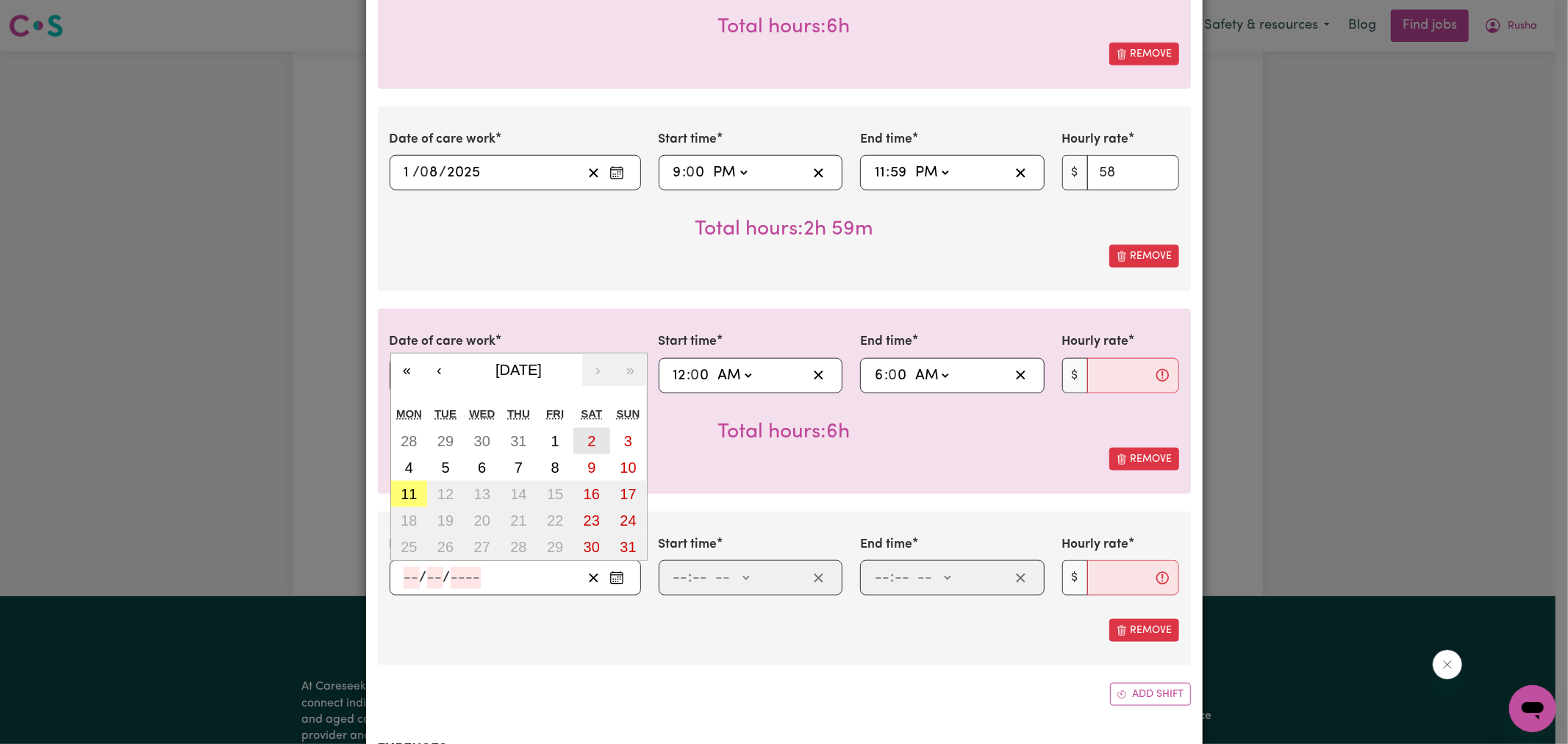
click at [590, 428] on button "2" at bounding box center [592, 441] width 37 height 26
type input "[DATE]"
type input "2"
type input "8"
type input "2025"
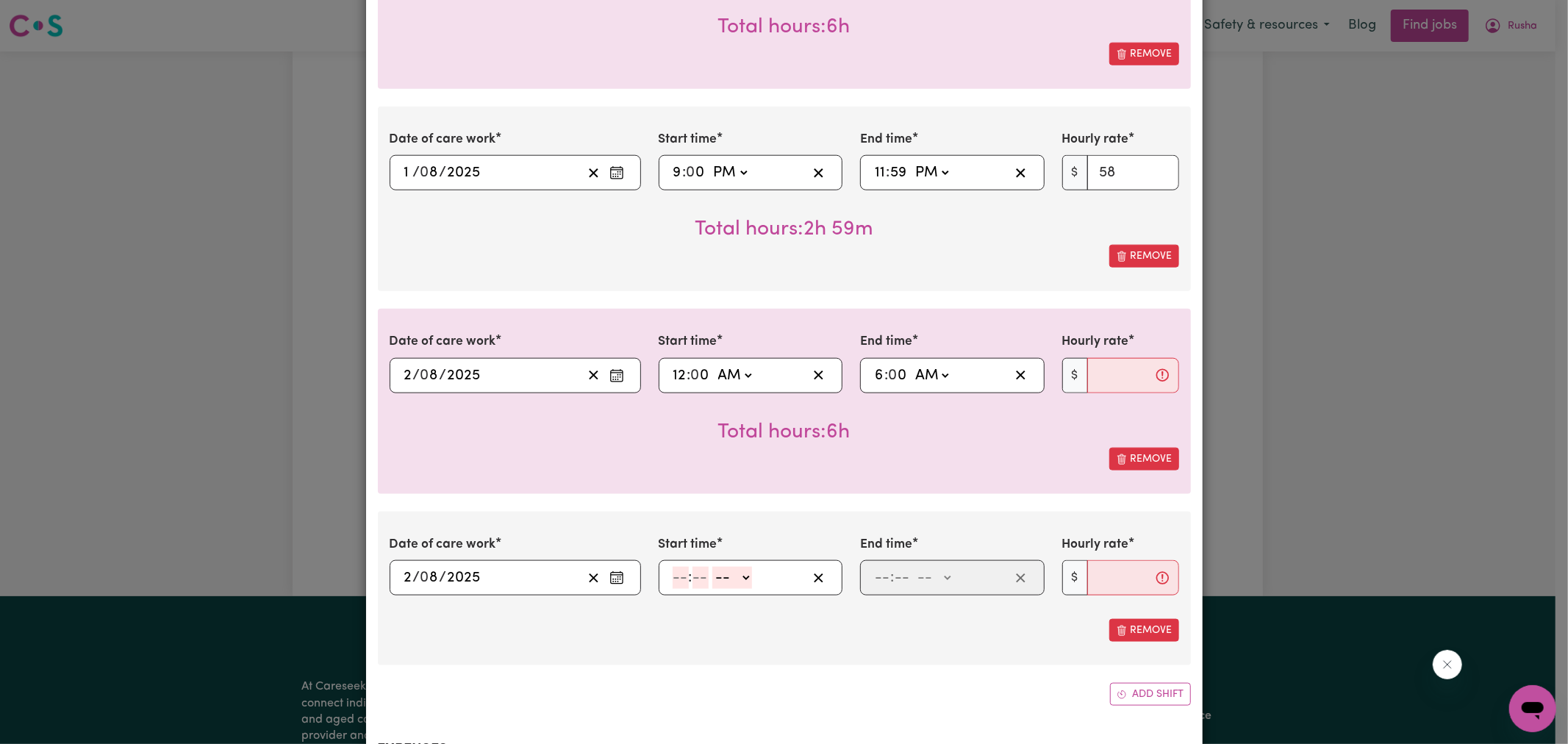
drag, startPoint x: 679, startPoint y: 569, endPoint x: 779, endPoint y: 543, distance: 103.3
click at [682, 567] on div ": -- AM PM" at bounding box center [740, 578] width 136 height 22
type input "6"
type input "0"
click at [729, 567] on select "-- AM PM" at bounding box center [730, 578] width 39 height 22
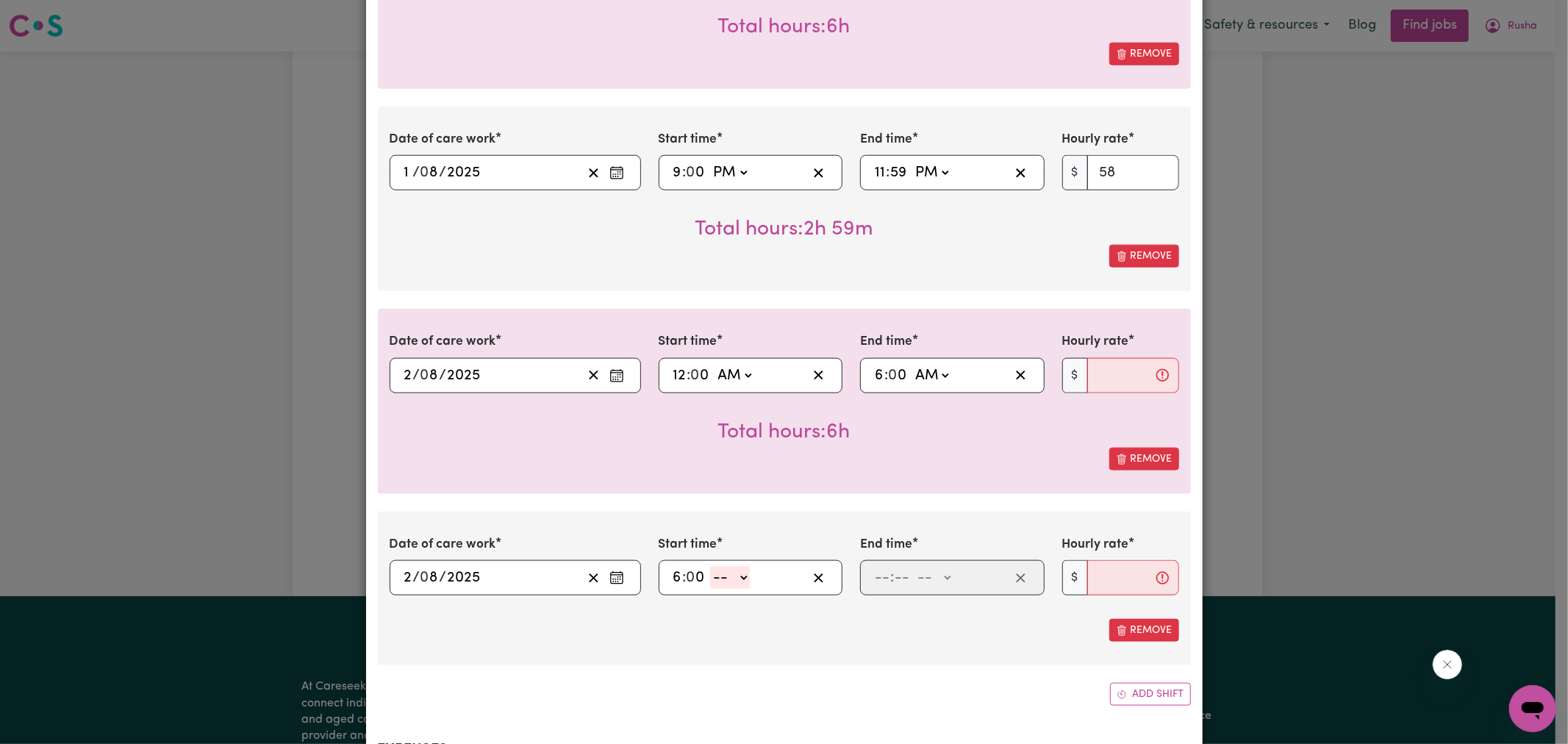
select select "am"
click at [710, 567] on select "-- AM PM" at bounding box center [730, 578] width 39 height 22
type input "06:00"
click at [874, 567] on input "number" at bounding box center [883, 578] width 16 height 22
type input "10"
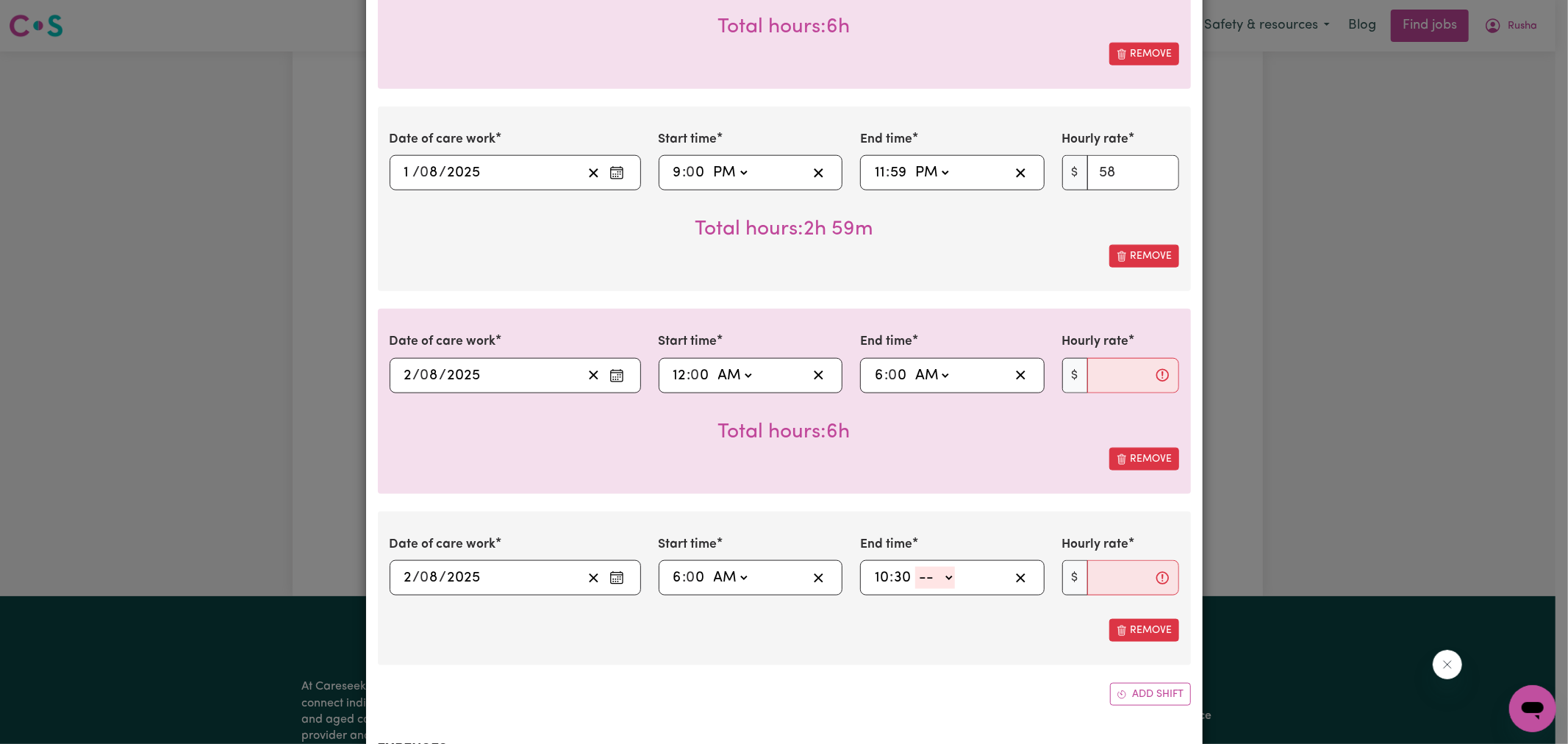
type input "30"
click at [920, 567] on select "-- AM PM" at bounding box center [935, 578] width 39 height 22
select select "am"
click at [915, 567] on select "-- AM PM" at bounding box center [935, 578] width 39 height 22
type input "10:30"
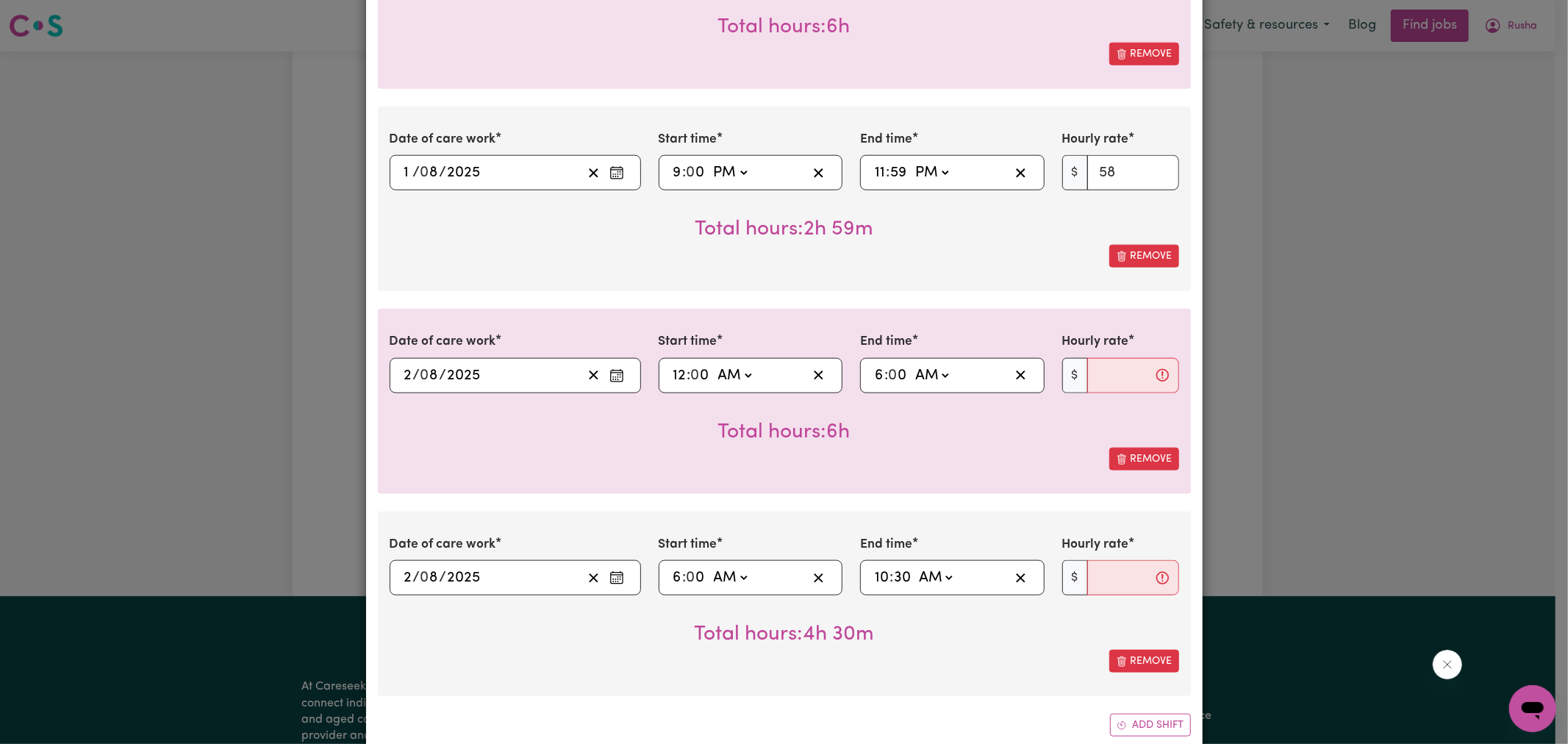
click at [806, 625] on span "Total hours: 4h 30m" at bounding box center [784, 635] width 180 height 21
click at [1096, 358] on input "Hourly rate" at bounding box center [1133, 376] width 92 height 35
type input "63"
click at [1104, 561] on input "Hourly rate" at bounding box center [1133, 578] width 92 height 35
type input "47"
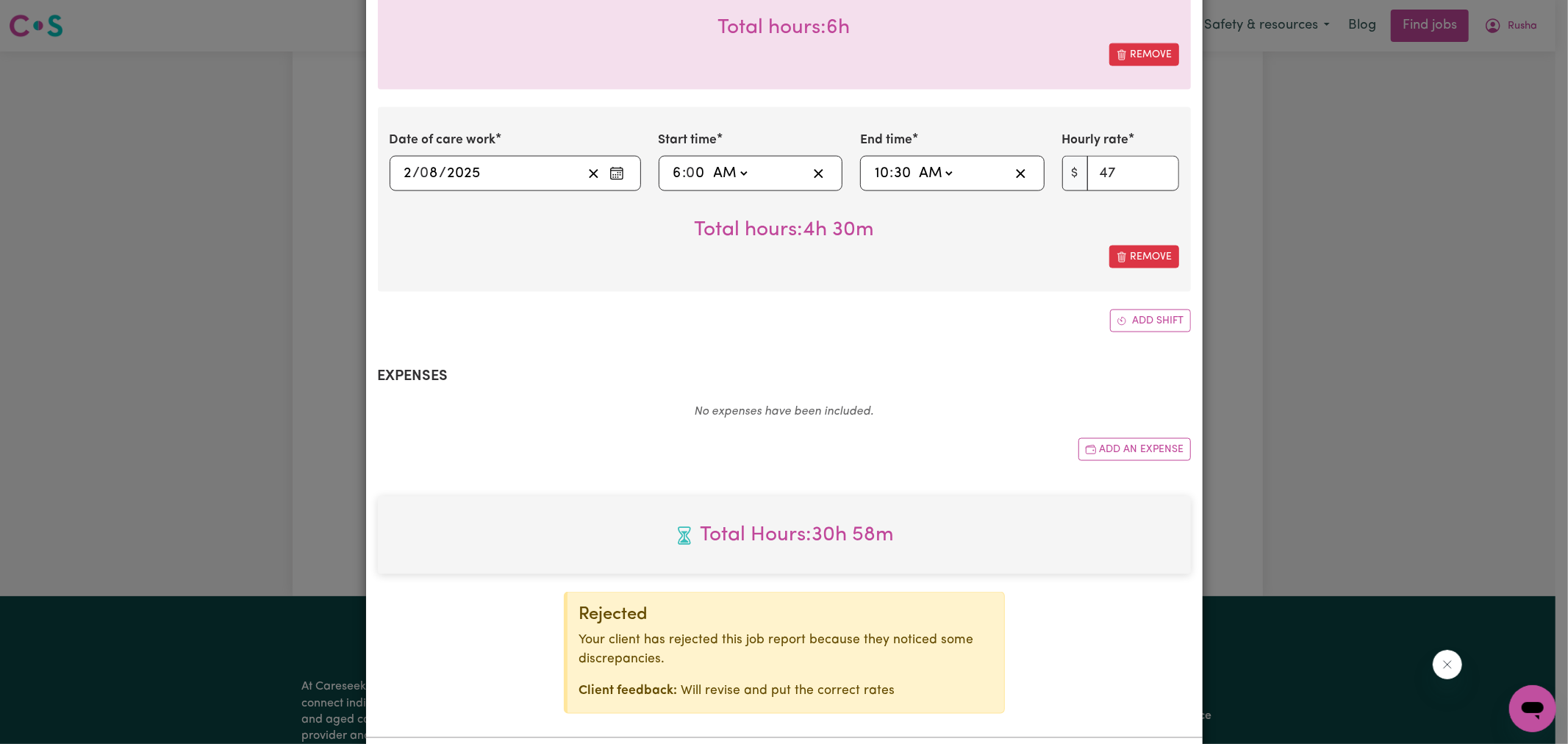
scroll to position [1767, 0]
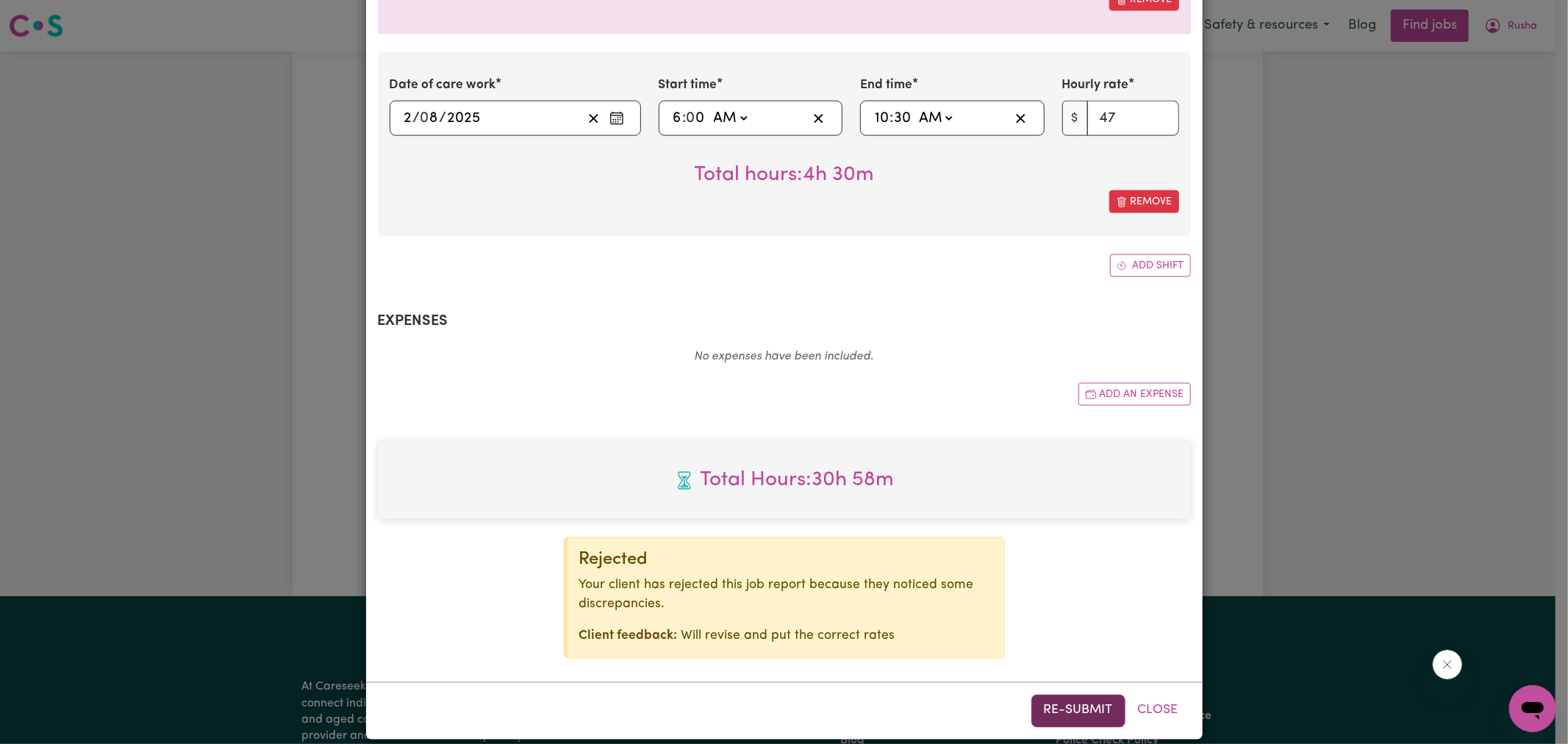
click at [1058, 695] on button "Re-submit" at bounding box center [1078, 710] width 95 height 32
type input "06:00"
type input "6"
select select "am"
type input "10:30"
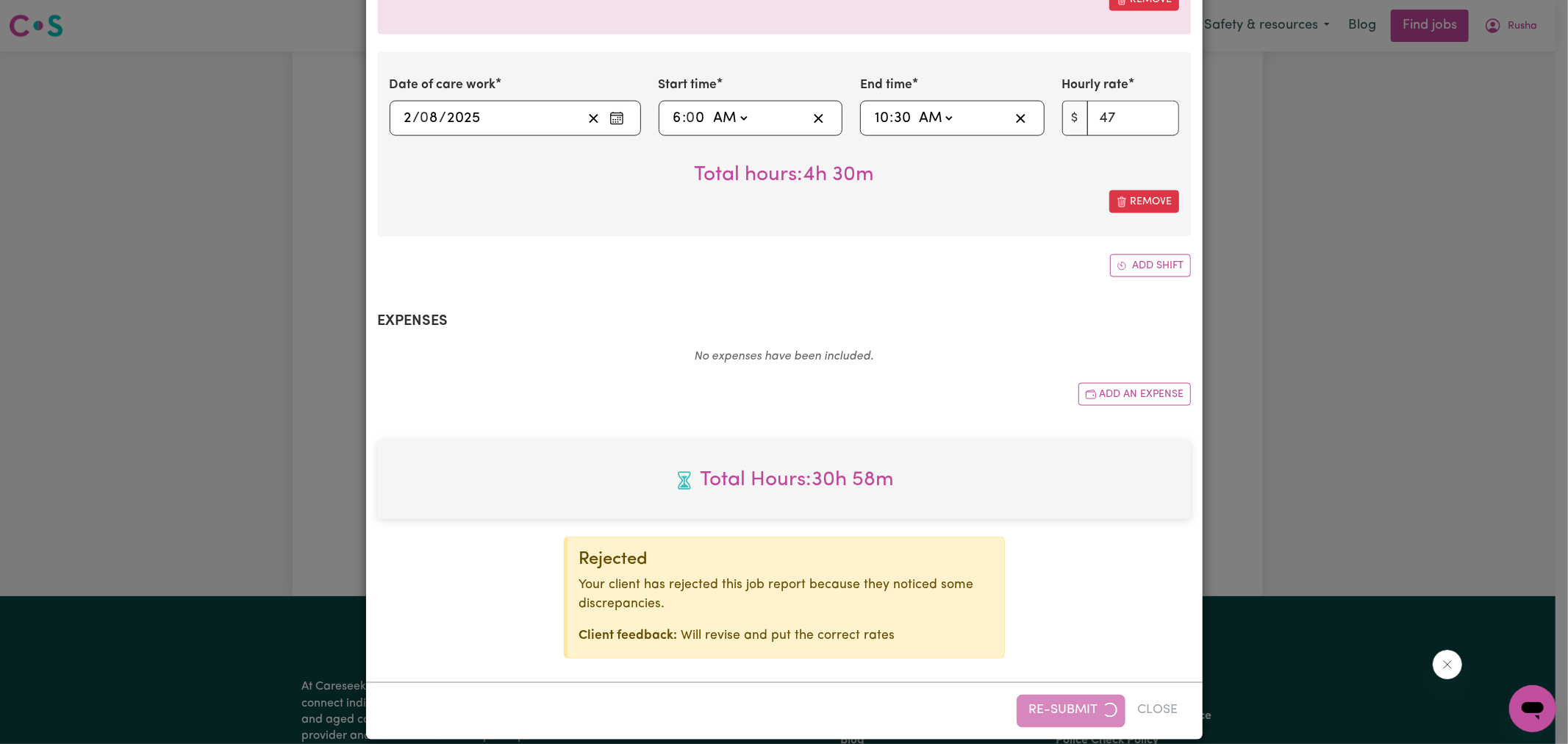
type input "10"
type input "30"
select select "am"
type input "40"
type input "[DATE]"
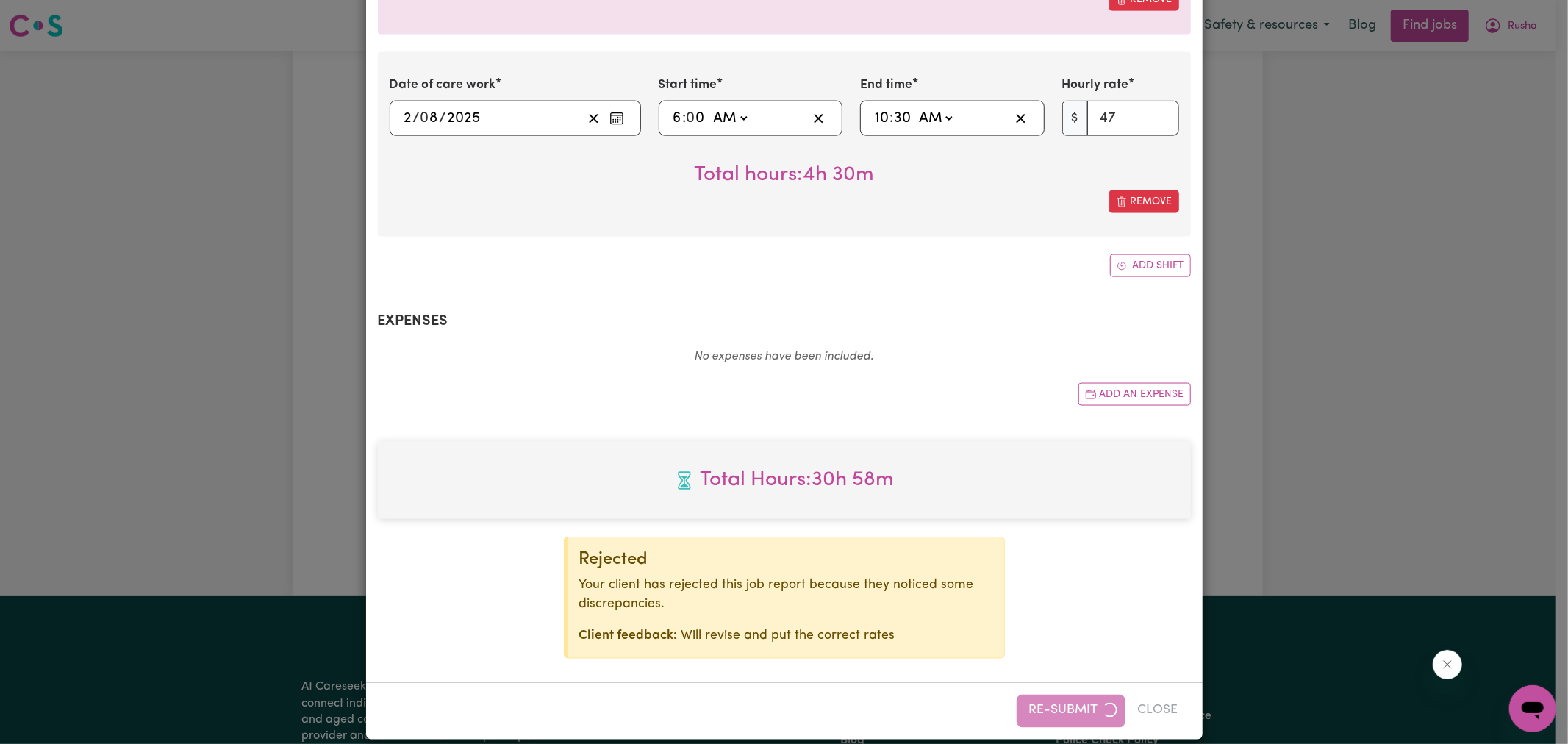
type input "31"
type input "7"
type input "[DATE]"
type input "1"
type input "8"
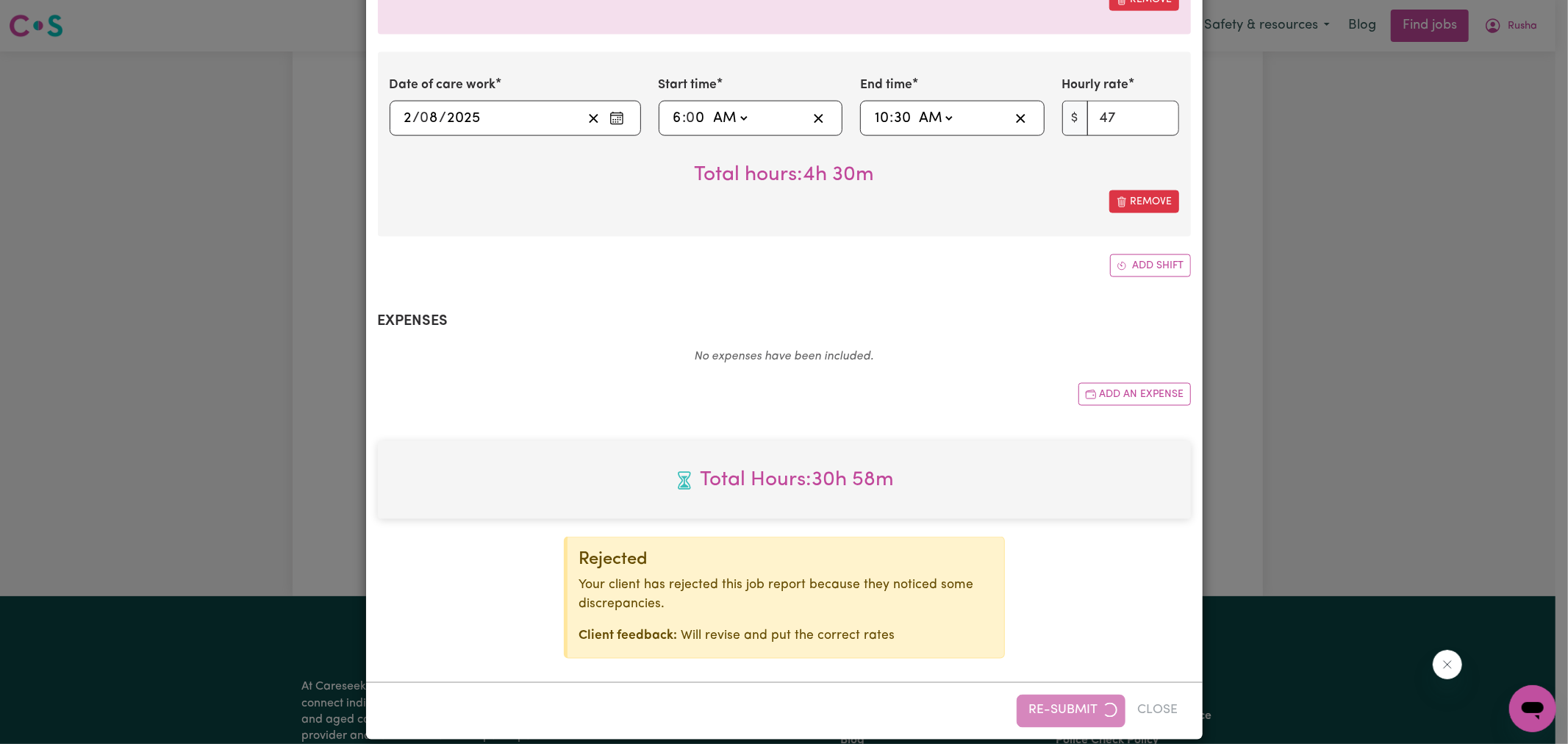
type input "00:00"
type input "12"
type input "06:00"
type input "6"
type input "0"
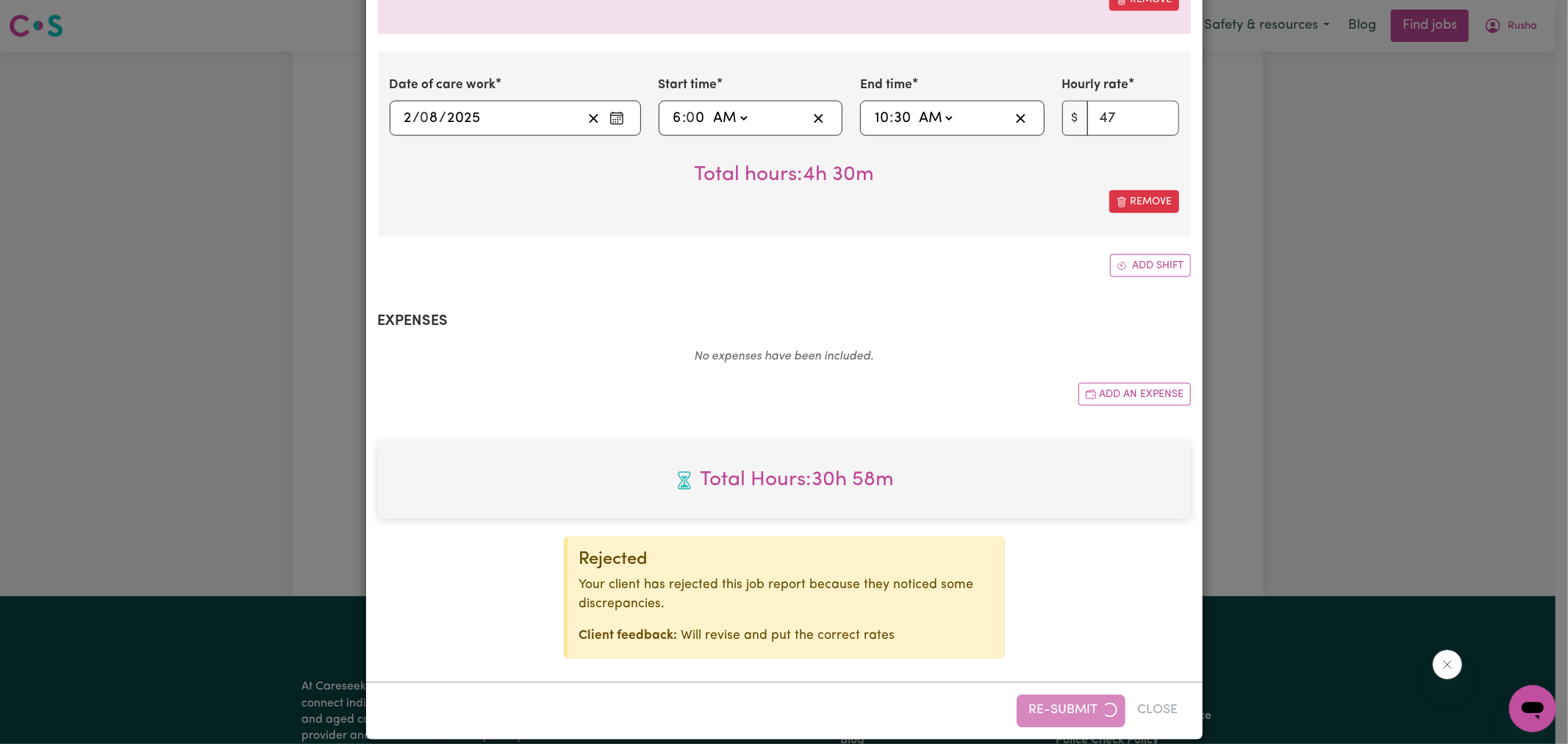
type input "58"
type input "19:00"
type input "7"
select select "pm"
type input "21:00"
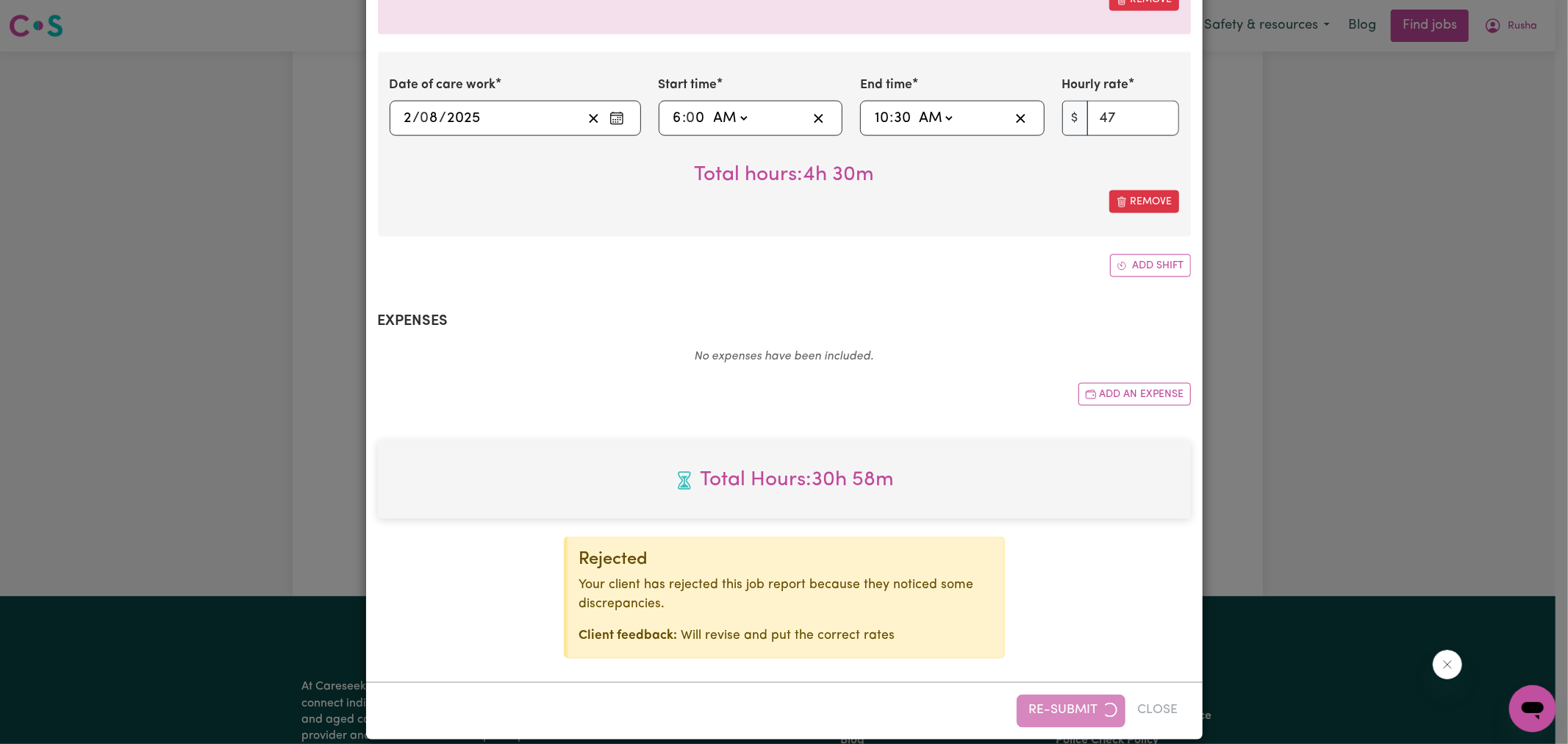
type input "9"
select select "pm"
type input "44"
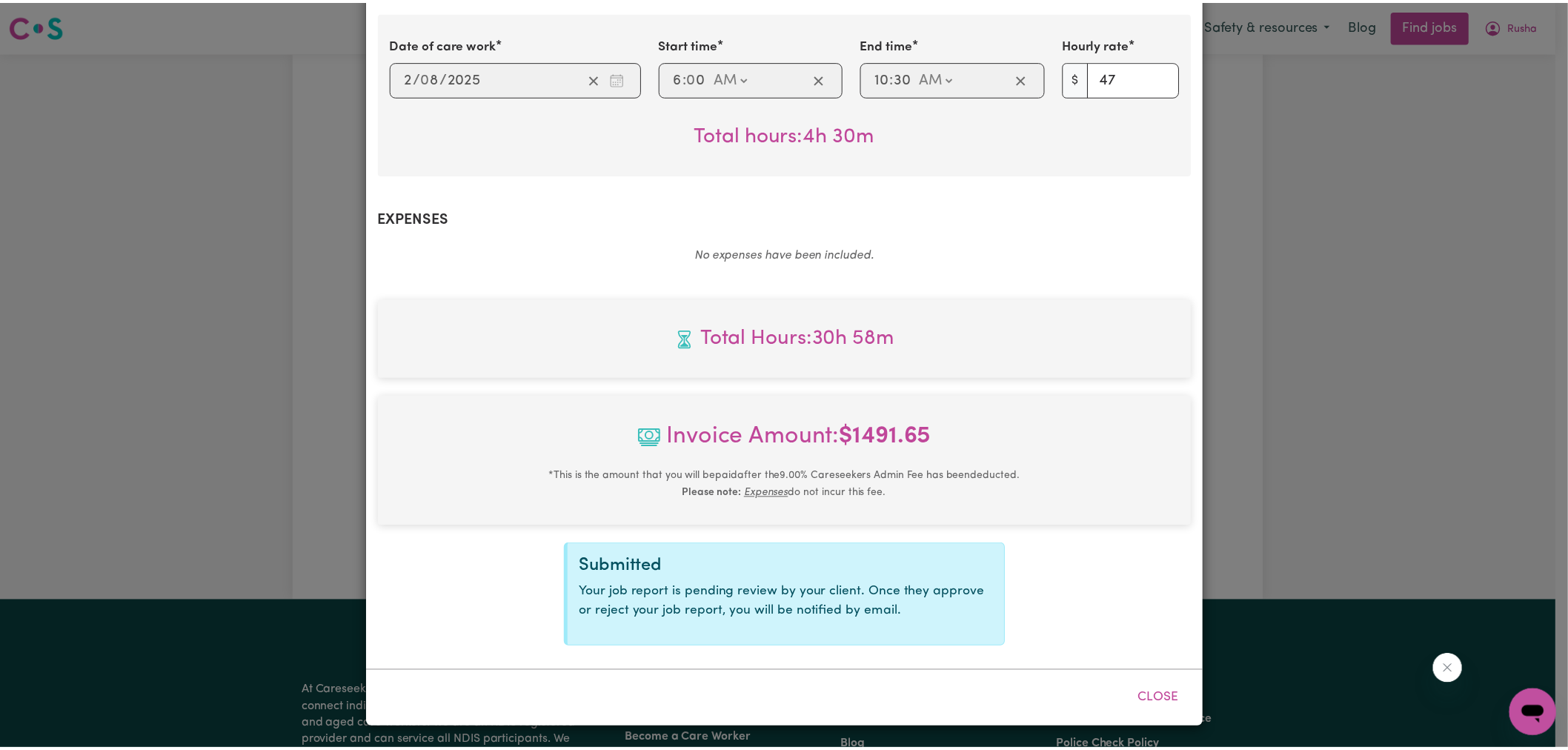
scroll to position [1643, 0]
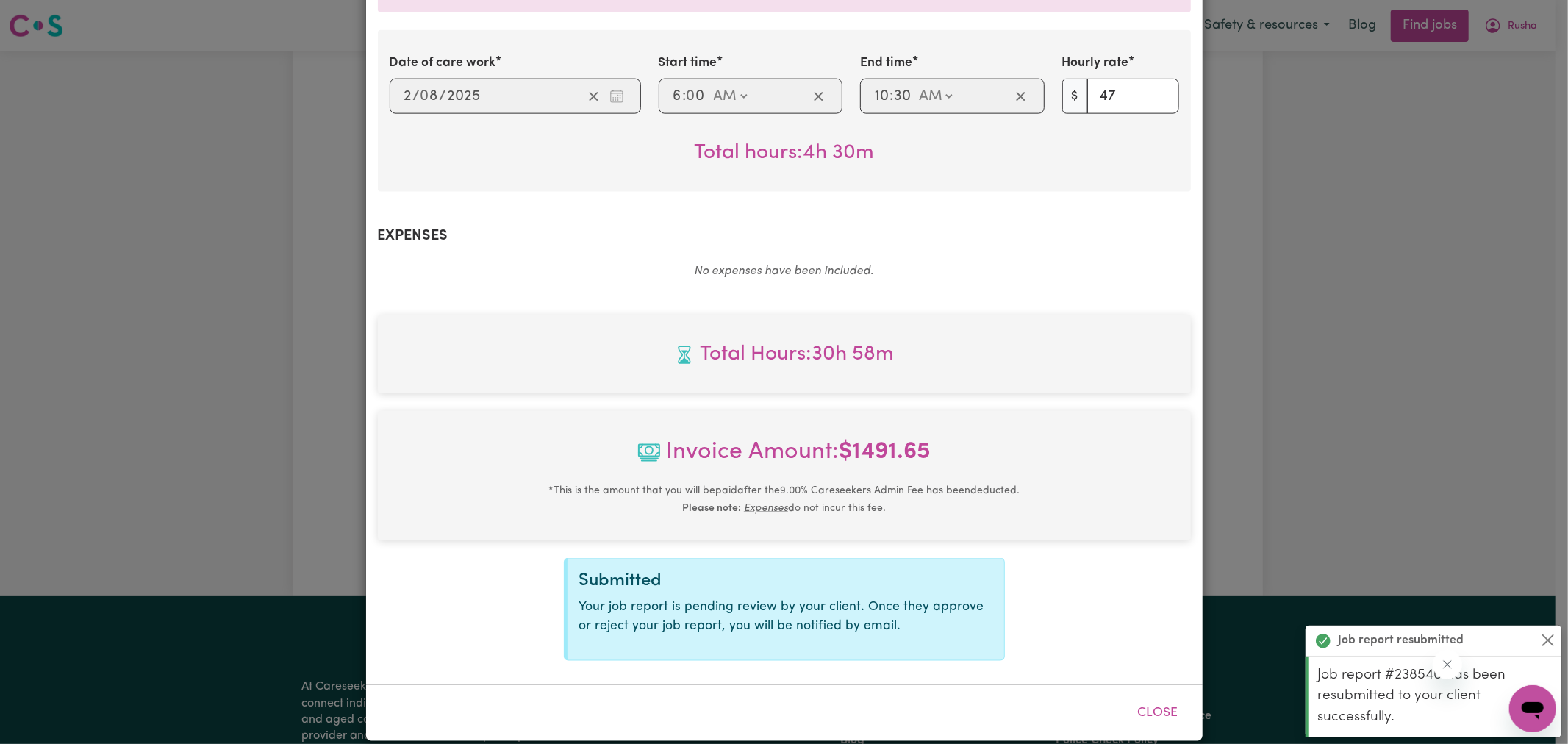
click at [1328, 454] on div "Job Report # 238540 - [PERSON_NAME] Summary Job report # 238540 Client name: [P…" at bounding box center [784, 372] width 1568 height 744
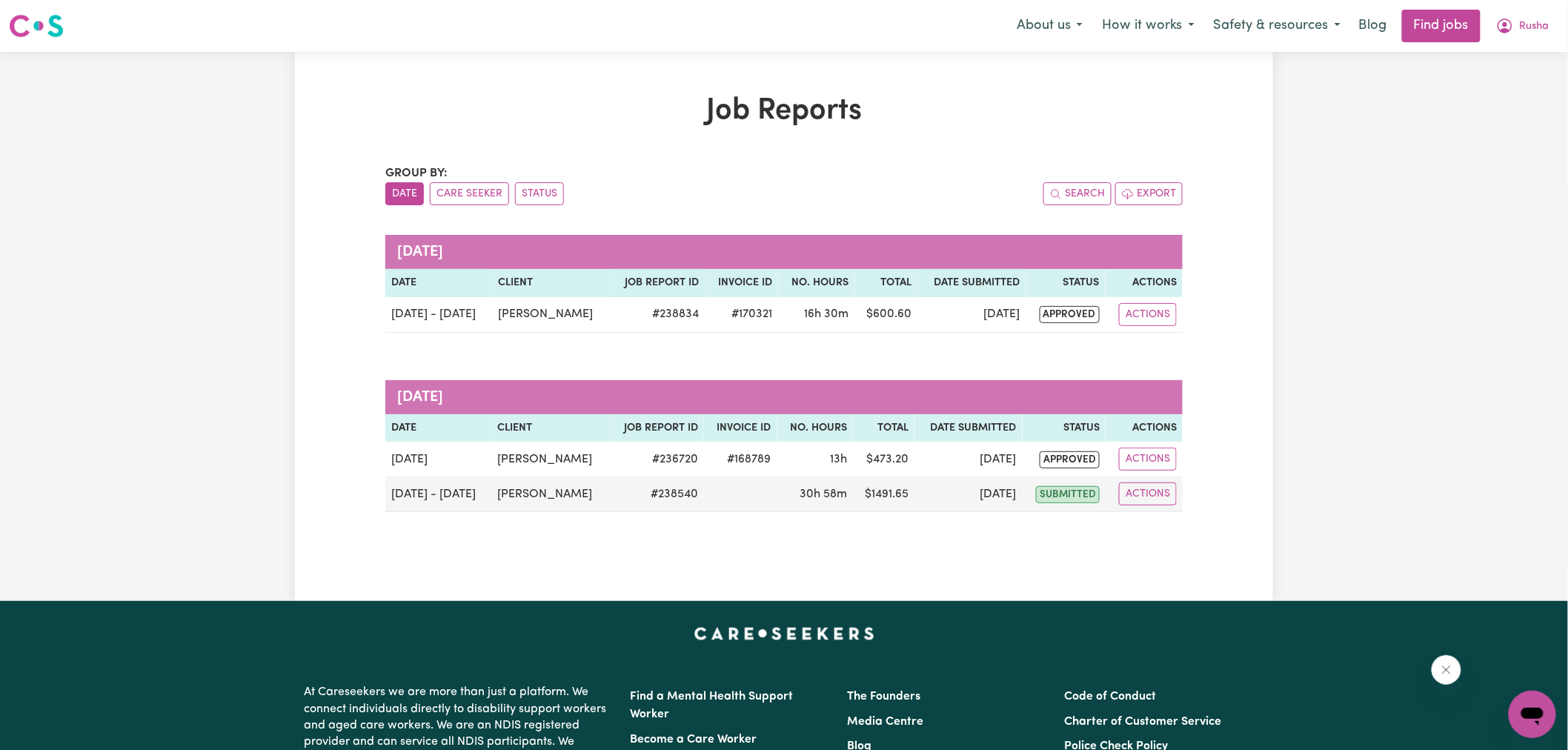
click at [1406, 158] on div "Job Reports Group by: Date Care Seeker Status Search Export [DATE] Date Client …" at bounding box center [784, 327] width 1568 height 549
click at [1521, 24] on span "Rusha" at bounding box center [1535, 27] width 30 height 17
click at [1494, 61] on link "My Account" at bounding box center [1499, 58] width 117 height 28
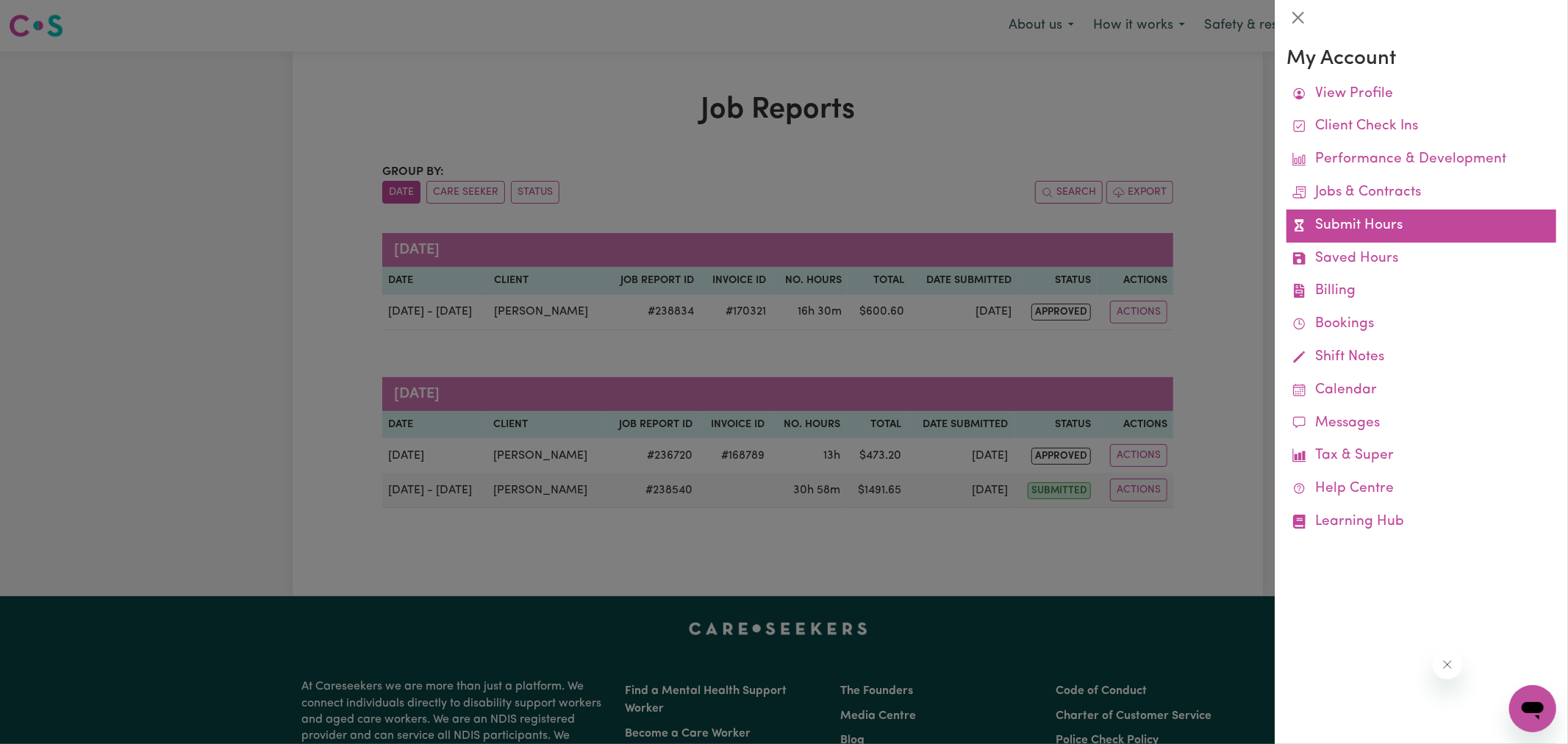
click at [1402, 226] on link "Submit Hours" at bounding box center [1422, 226] width 270 height 33
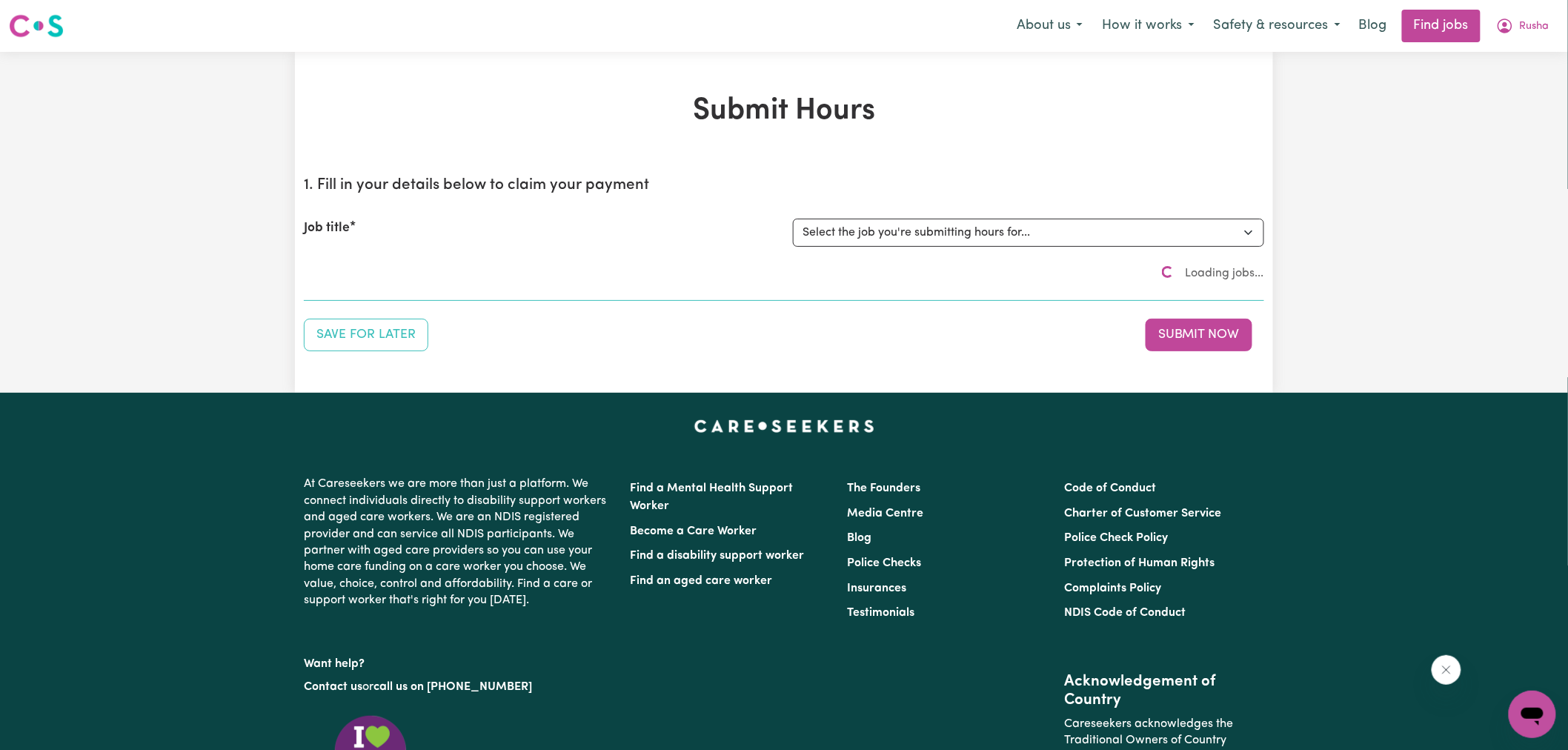
click at [913, 139] on div "Submit Hours 1. Fill in your details below to claim your payment Job title Sele…" at bounding box center [784, 222] width 978 height 258
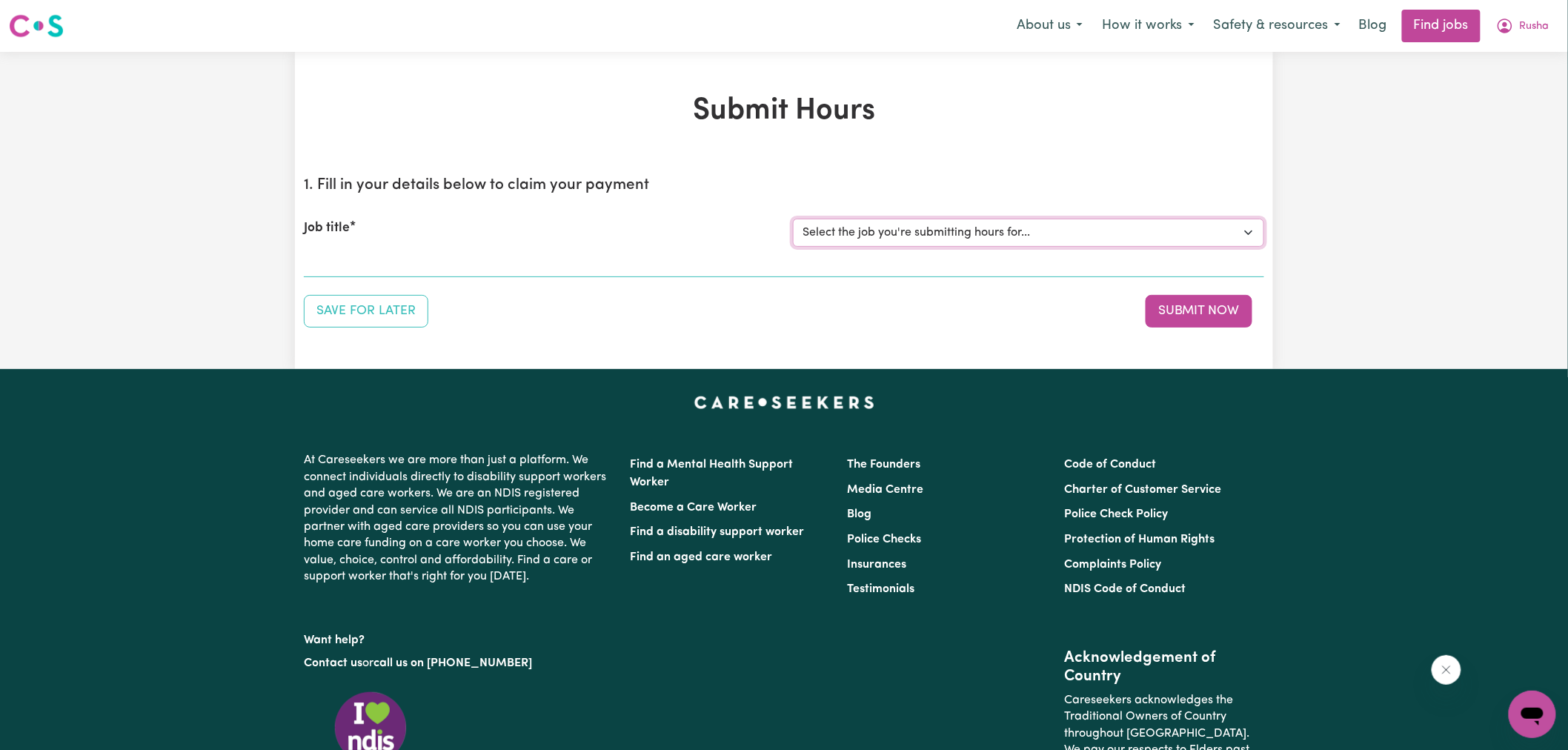
click at [860, 235] on select "Select the job you're submitting hours for... [[PERSON_NAME]] [DEMOGRAPHIC_DATA…" at bounding box center [1028, 233] width 471 height 28
select select "14242"
click at [793, 219] on select "Select the job you're submitting hours for... [[PERSON_NAME]] [DEMOGRAPHIC_DATA…" at bounding box center [1028, 233] width 471 height 28
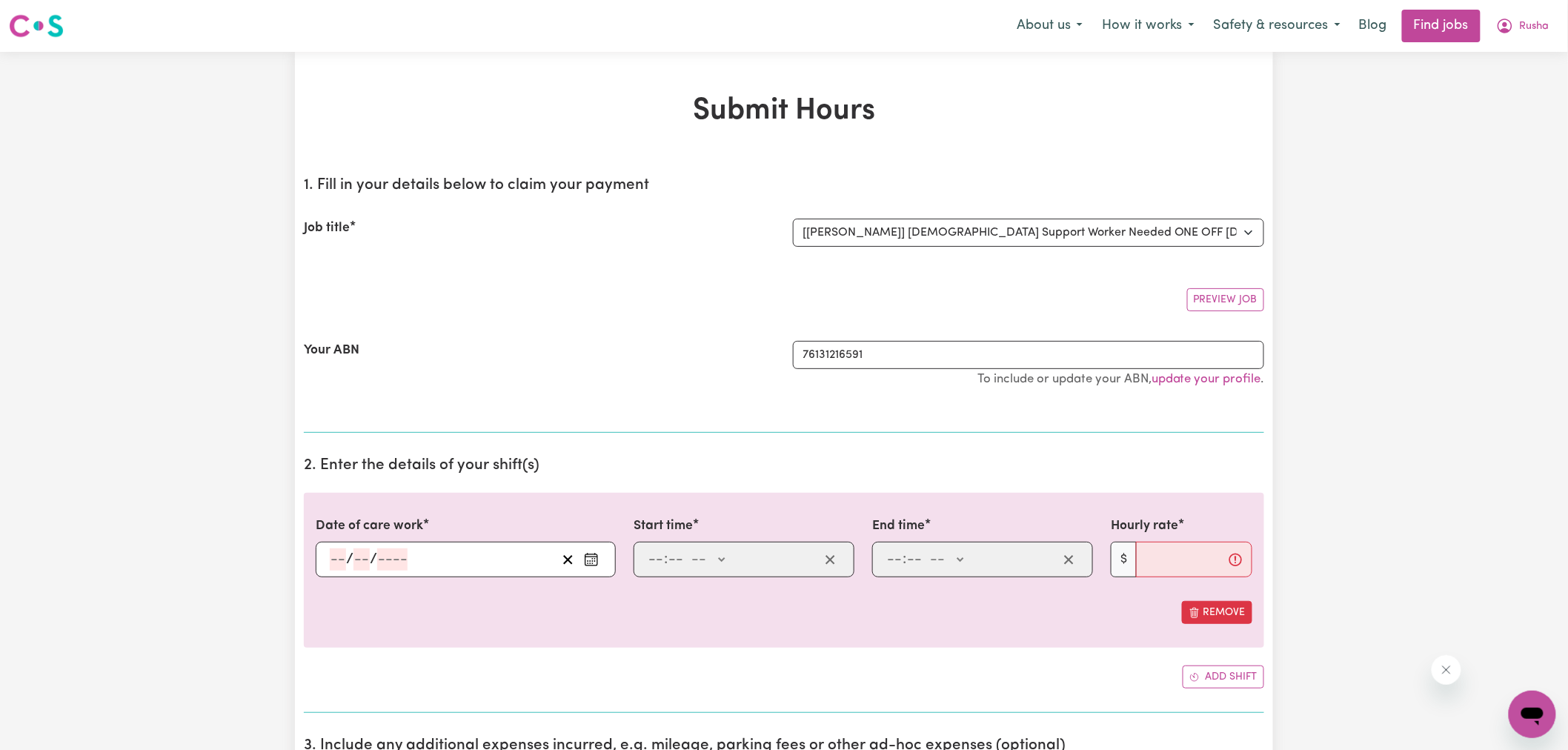
click at [590, 562] on icon "Enter the date of care work" at bounding box center [591, 560] width 15 height 15
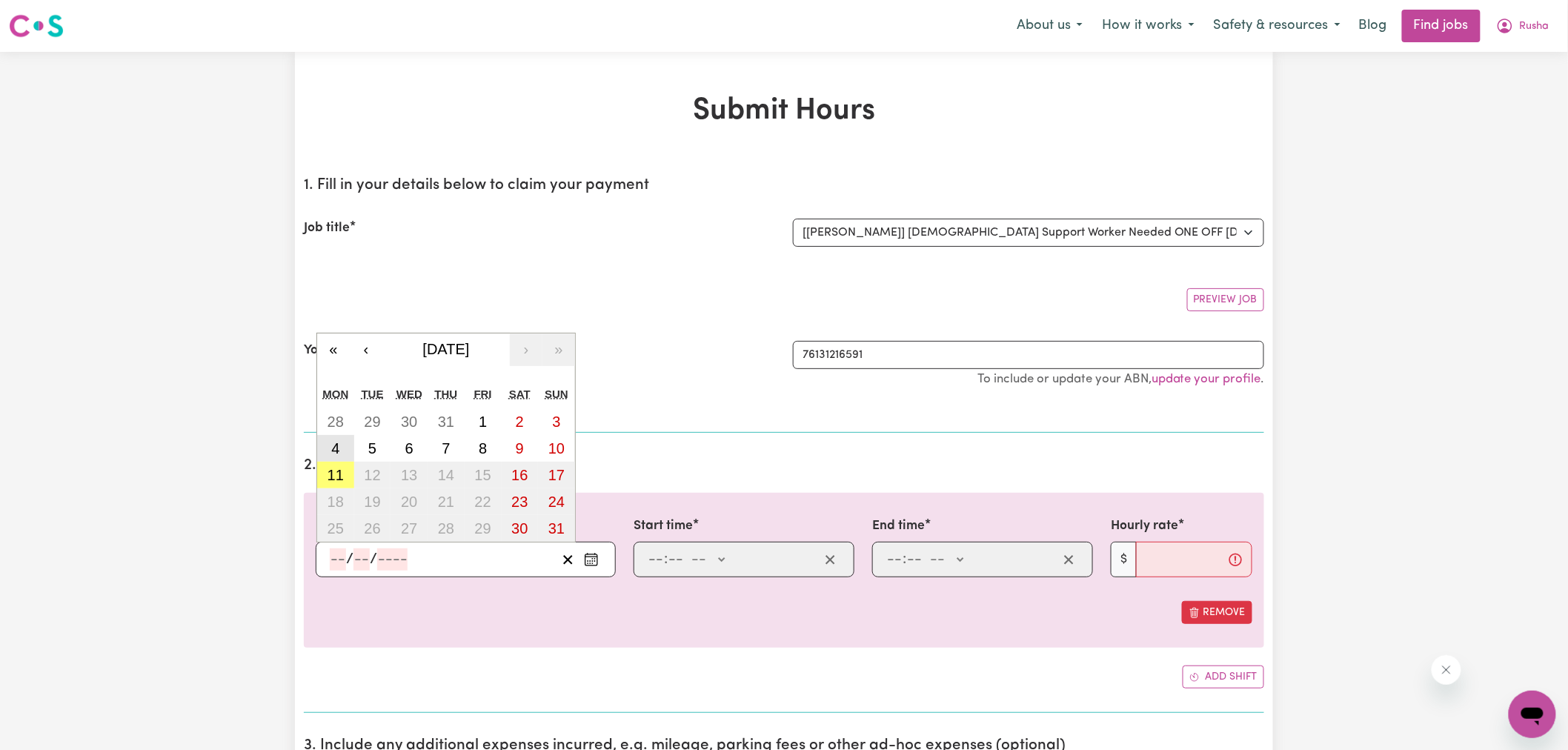
click at [343, 447] on button "4" at bounding box center [335, 448] width 37 height 27
type input "[DATE]"
type input "4"
type input "8"
type input "2025"
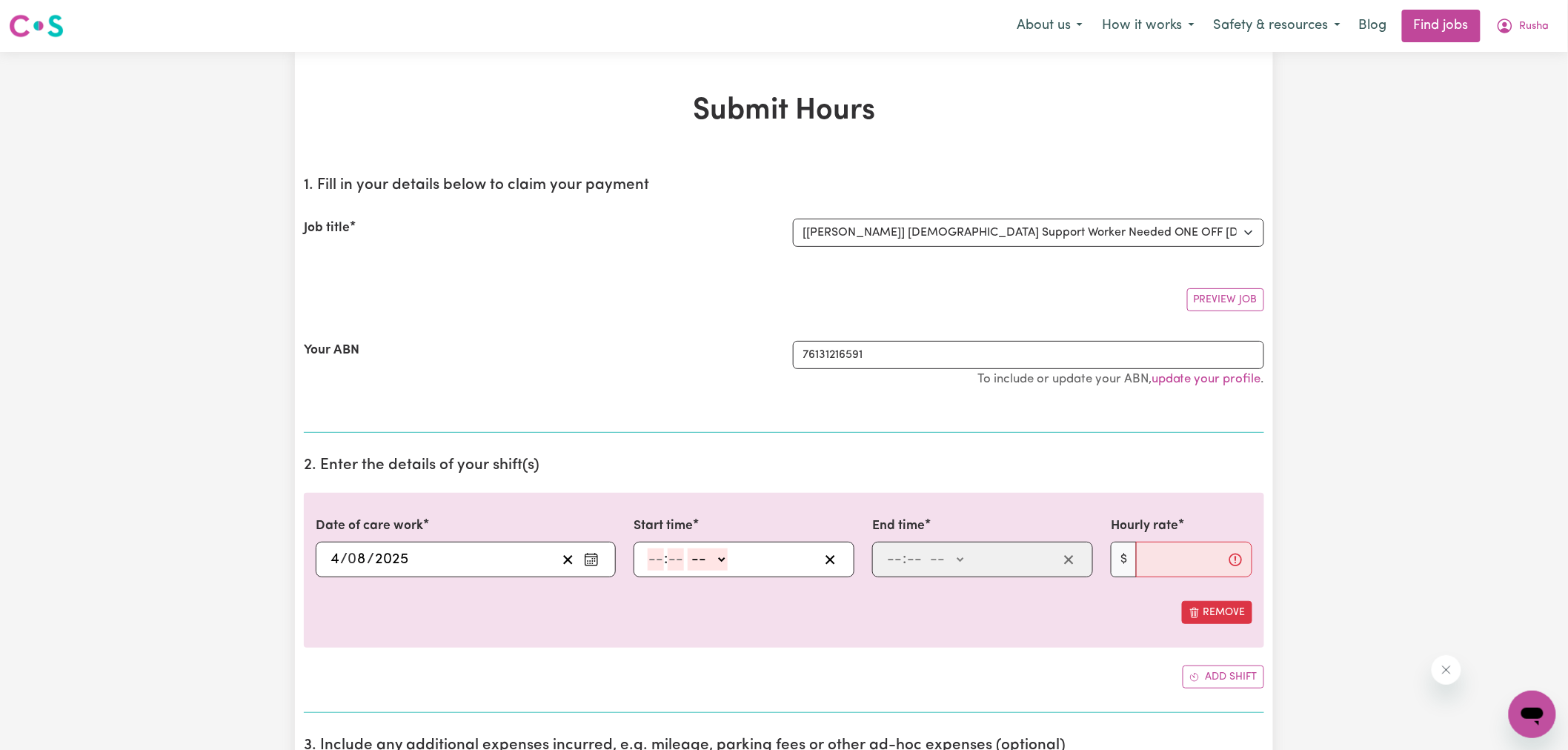
click at [660, 564] on input "number" at bounding box center [656, 559] width 17 height 22
type input "4"
type input "30"
click at [712, 558] on select "-- AM PM" at bounding box center [704, 559] width 40 height 22
select select "pm"
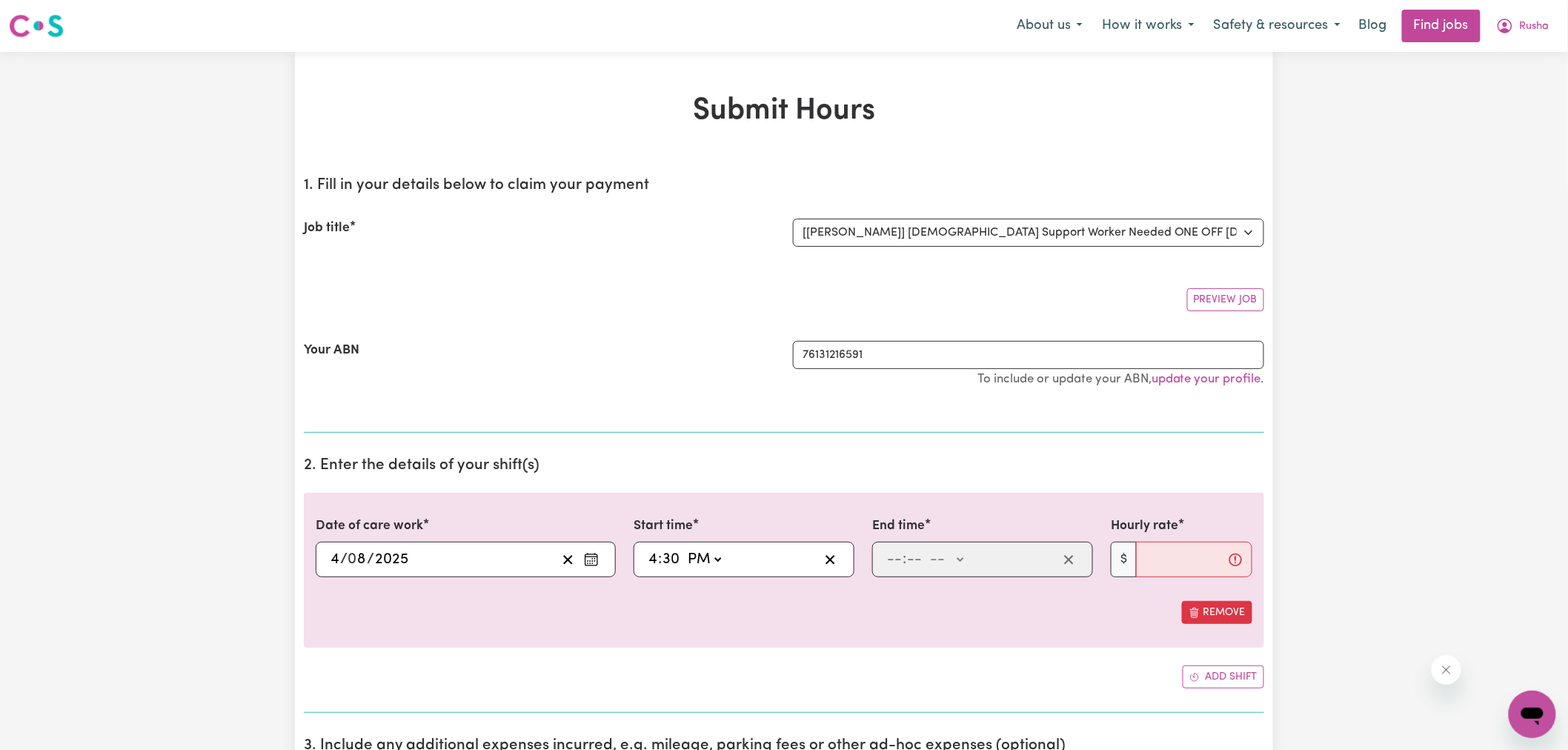
click at [685, 549] on select "-- AM PM" at bounding box center [704, 559] width 40 height 22
type input "16:30"
click at [847, 686] on div "Add shift" at bounding box center [784, 677] width 961 height 23
click at [900, 564] on input "number" at bounding box center [895, 559] width 17 height 22
type input "6"
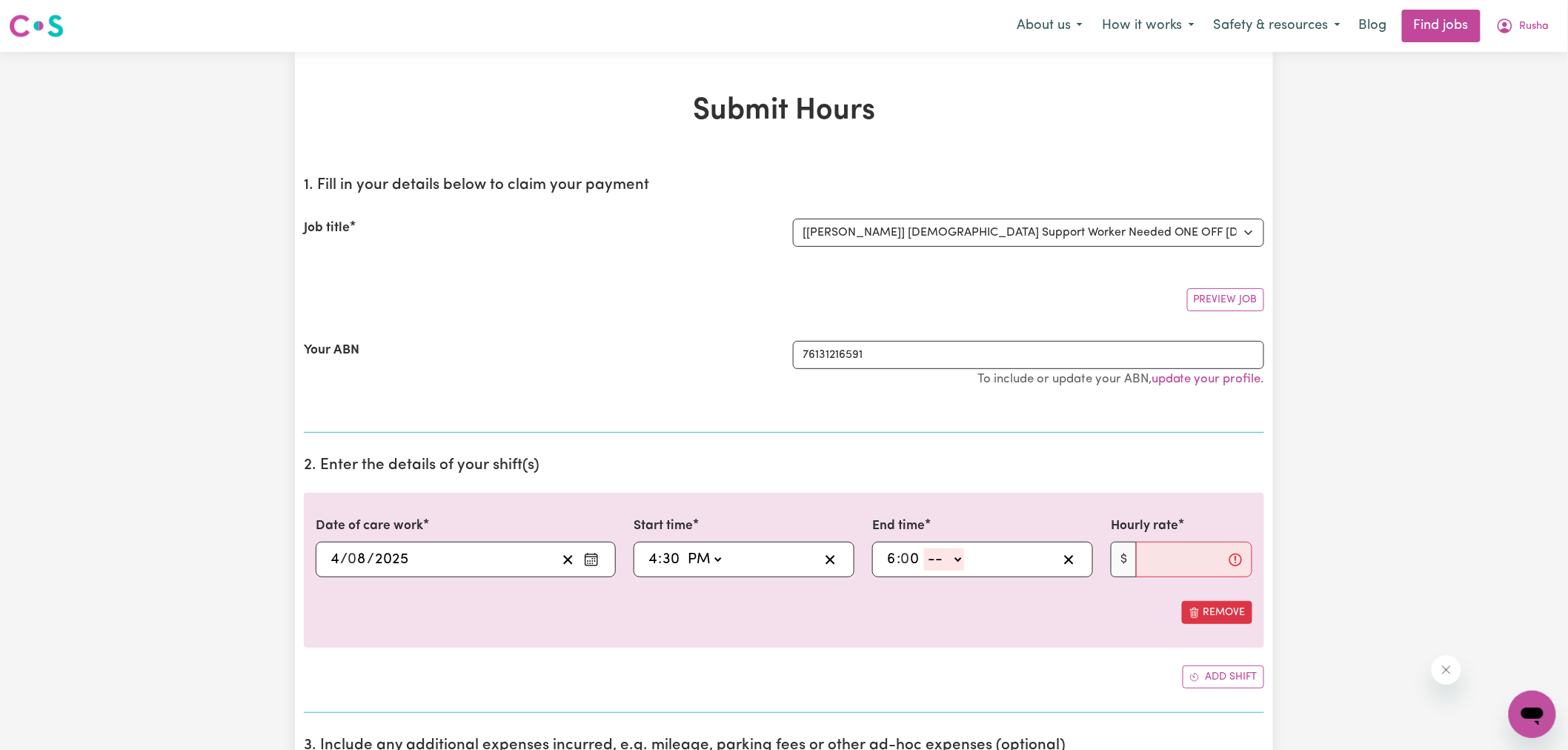
type input "0"
drag, startPoint x: 952, startPoint y: 556, endPoint x: 945, endPoint y: 569, distance: 14.8
click at [951, 556] on select "-- AM PM" at bounding box center [944, 559] width 40 height 22
select select "pm"
click at [925, 549] on select "-- AM PM" at bounding box center [944, 559] width 40 height 22
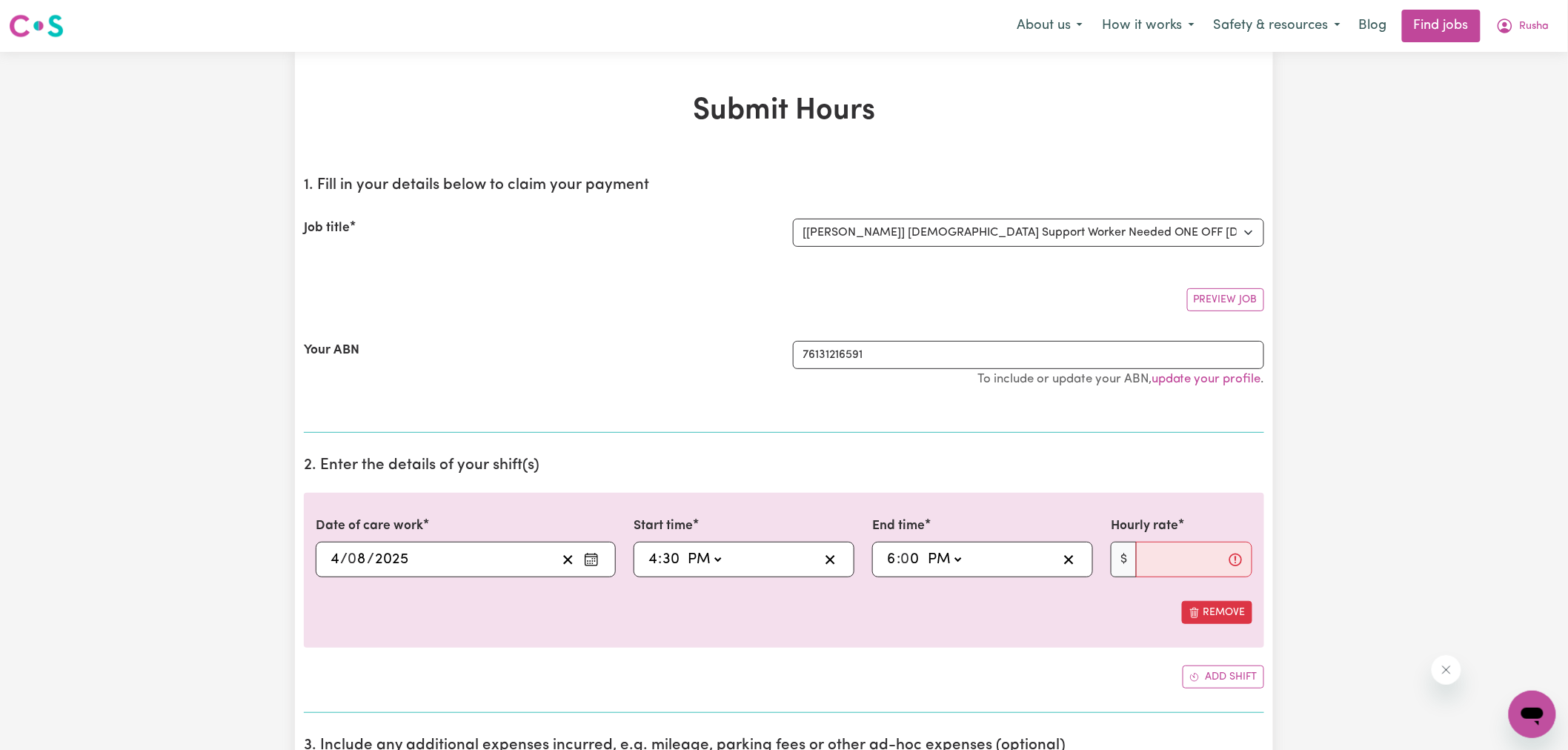
type input "18:00"
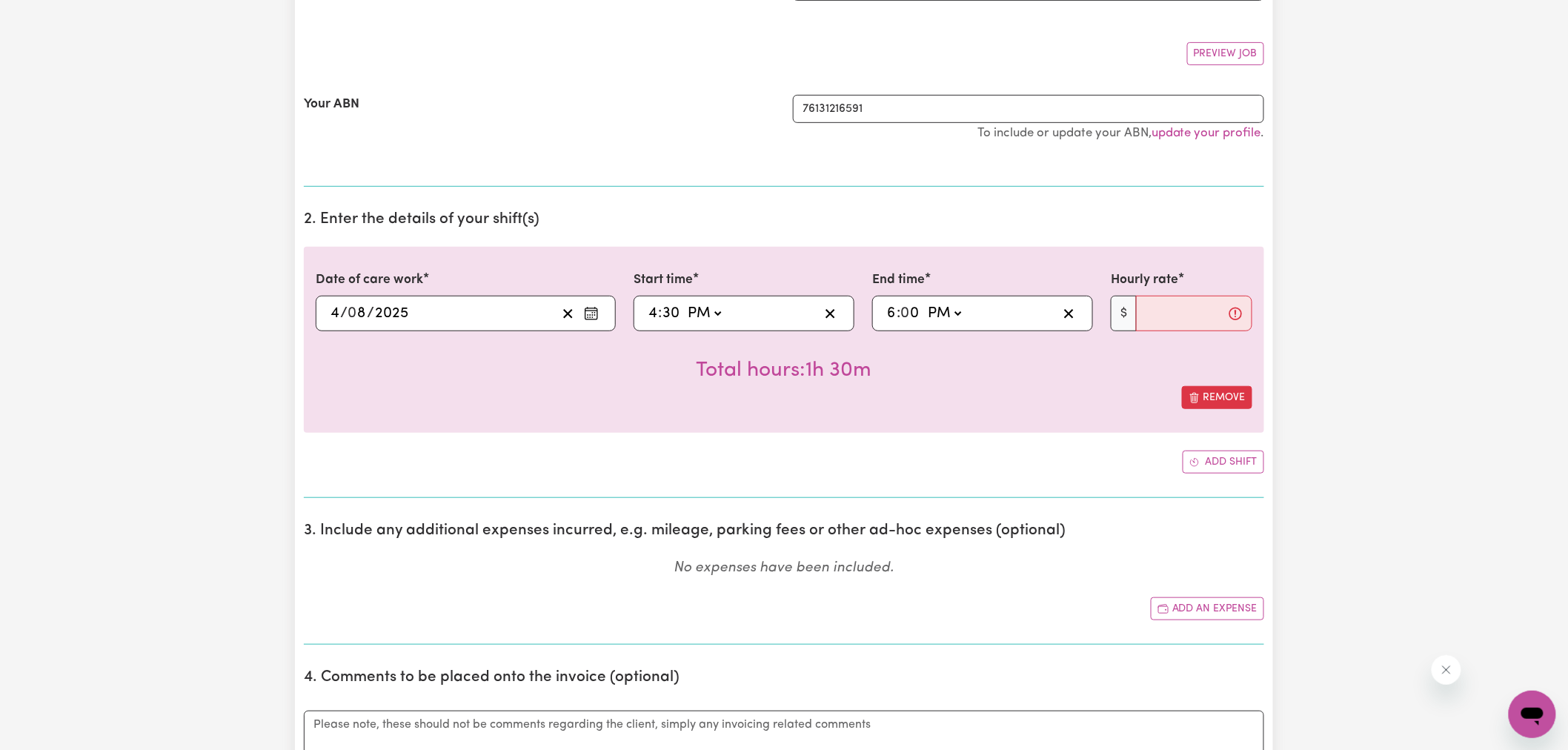
scroll to position [247, 0]
click at [1194, 458] on icon "Add another shift" at bounding box center [1194, 462] width 11 height 11
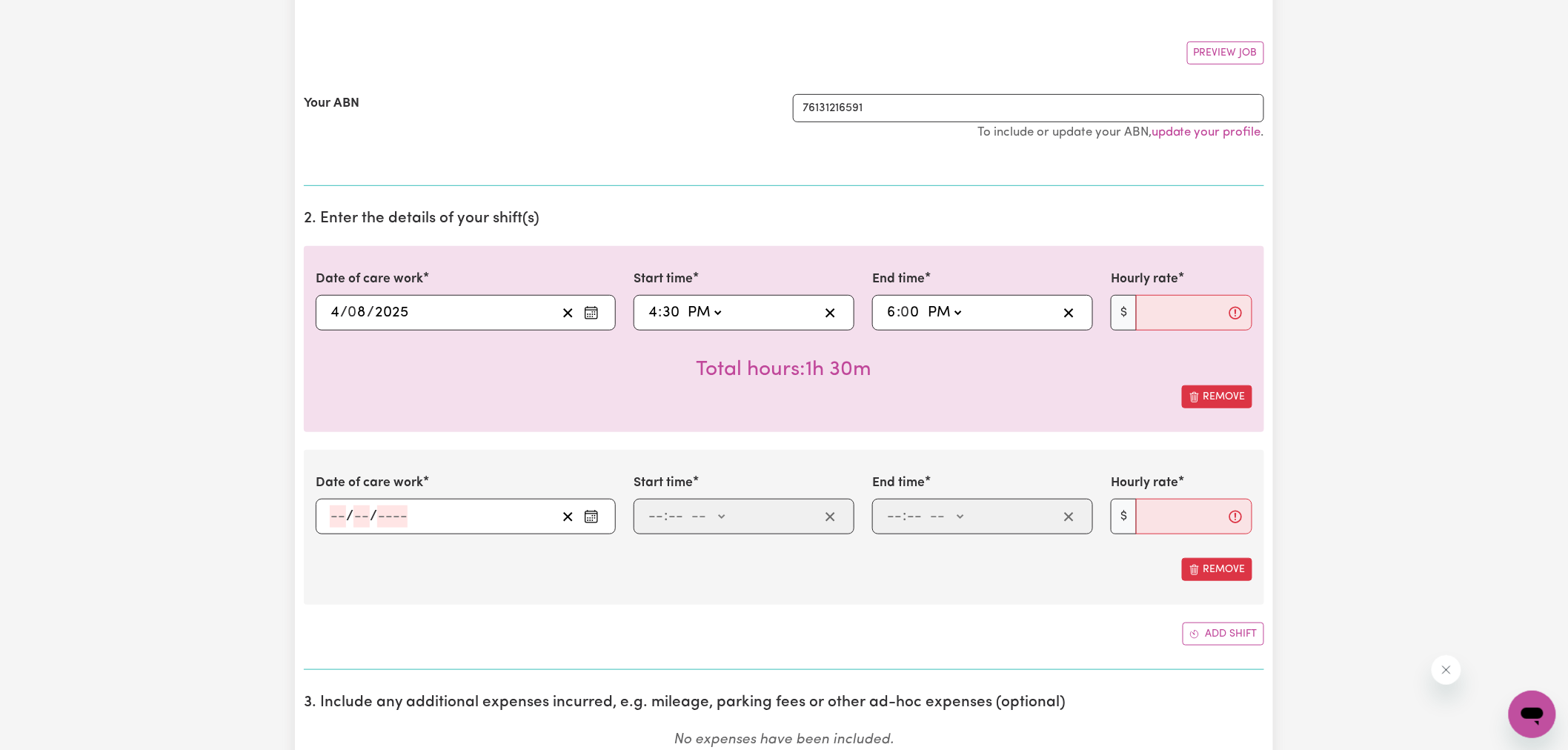
click at [587, 520] on icon "Enter the date of care work" at bounding box center [591, 517] width 15 height 15
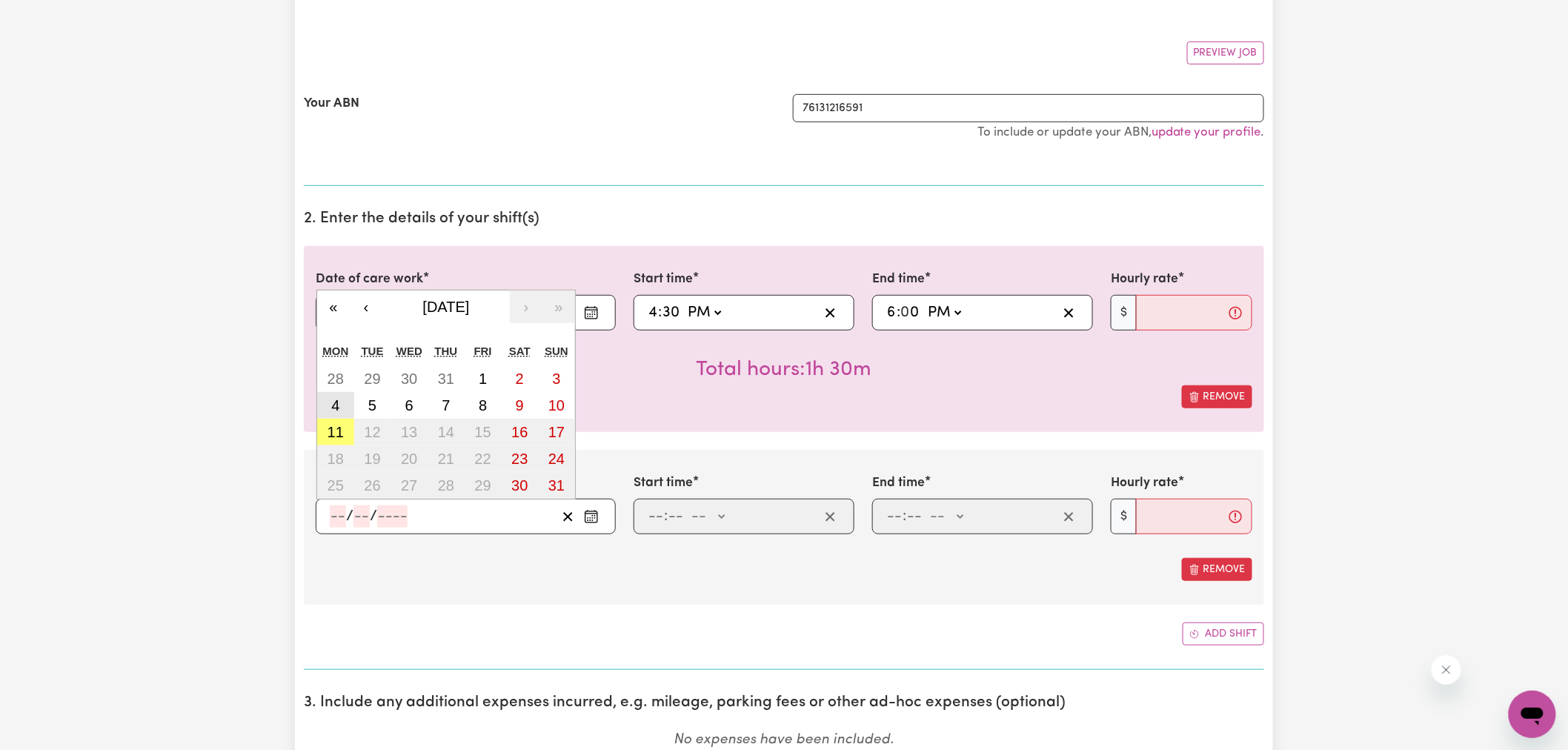
click at [334, 409] on abbr "4" at bounding box center [335, 406] width 8 height 17
type input "[DATE]"
type input "4"
type input "8"
type input "2025"
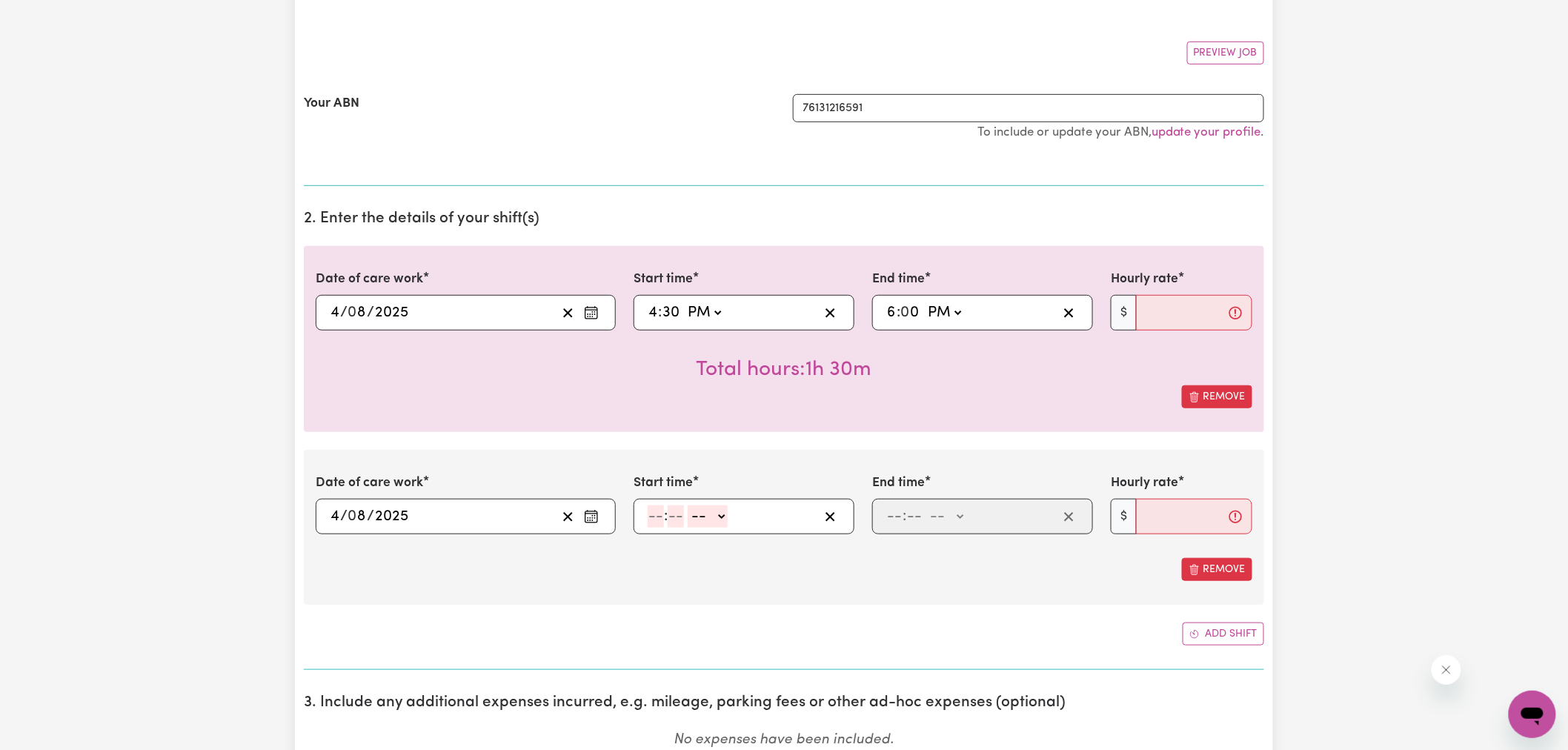
click at [658, 521] on input "number" at bounding box center [656, 516] width 17 height 22
type input "6"
type input "0"
click at [697, 520] on select "-- AM PM" at bounding box center [706, 516] width 40 height 22
select select "pm"
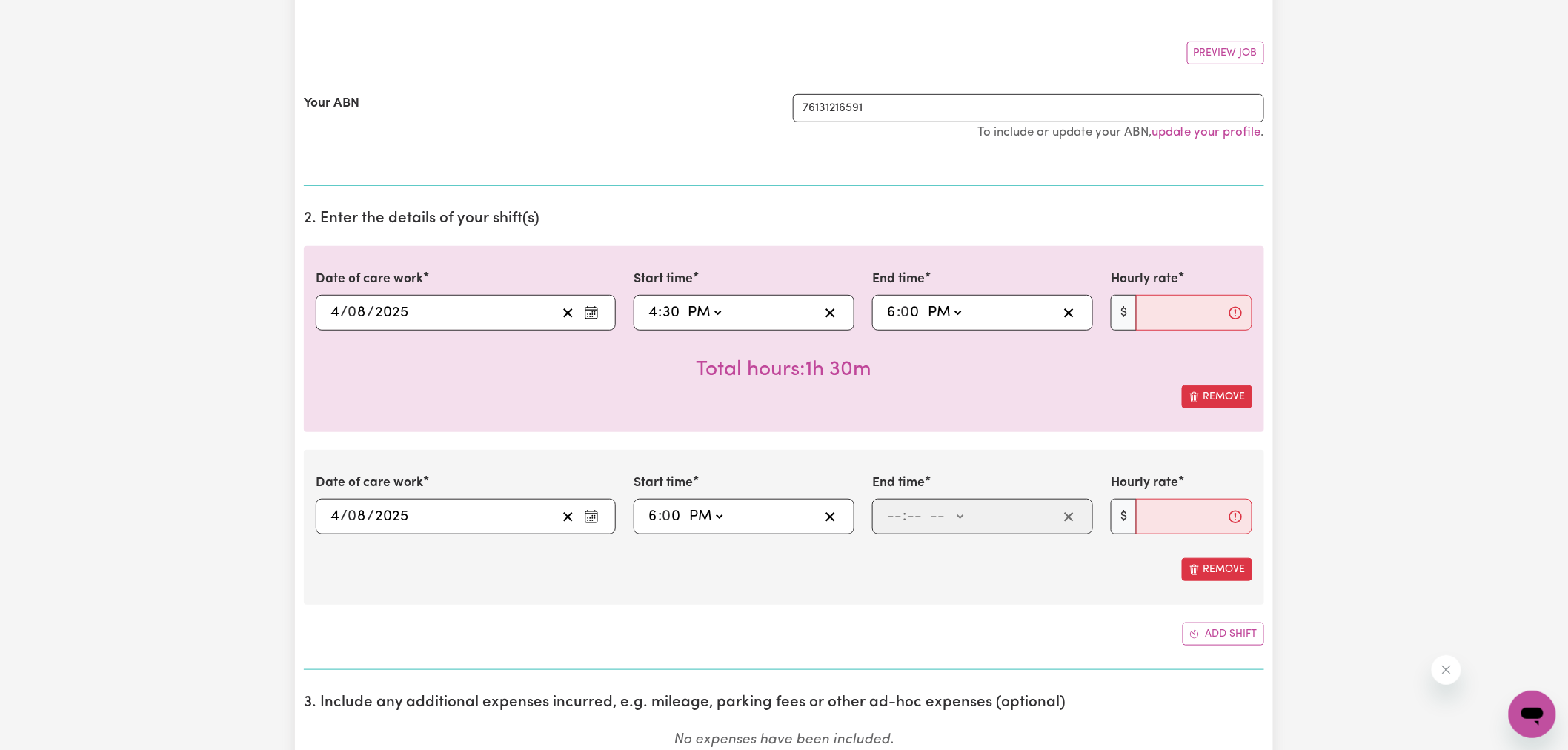
click at [686, 506] on select "-- AM PM" at bounding box center [706, 516] width 40 height 22
type input "18:00"
click at [893, 515] on input "number" at bounding box center [895, 516] width 17 height 22
type input "9"
type input "0"
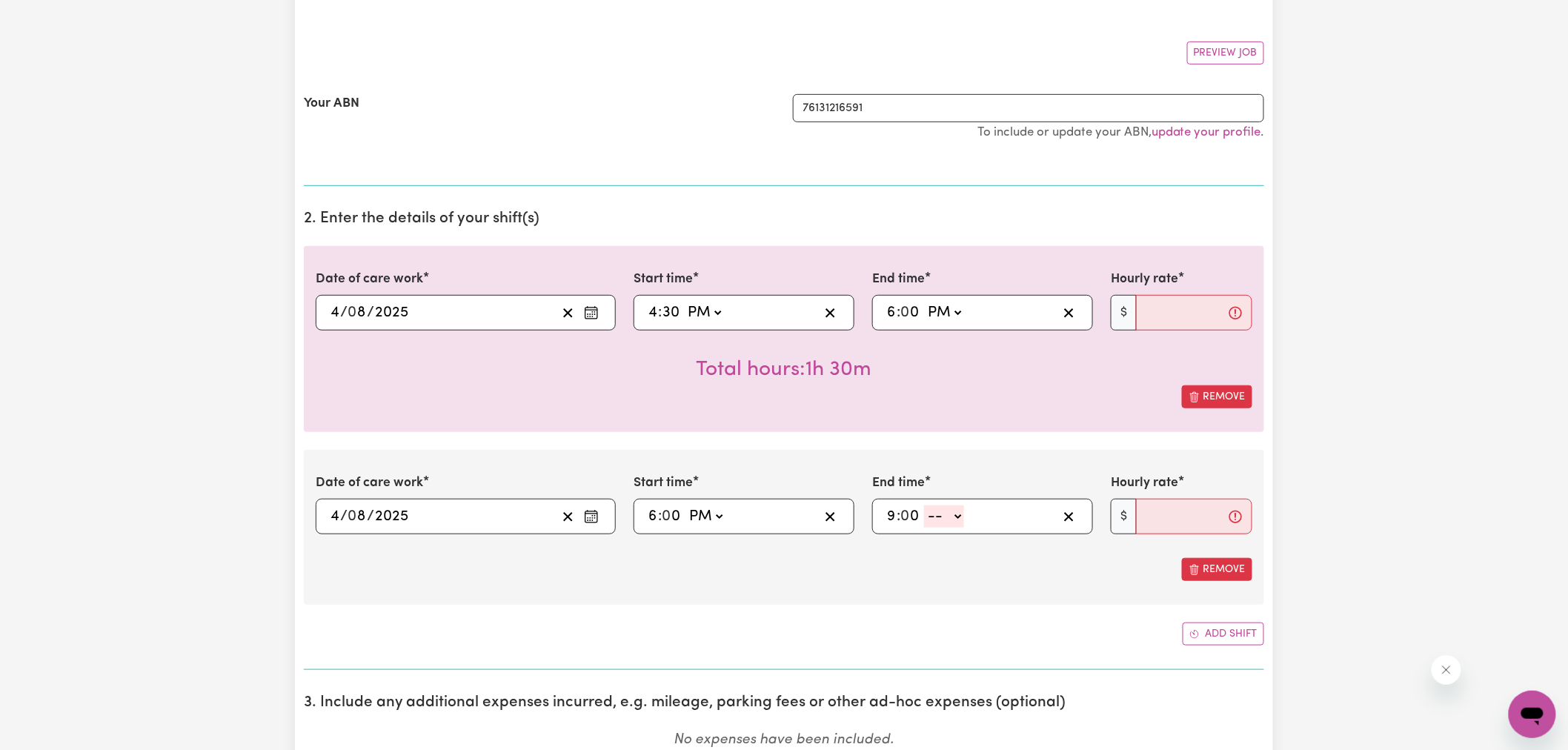
click at [942, 524] on select "-- AM PM" at bounding box center [944, 516] width 40 height 22
select select "pm"
click at [925, 506] on select "-- AM PM" at bounding box center [944, 516] width 40 height 22
type input "21:00"
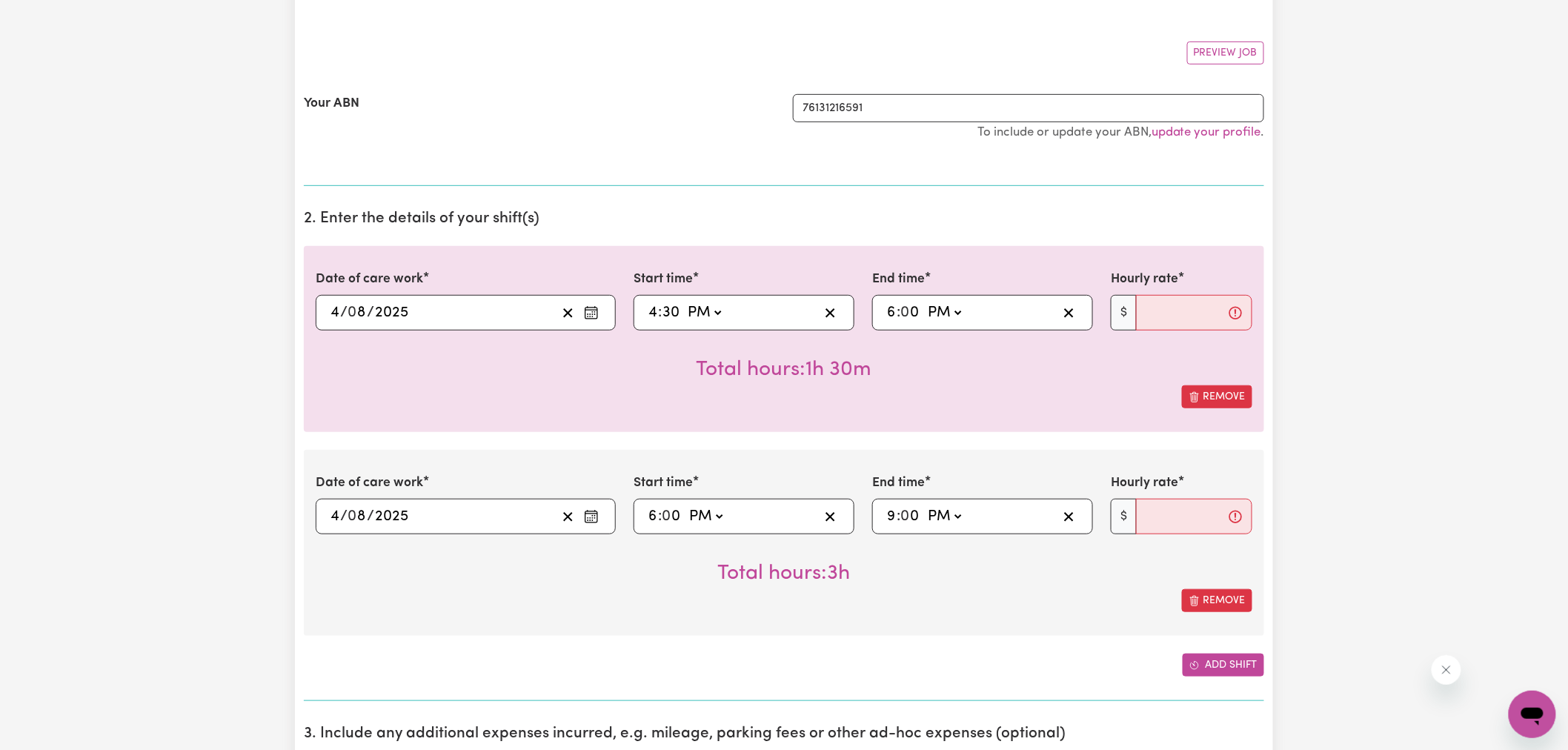
click at [1241, 668] on button "Add shift" at bounding box center [1223, 665] width 81 height 23
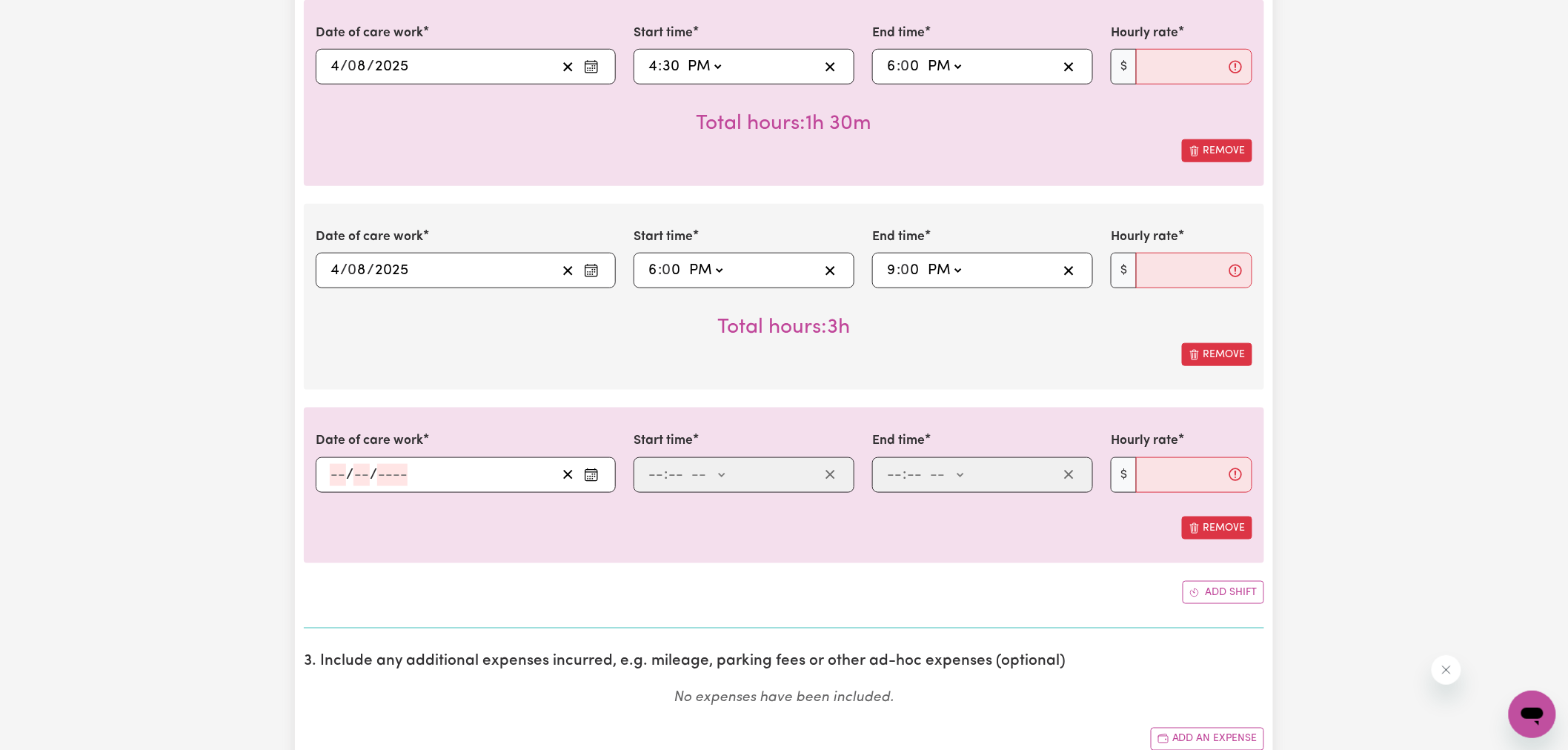
scroll to position [494, 0]
click at [587, 468] on icon "Enter the date of care work" at bounding box center [591, 475] width 15 height 15
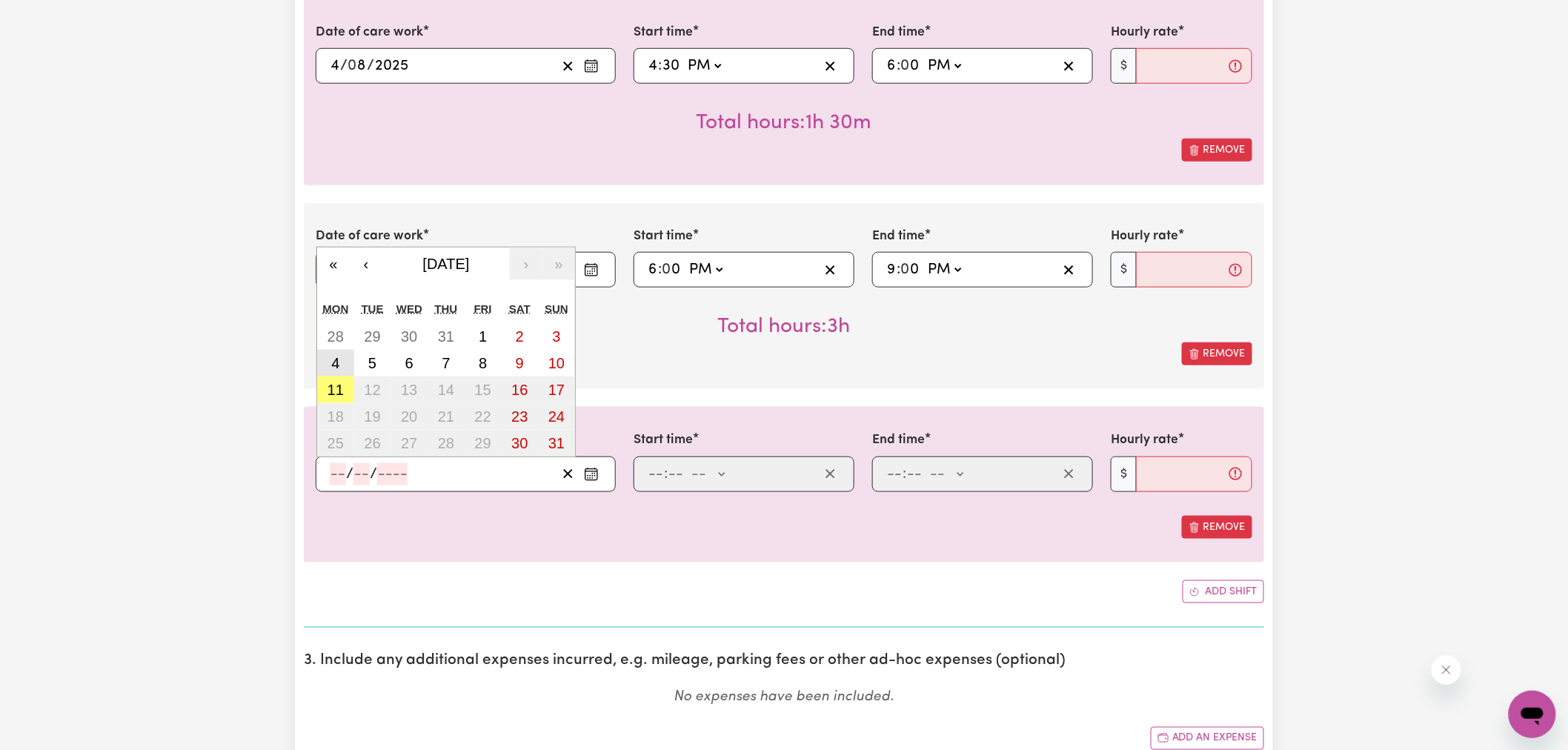
click at [330, 363] on button "4" at bounding box center [335, 363] width 37 height 27
type input "[DATE]"
type input "4"
type input "8"
type input "2025"
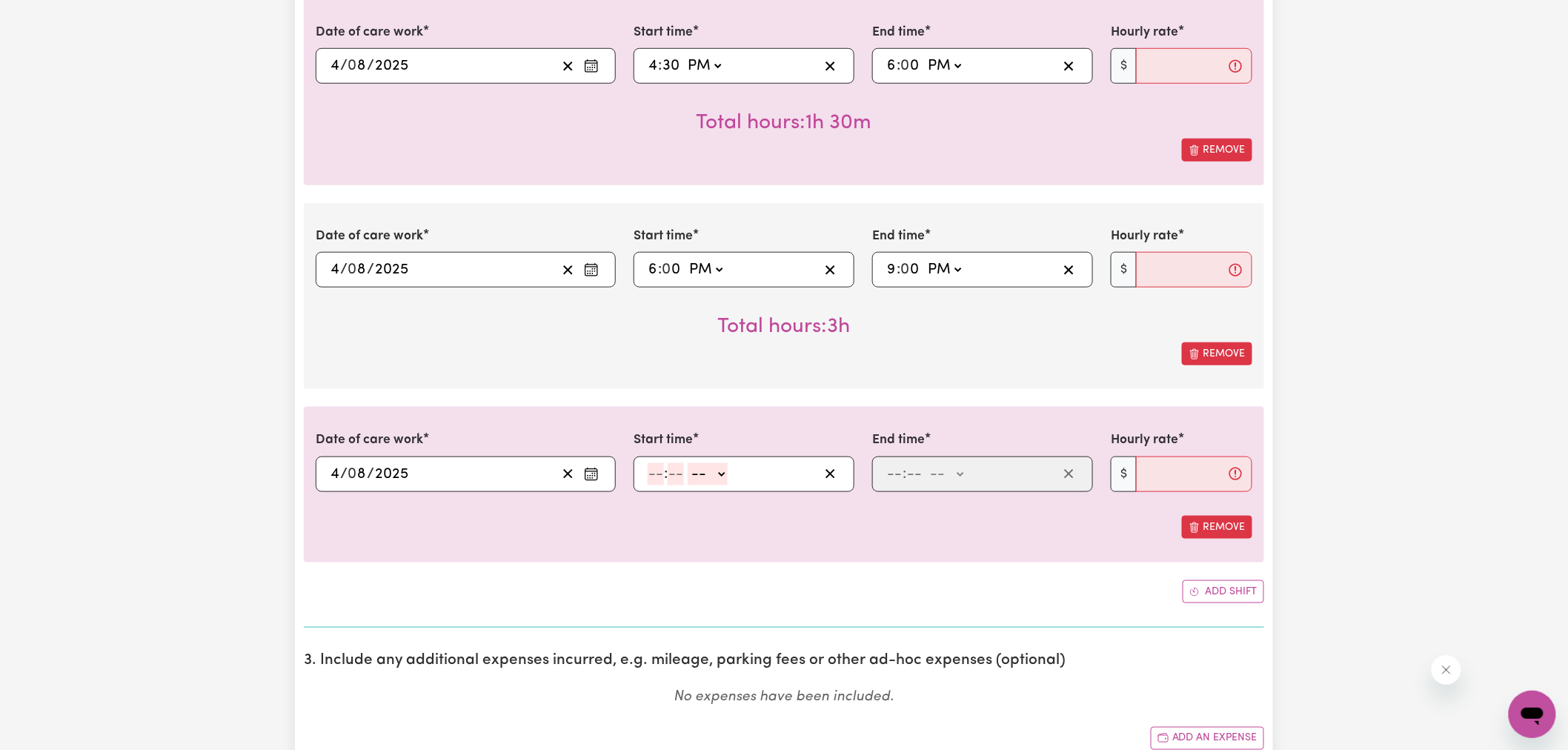
click at [660, 475] on input "number" at bounding box center [656, 474] width 17 height 22
type input "9"
type input "0"
click at [707, 475] on select "-- AM PM" at bounding box center [706, 474] width 40 height 22
select select "pm"
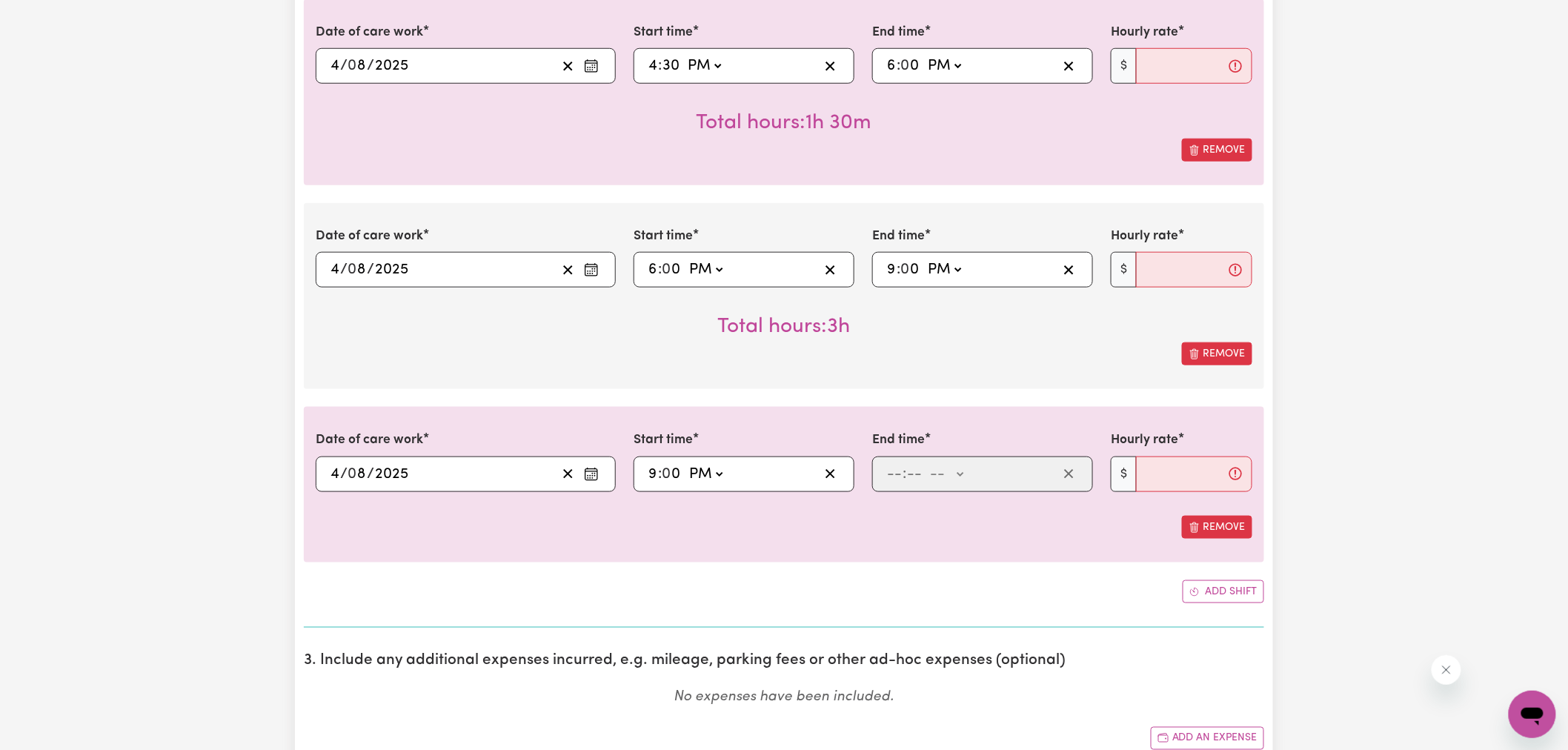
click at [686, 463] on select "-- AM PM" at bounding box center [706, 474] width 40 height 22
type input "21:00"
click at [897, 469] on input "number" at bounding box center [895, 474] width 17 height 22
type input "11"
type input "59"
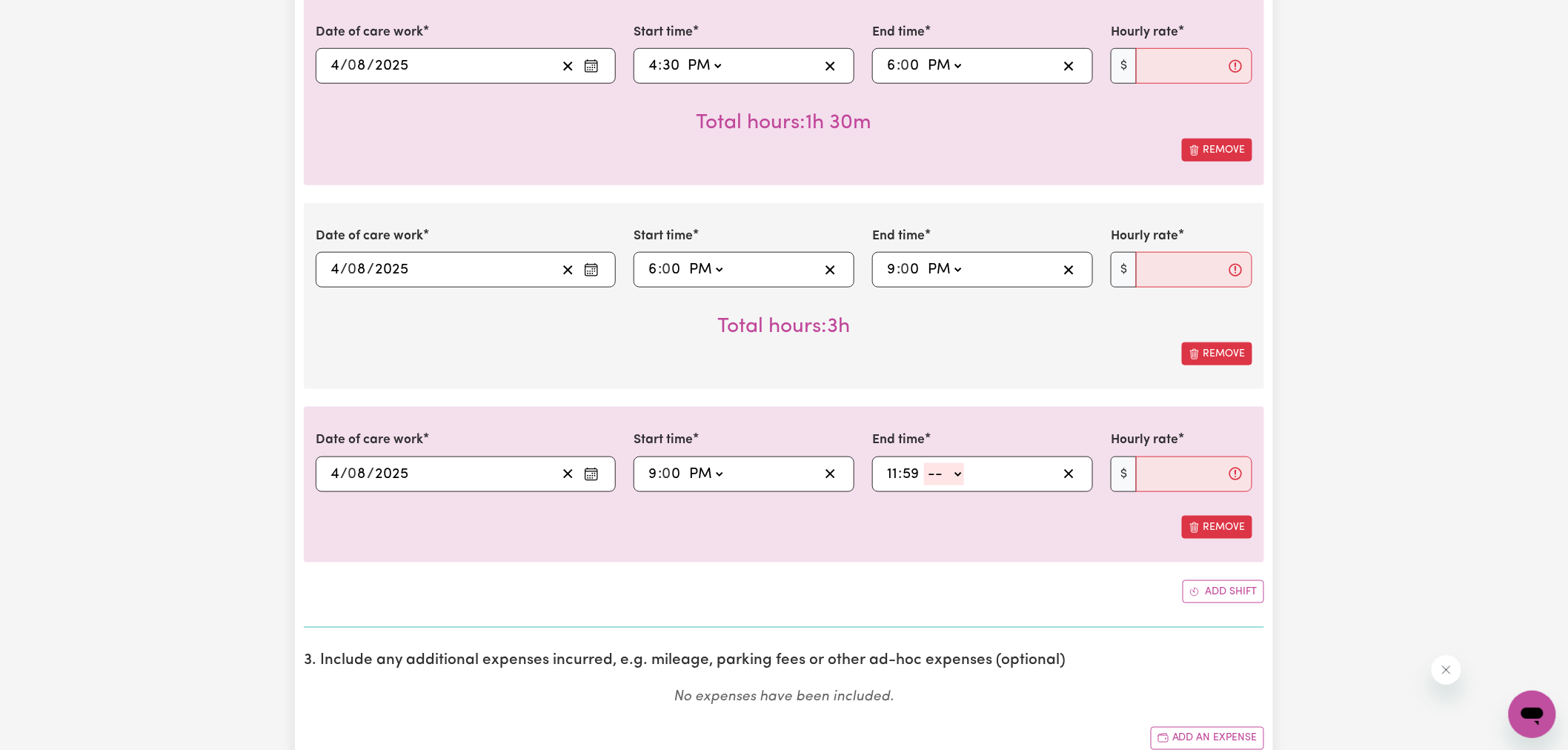
drag, startPoint x: 948, startPoint y: 471, endPoint x: 944, endPoint y: 481, distance: 10.8
click at [948, 471] on select "-- AM PM" at bounding box center [944, 474] width 40 height 22
select select "pm"
click at [925, 463] on select "-- AM PM" at bounding box center [944, 474] width 40 height 22
type input "23:59"
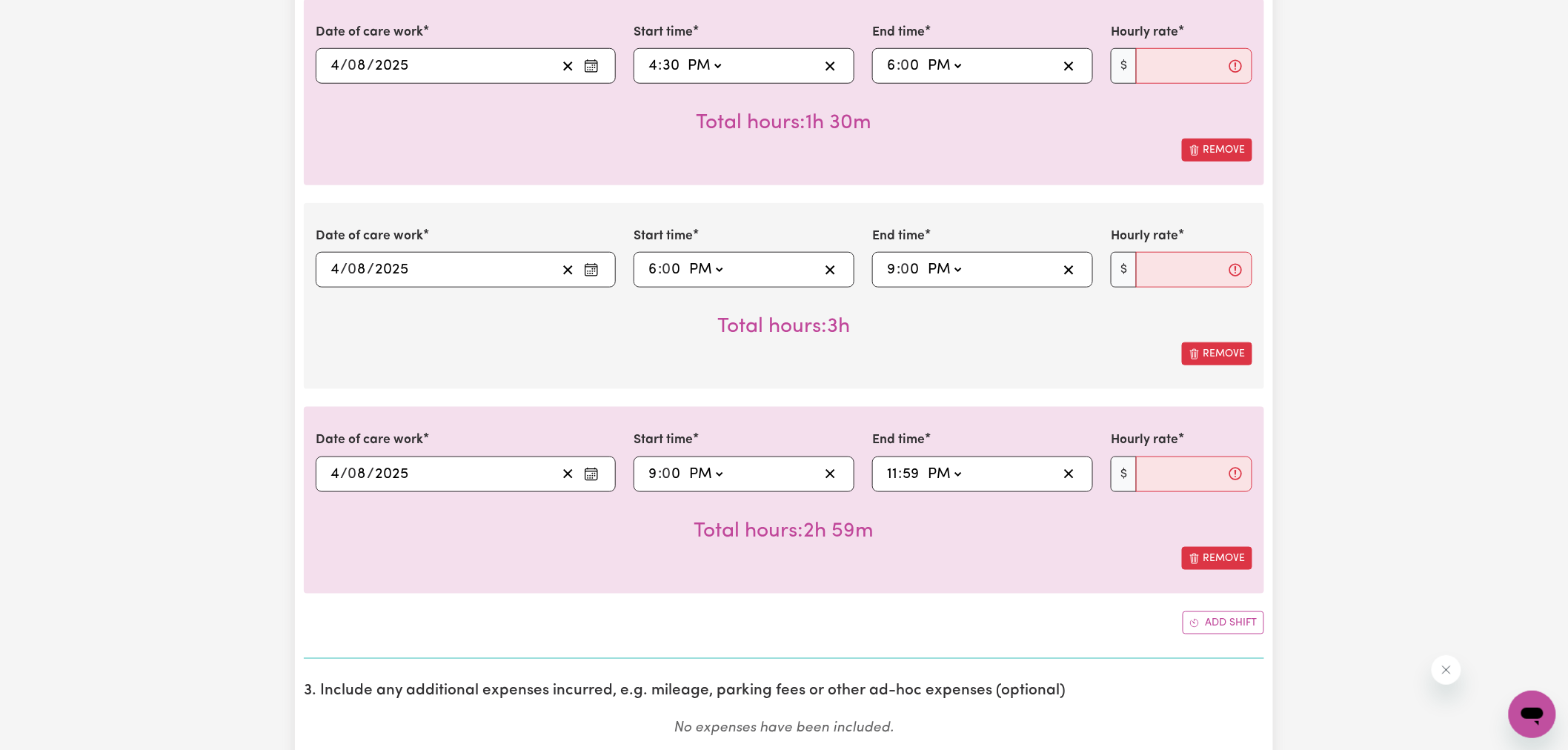
click at [1238, 636] on section "2. Enter the details of your shift(s) Date of care work [DATE] 4 / 0 8 / 2025 «…" at bounding box center [784, 305] width 961 height 708
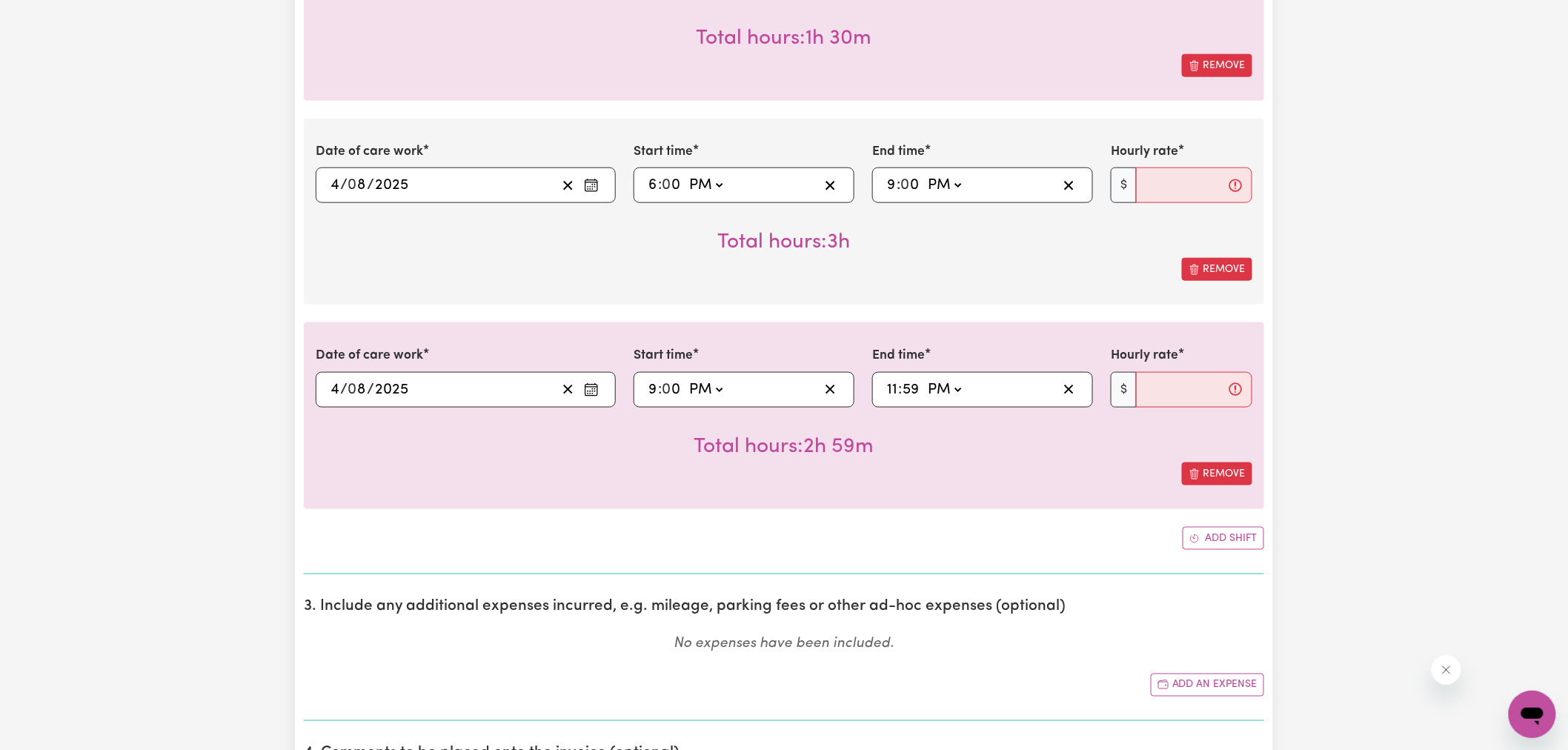
scroll to position [658, 0]
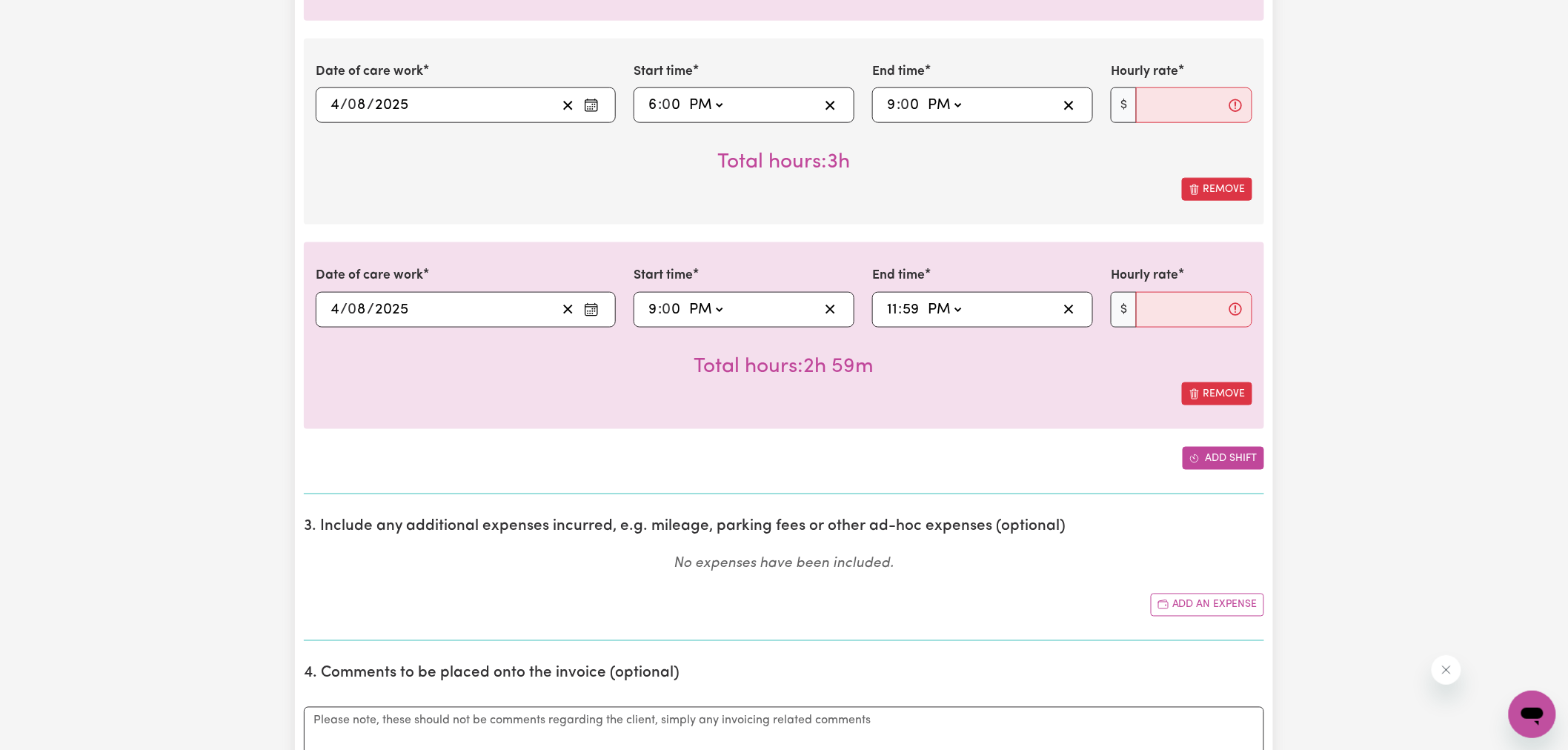
click at [1218, 467] on button "Add shift" at bounding box center [1223, 458] width 81 height 23
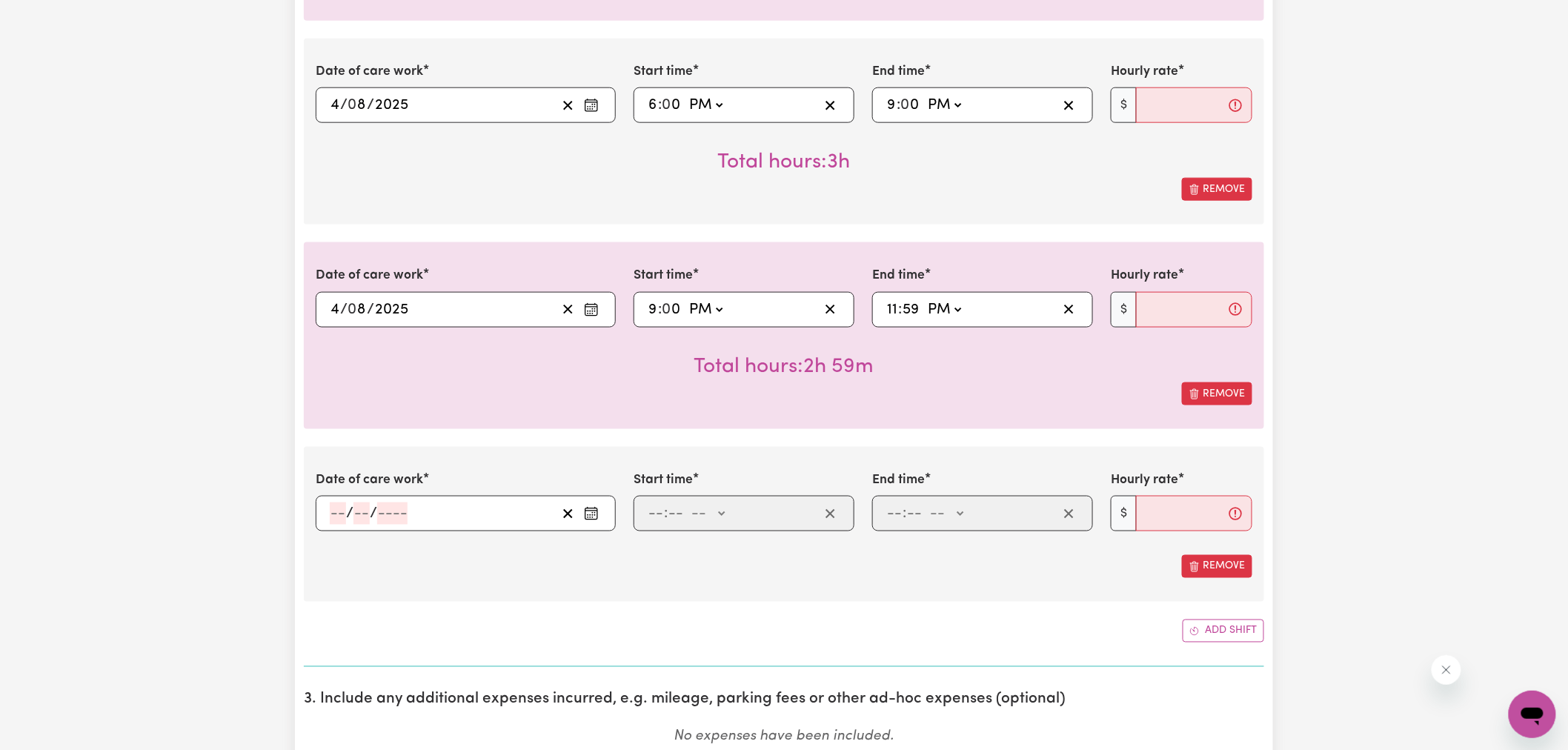
click at [602, 514] on button "Enter the date of care work" at bounding box center [591, 514] width 24 height 22
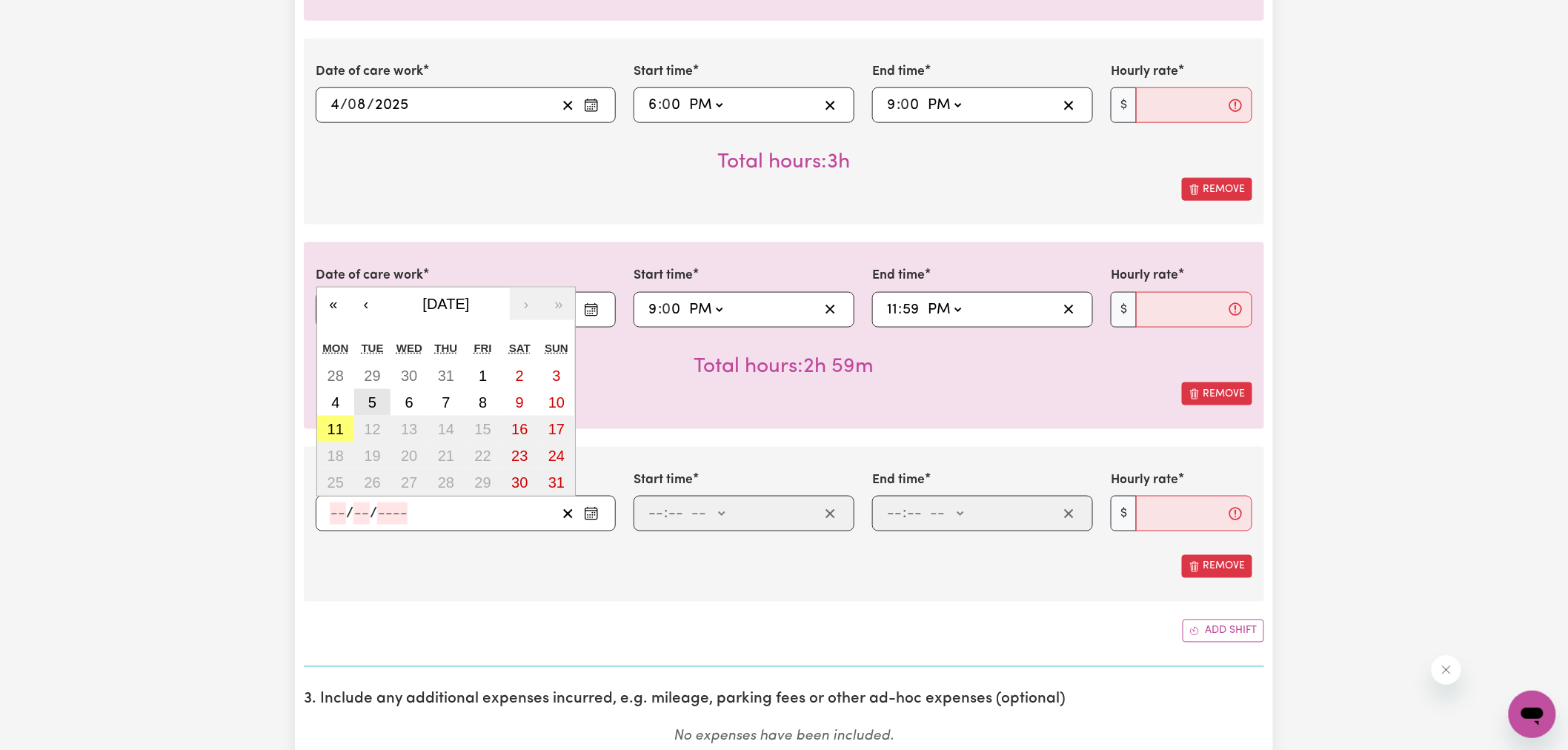
click at [369, 403] on abbr "5" at bounding box center [373, 403] width 8 height 17
type input "[DATE]"
type input "5"
type input "8"
type input "2025"
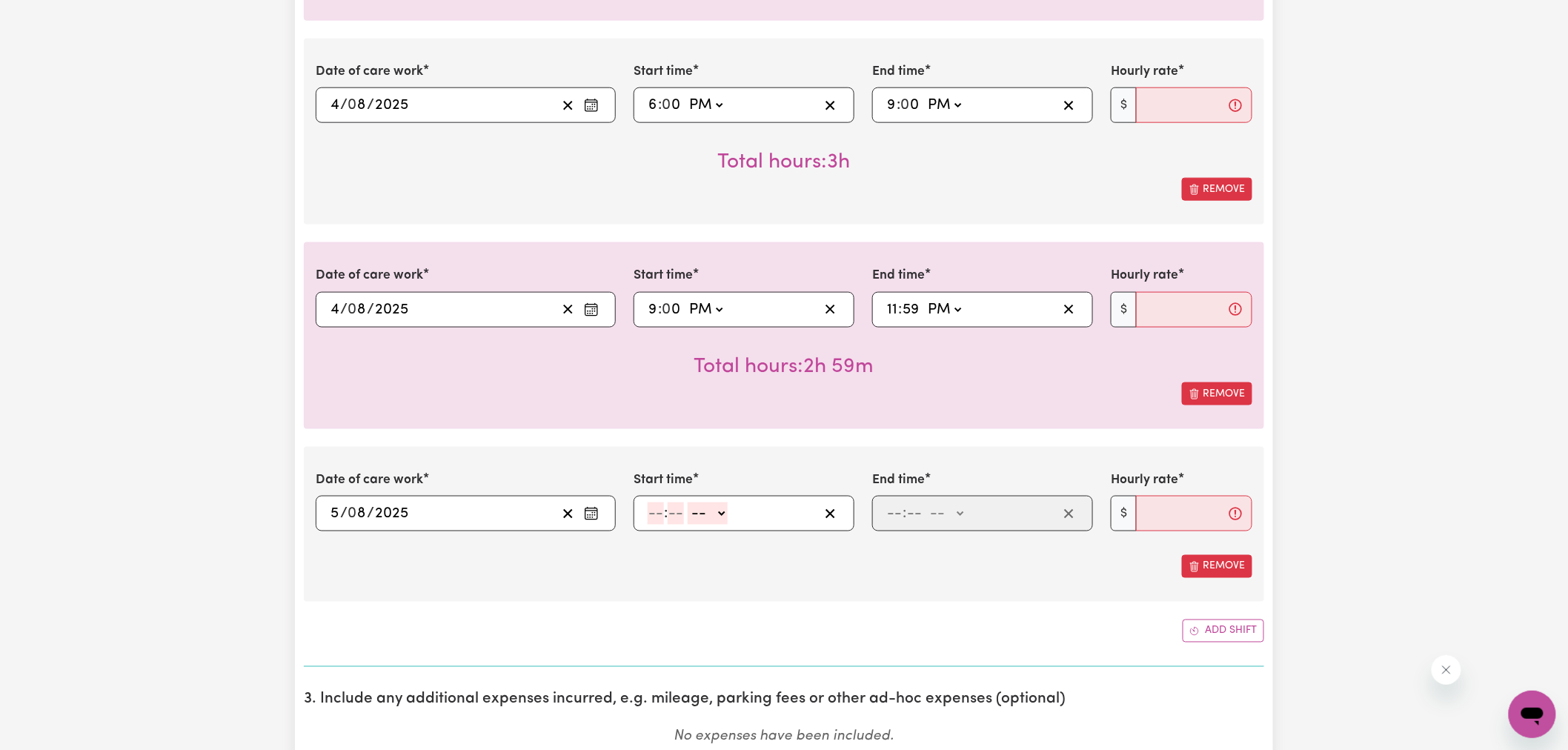
click at [659, 515] on input "number" at bounding box center [656, 514] width 17 height 22
type input "12"
type input "0"
drag, startPoint x: 709, startPoint y: 506, endPoint x: 709, endPoint y: 515, distance: 9.0
click at [709, 506] on select "-- AM PM" at bounding box center [710, 514] width 40 height 22
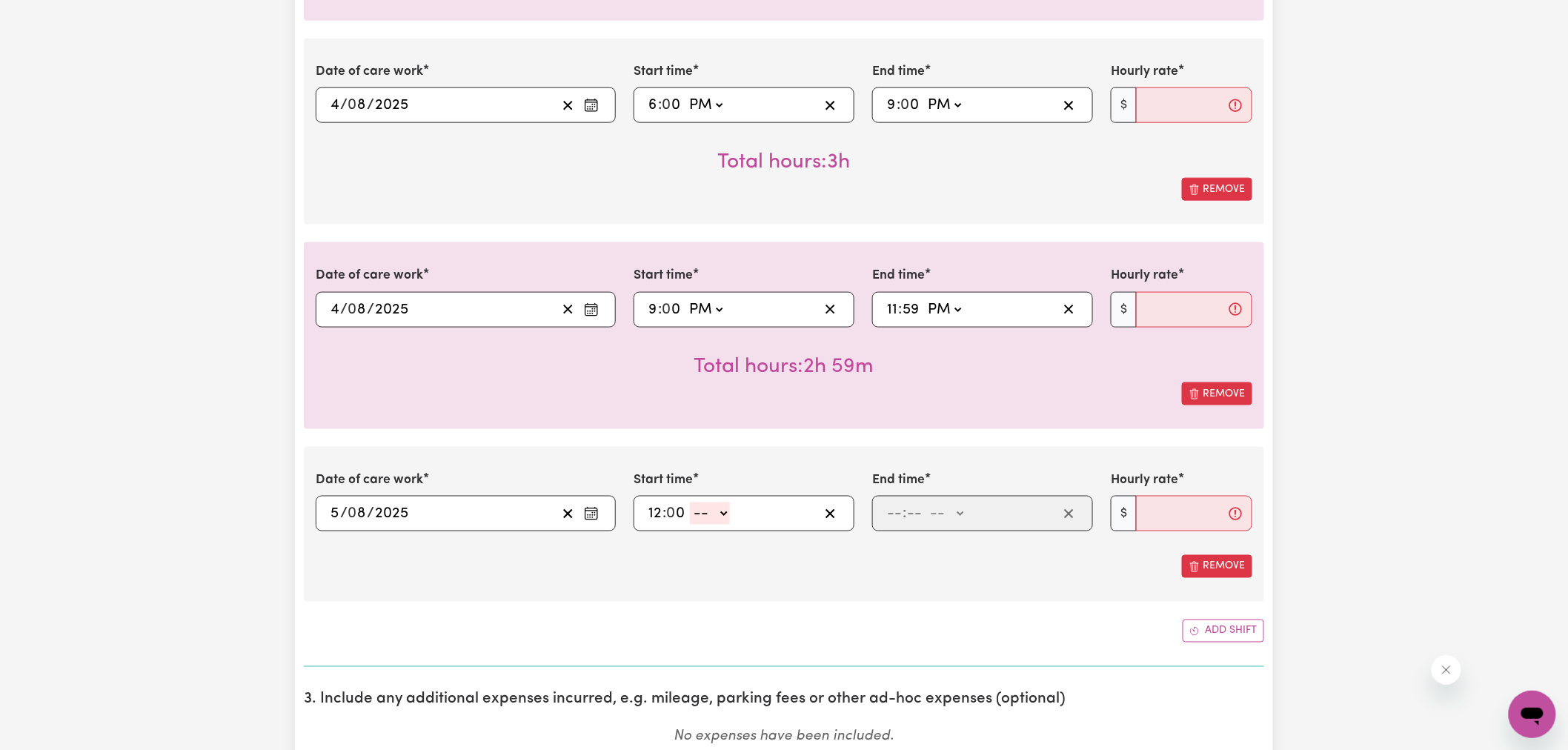
select select "am"
click at [691, 503] on select "-- AM PM" at bounding box center [710, 514] width 40 height 22
type input "00:00"
click at [898, 515] on input "number" at bounding box center [895, 514] width 17 height 22
type input "6"
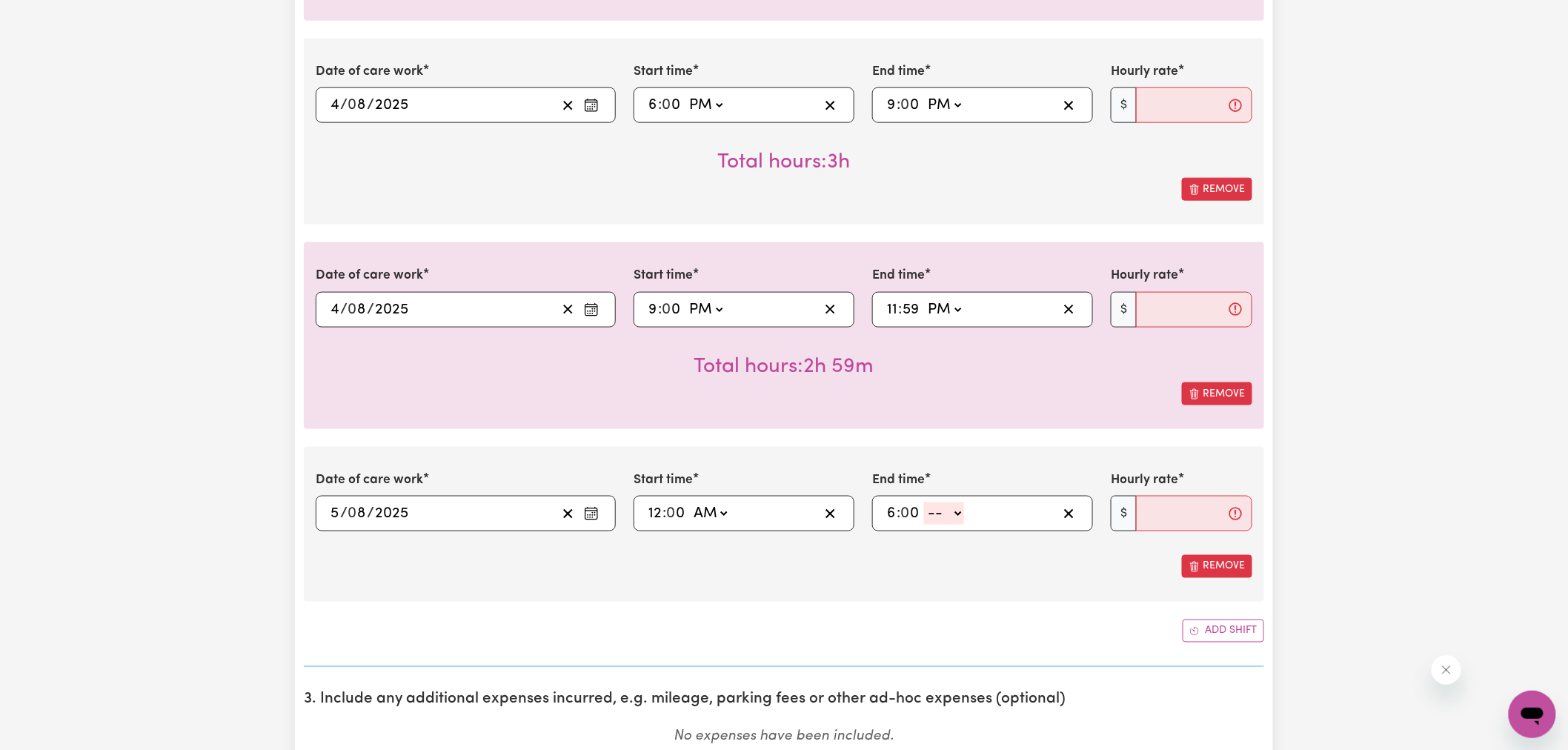
type input "0"
click at [933, 519] on select "-- AM PM" at bounding box center [944, 514] width 40 height 22
select select "am"
click at [925, 503] on select "-- AM PM" at bounding box center [944, 514] width 40 height 22
type input "06:00"
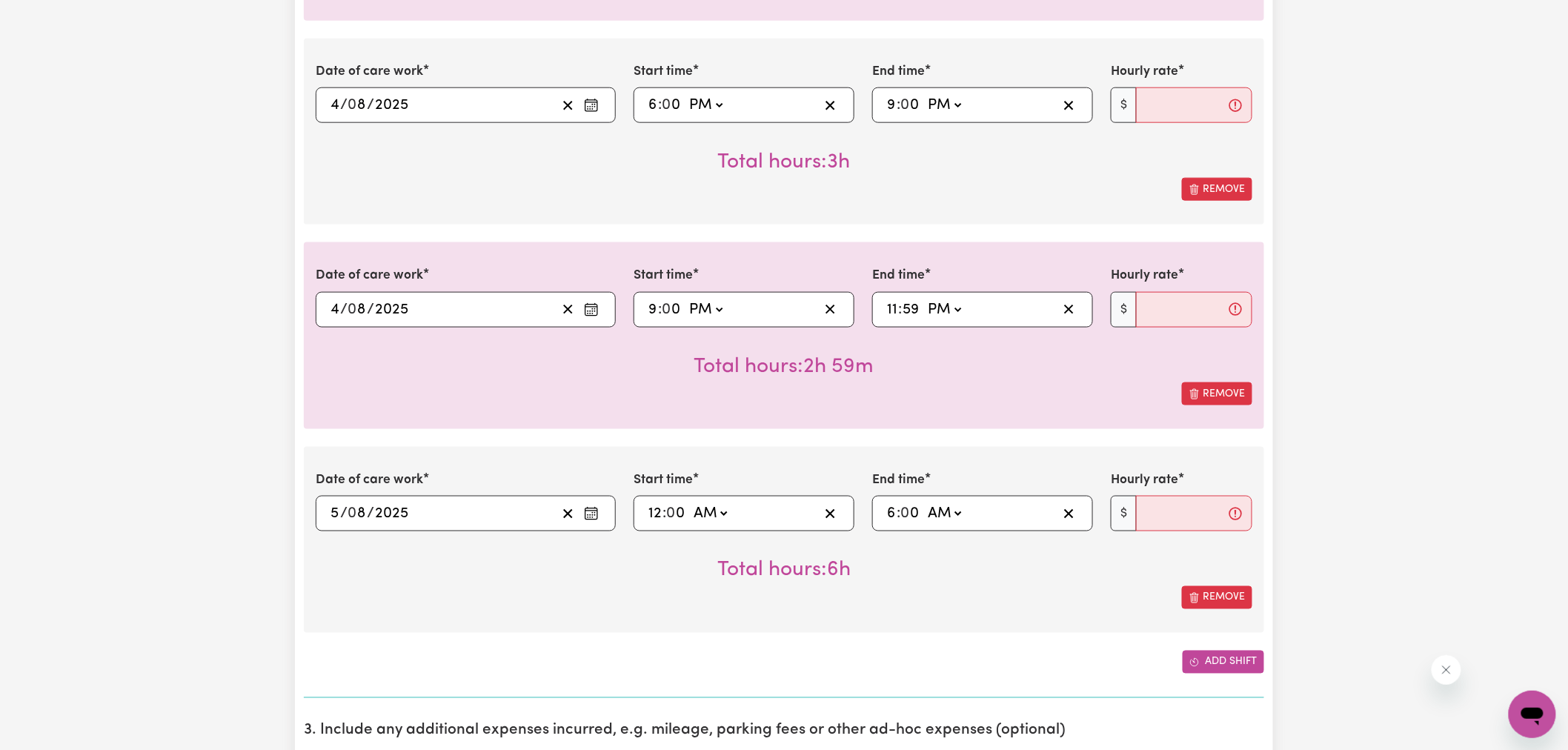
click at [1206, 669] on button "Add shift" at bounding box center [1223, 663] width 81 height 23
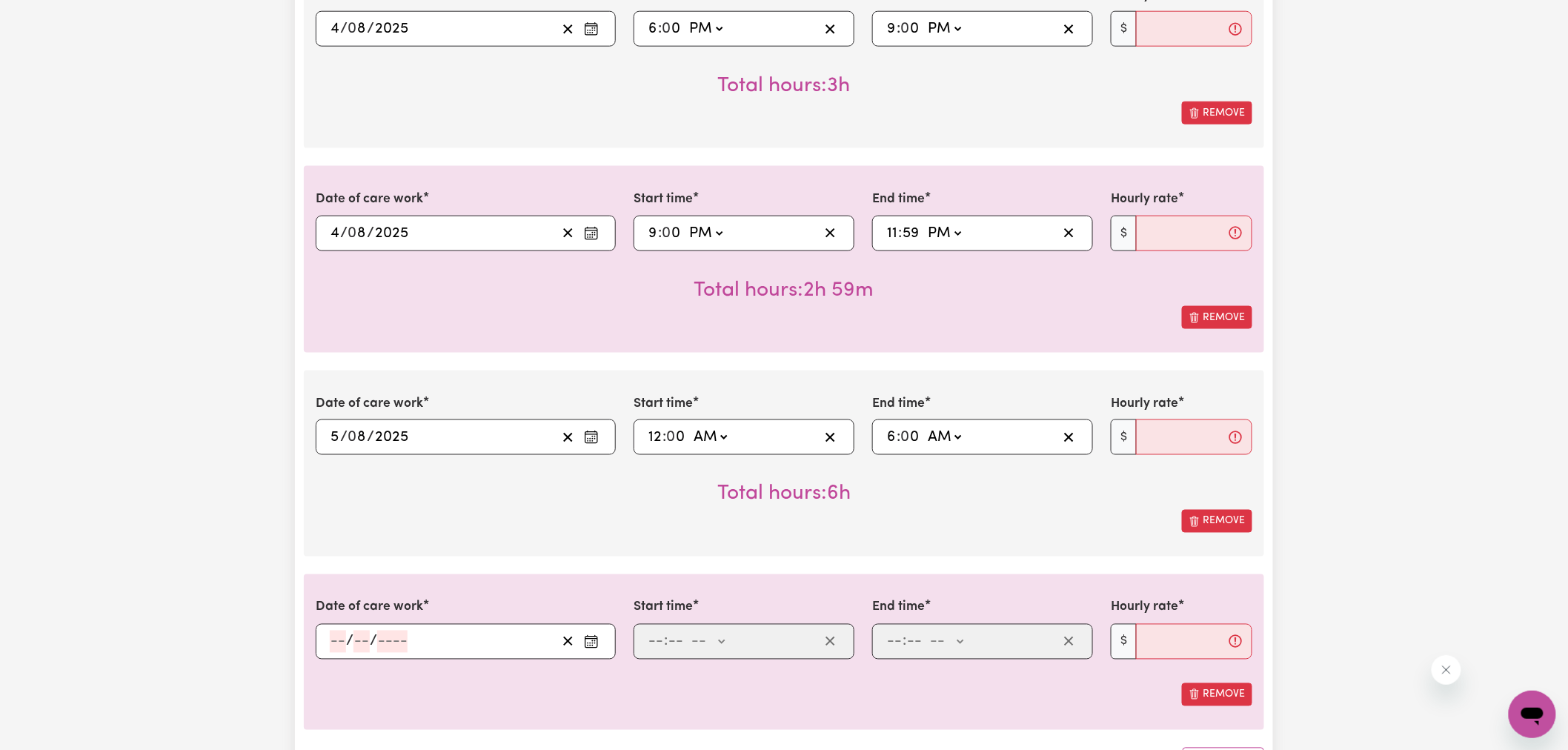
scroll to position [824, 0]
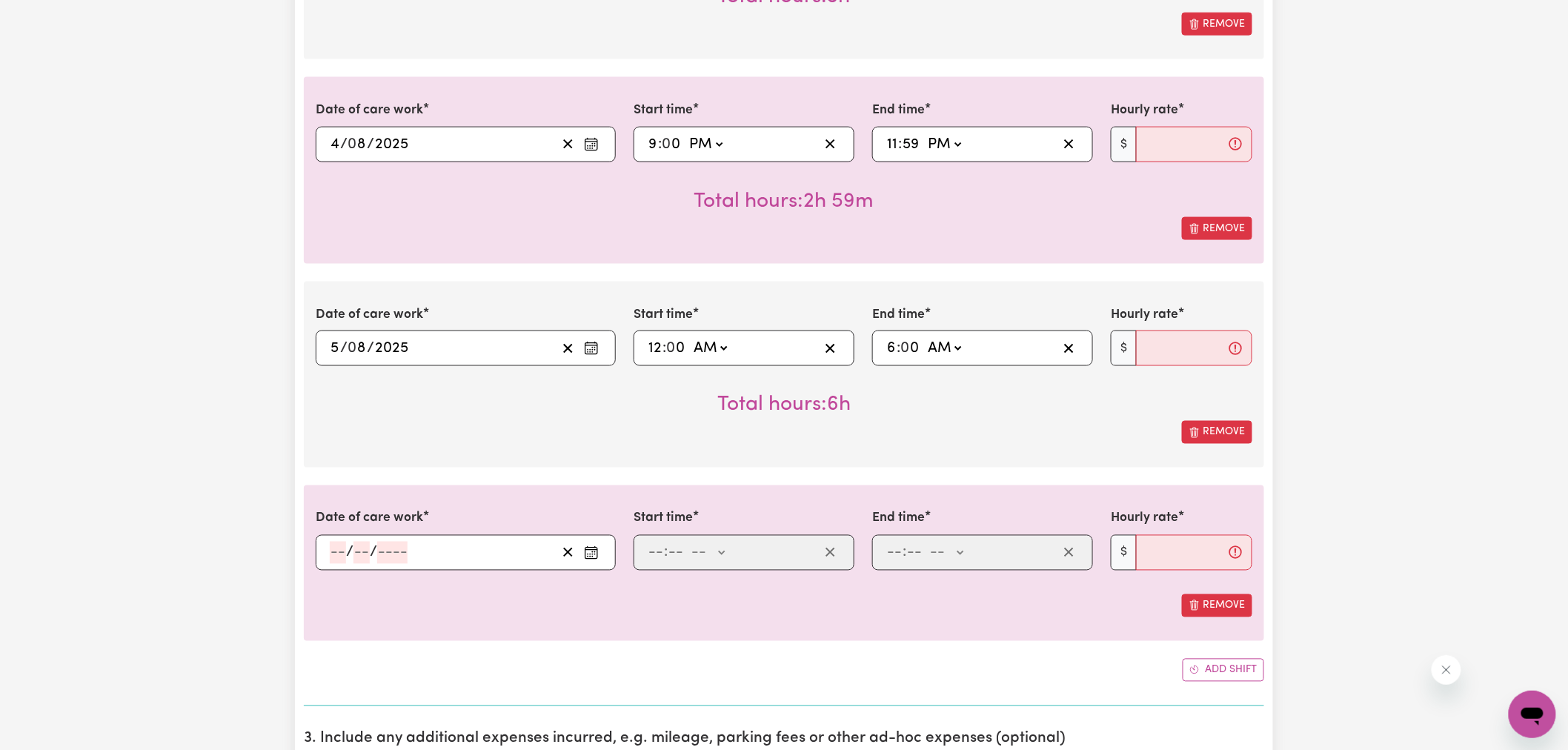
click at [595, 558] on icon "Enter the date of care work" at bounding box center [591, 553] width 15 height 15
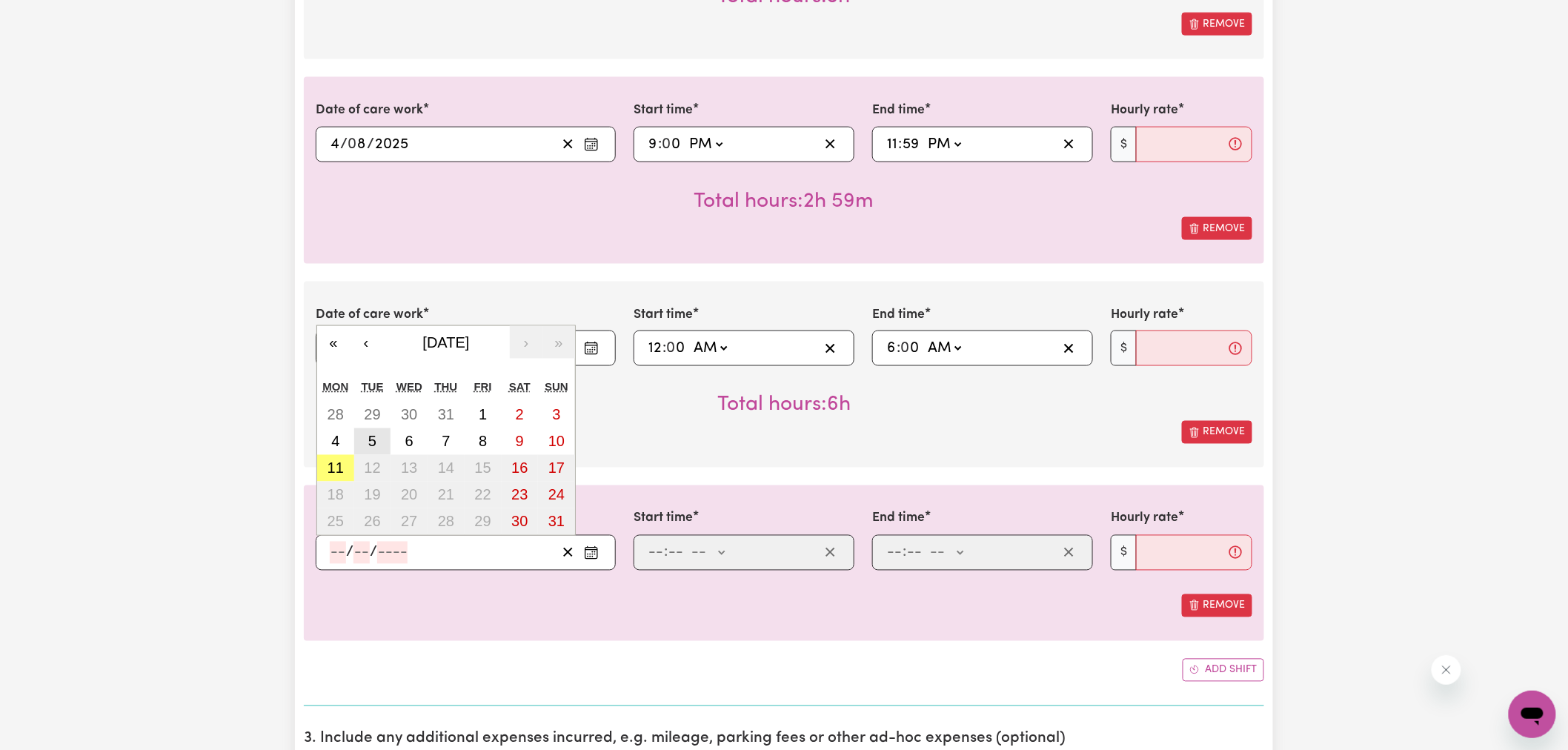
click at [385, 447] on button "5" at bounding box center [373, 442] width 37 height 27
type input "[DATE]"
type input "5"
type input "8"
type input "2025"
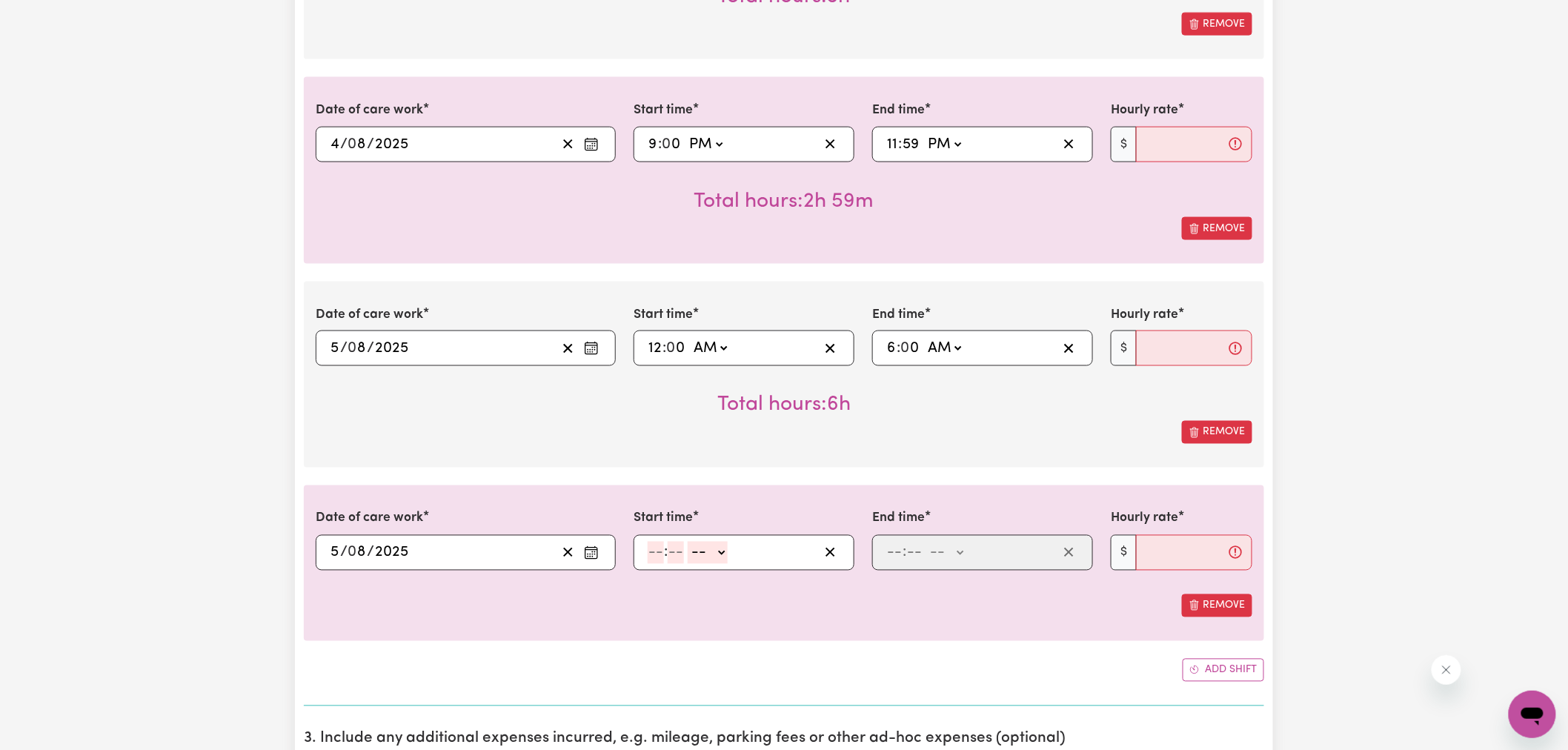
click at [651, 556] on input "number" at bounding box center [656, 553] width 17 height 22
type input "6"
type input "0"
drag, startPoint x: 709, startPoint y: 550, endPoint x: 707, endPoint y: 561, distance: 11.2
click at [709, 550] on select "-- AM PM" at bounding box center [706, 553] width 40 height 22
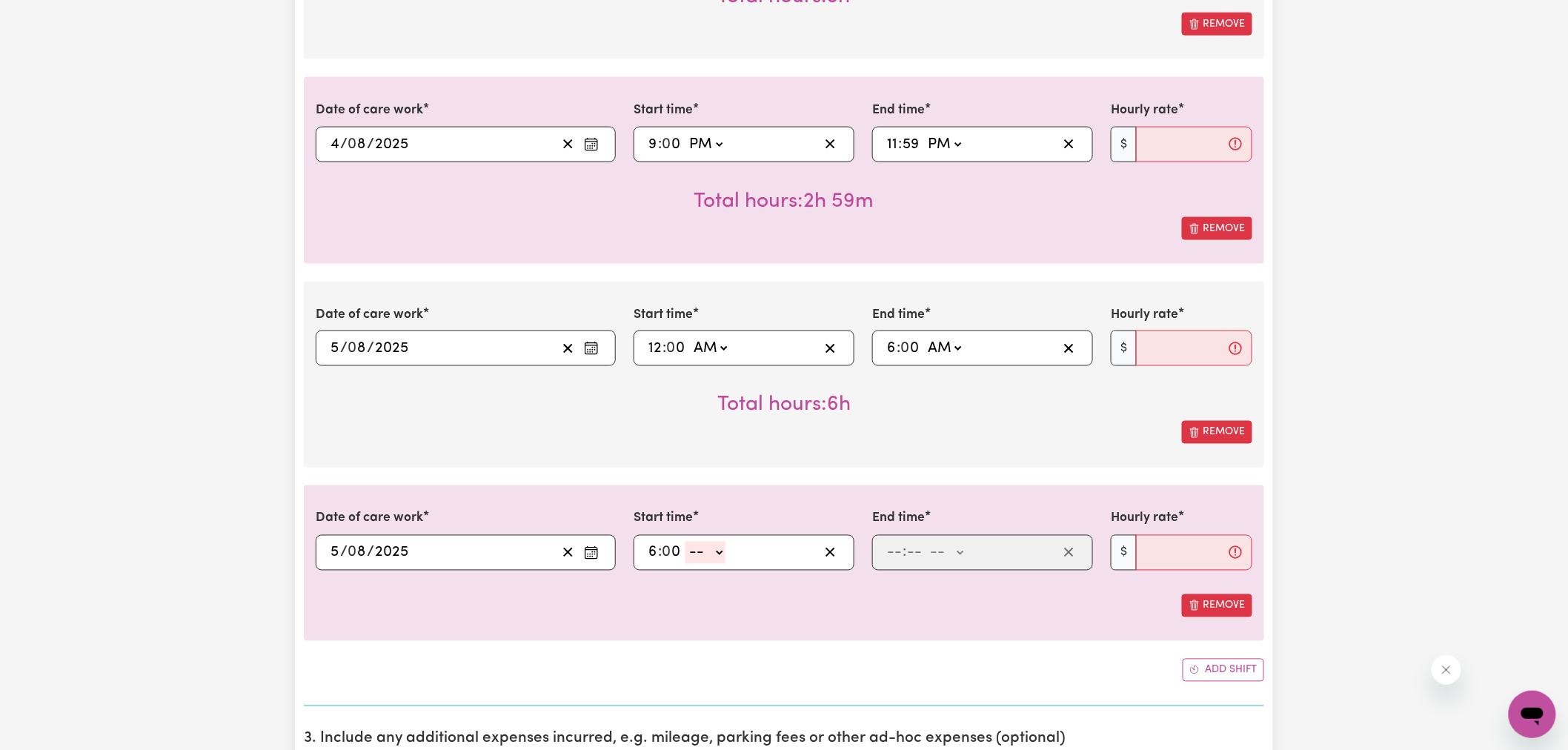
select select "am"
click at [686, 543] on select "-- AM PM" at bounding box center [706, 553] width 40 height 22
type input "06:00"
click at [888, 553] on input "number" at bounding box center [895, 553] width 17 height 22
type input "9"
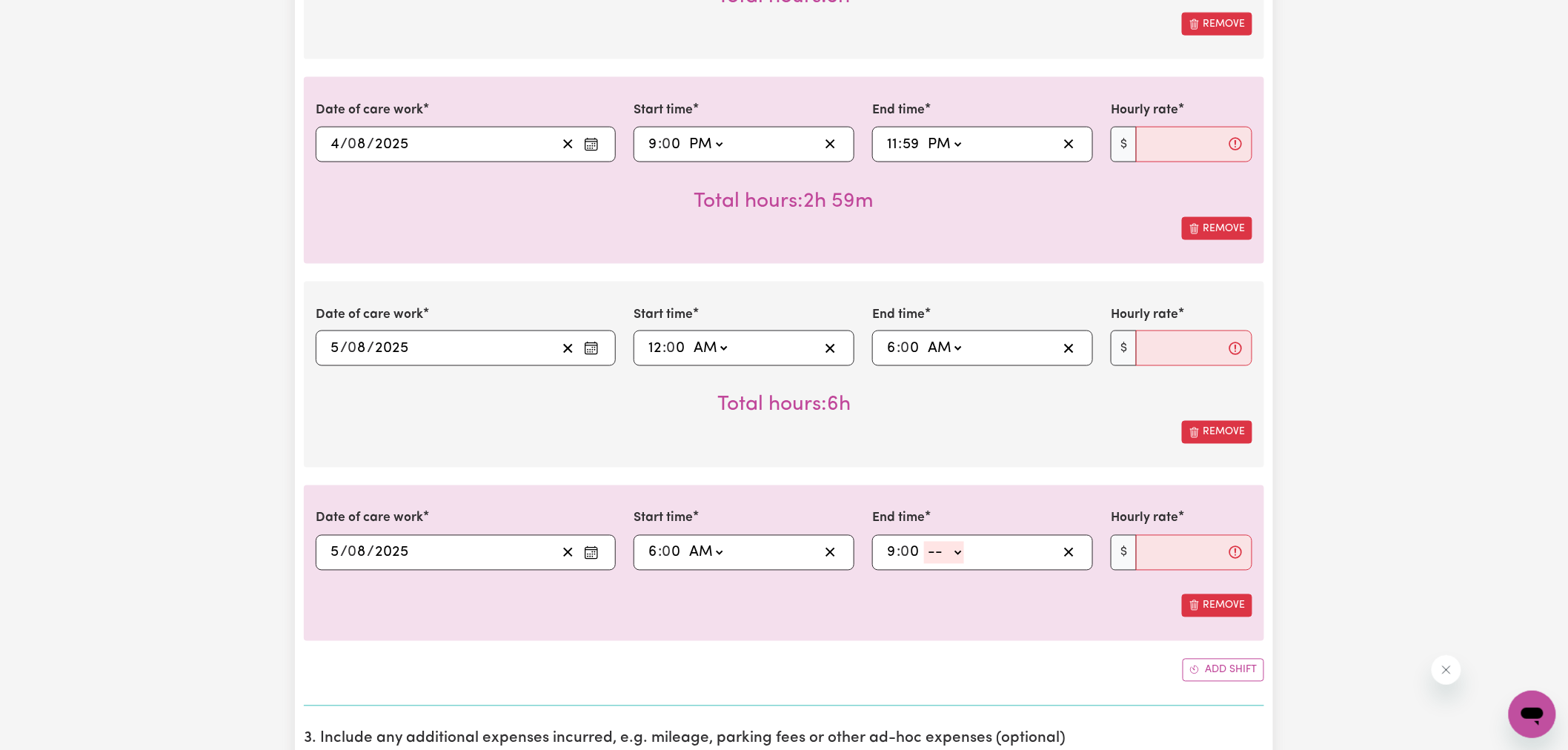
type input "0"
drag, startPoint x: 944, startPoint y: 546, endPoint x: 950, endPoint y: 562, distance: 17.1
click at [944, 546] on select "-- AM PM" at bounding box center [944, 553] width 40 height 22
select select "am"
click at [925, 543] on select "-- AM PM" at bounding box center [944, 553] width 40 height 22
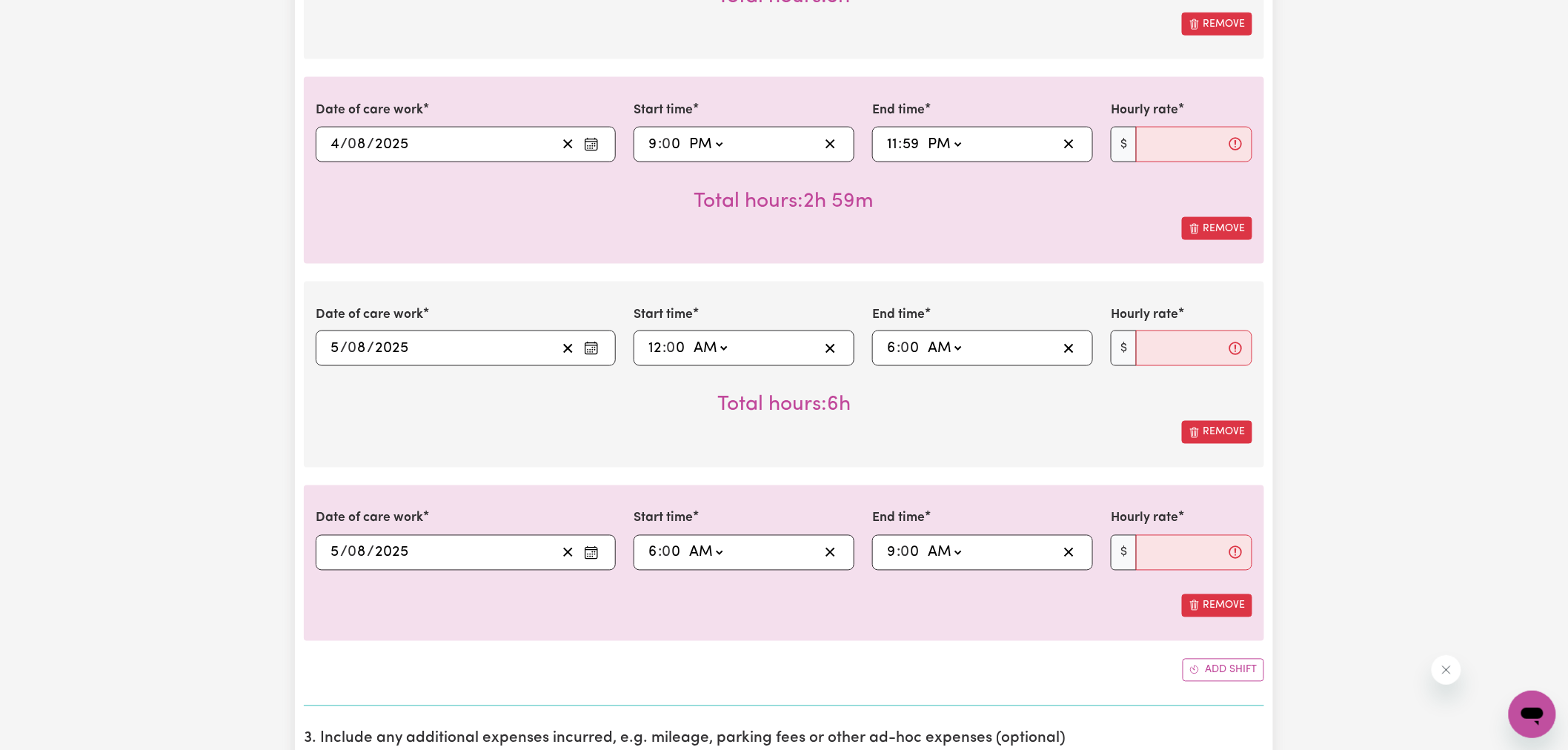
type input "09:00"
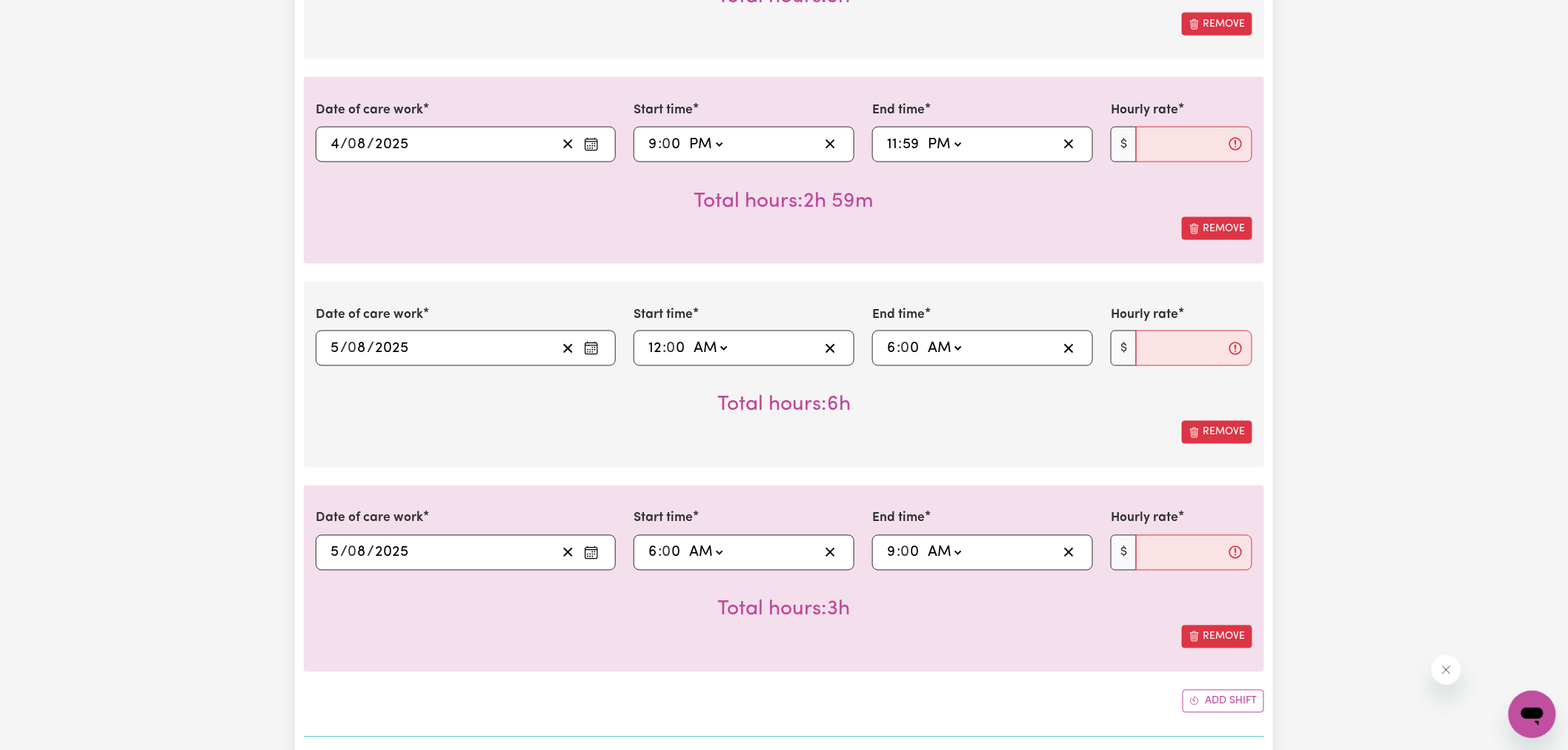
click at [787, 632] on div "Remove" at bounding box center [784, 637] width 937 height 23
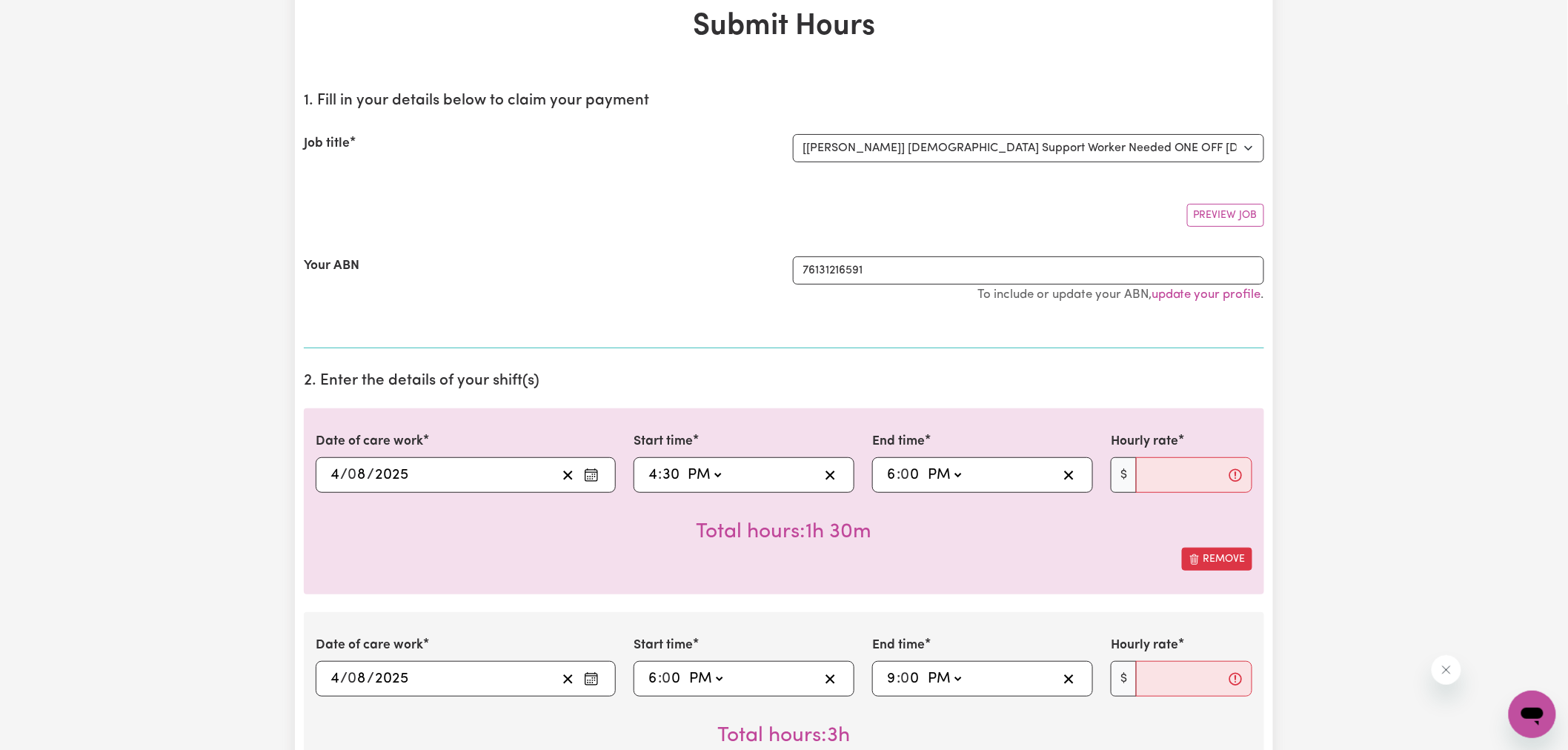
scroll to position [165, 0]
